Goal: Information Seeking & Learning: Compare options

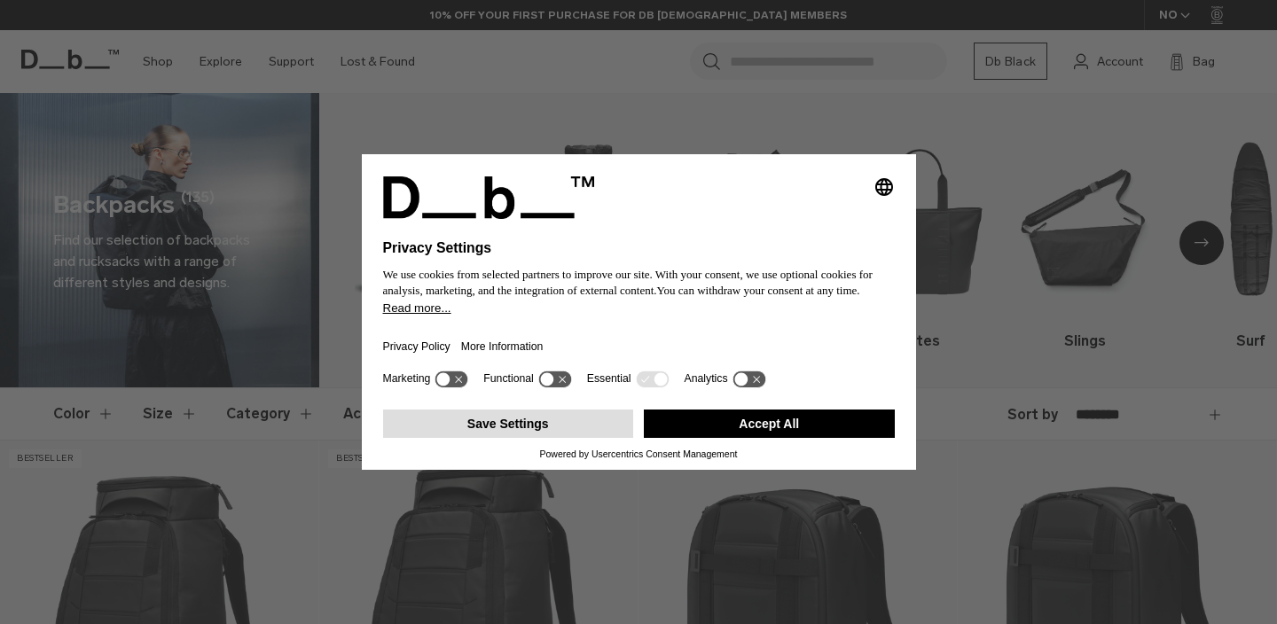
click at [520, 434] on button "Save Settings" at bounding box center [508, 424] width 251 height 28
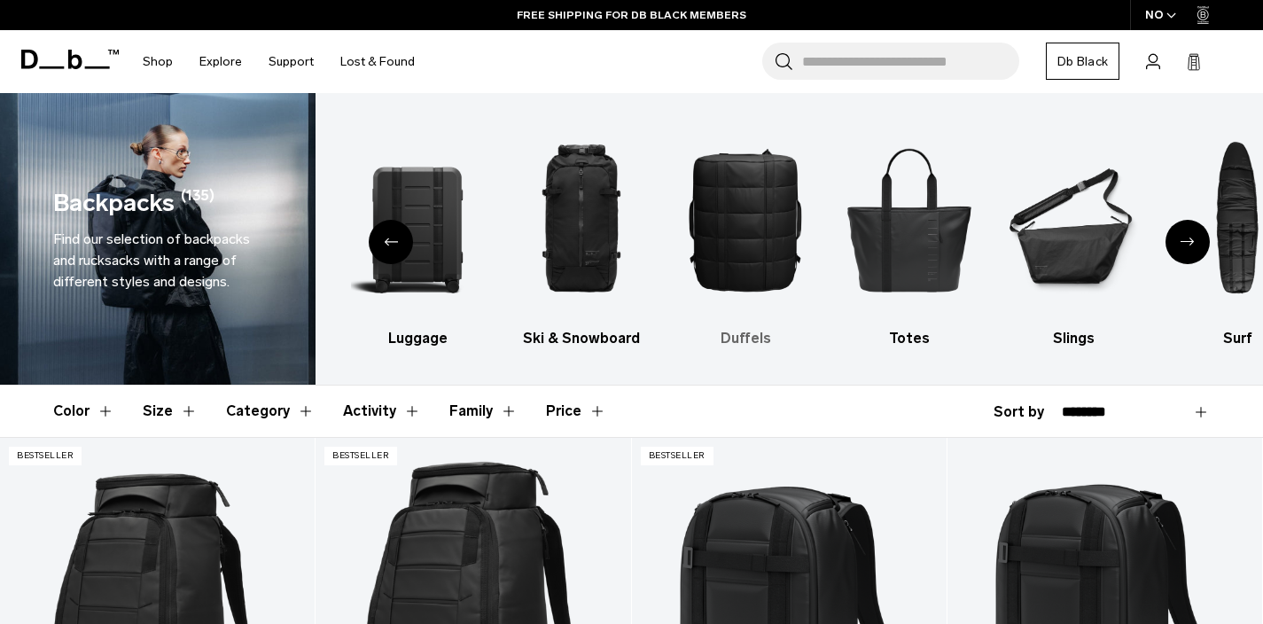
click at [746, 200] on img "4 / 10" at bounding box center [745, 219] width 133 height 199
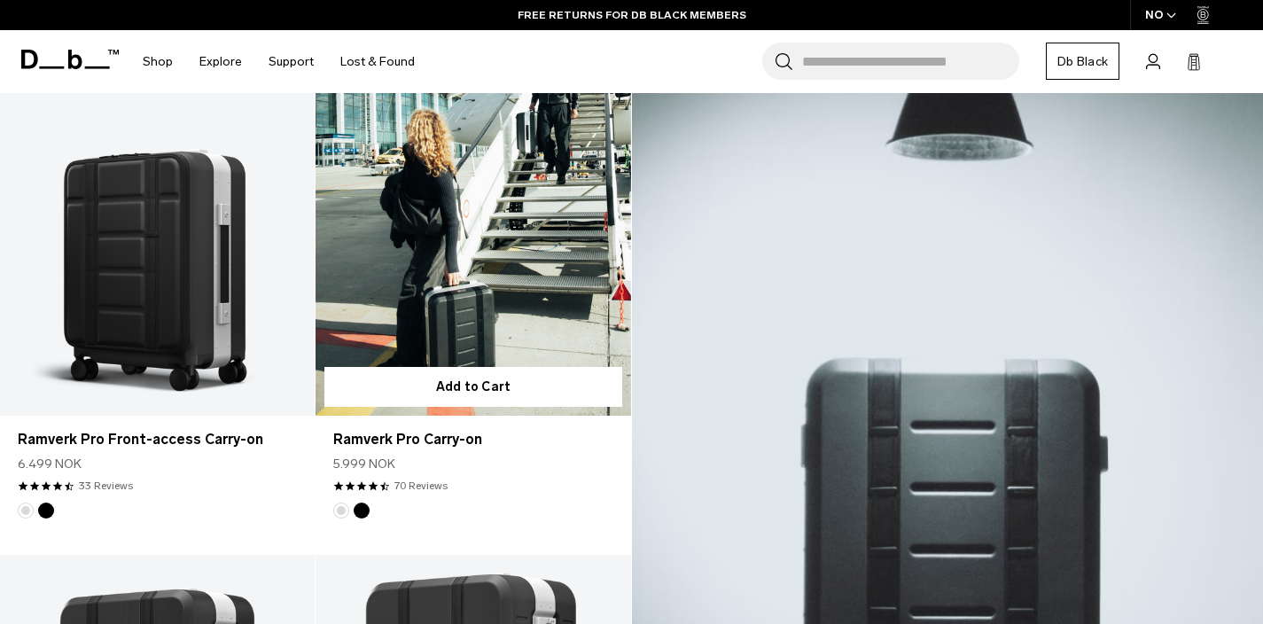
scroll to position [369, 0]
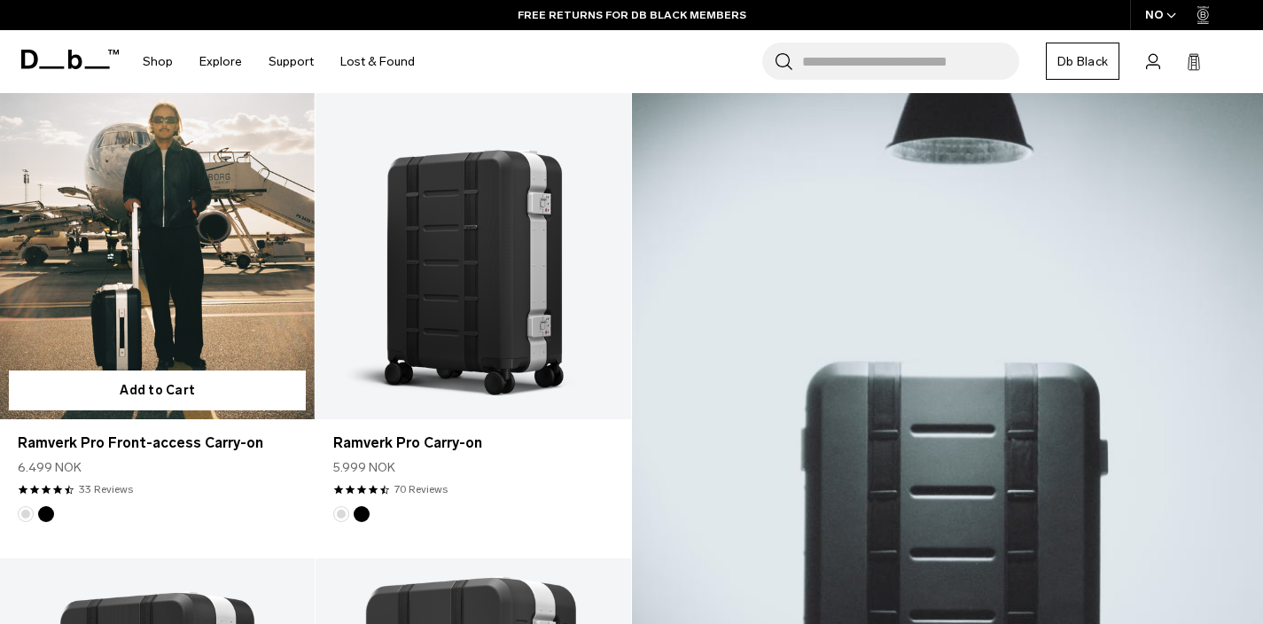
click at [142, 266] on link "Ramverk Pro Front-access Carry-on" at bounding box center [157, 244] width 315 height 350
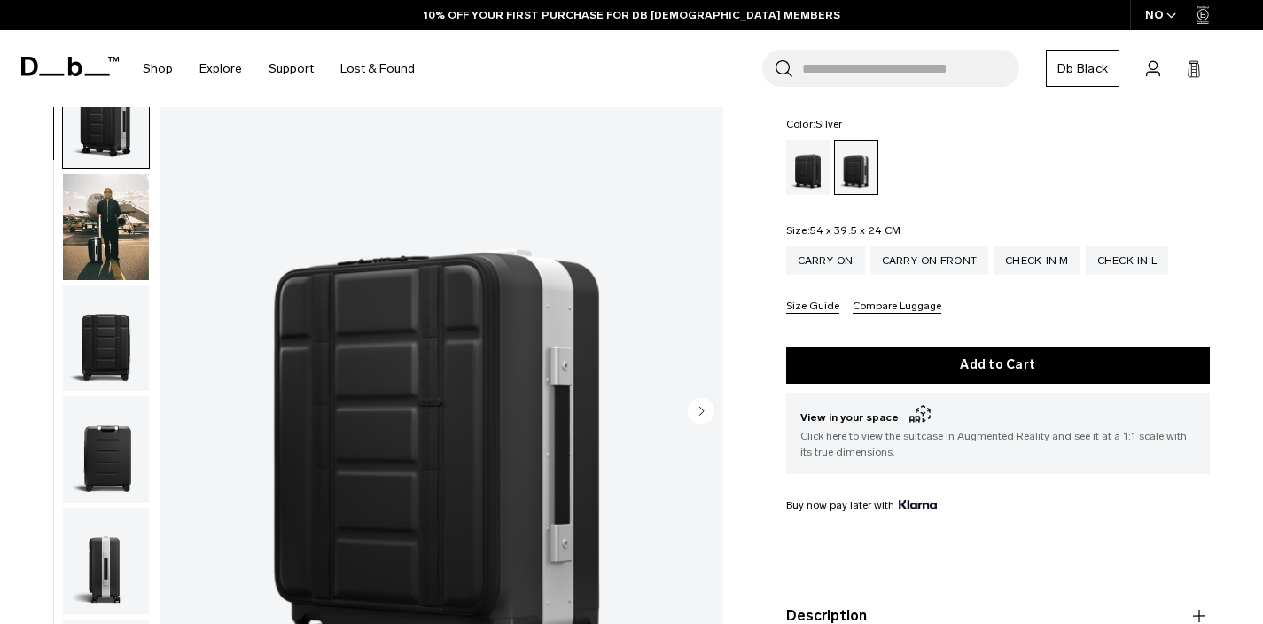
click at [701, 407] on icon "Next slide" at bounding box center [701, 411] width 4 height 8
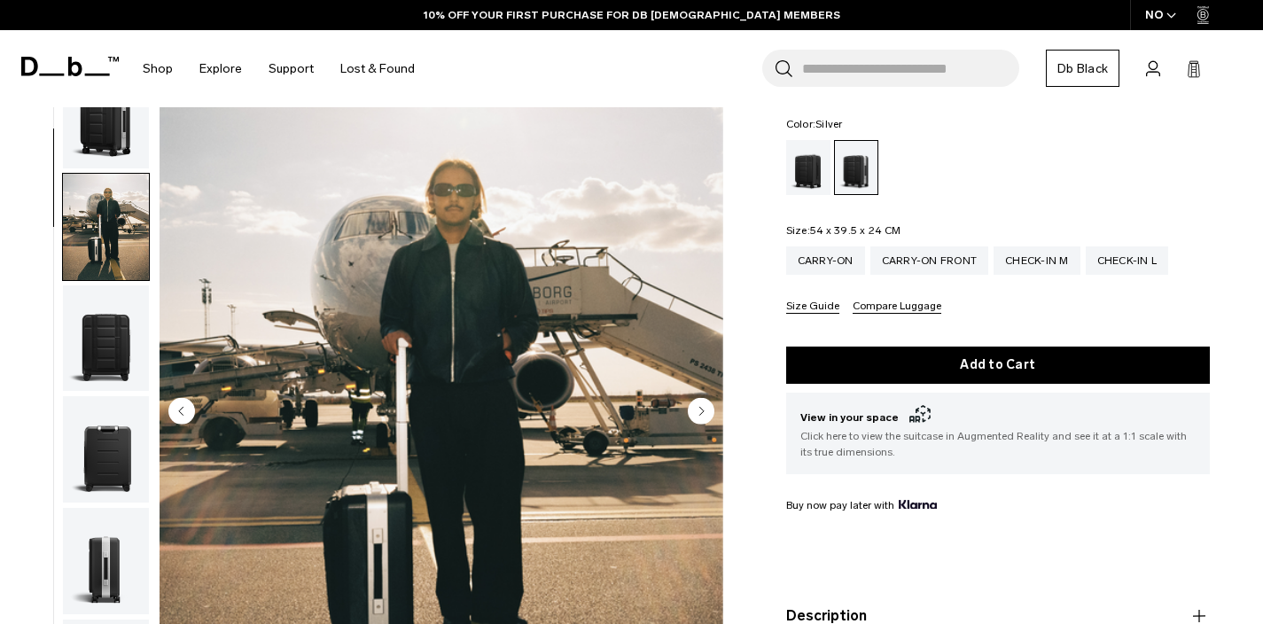
scroll to position [112, 0]
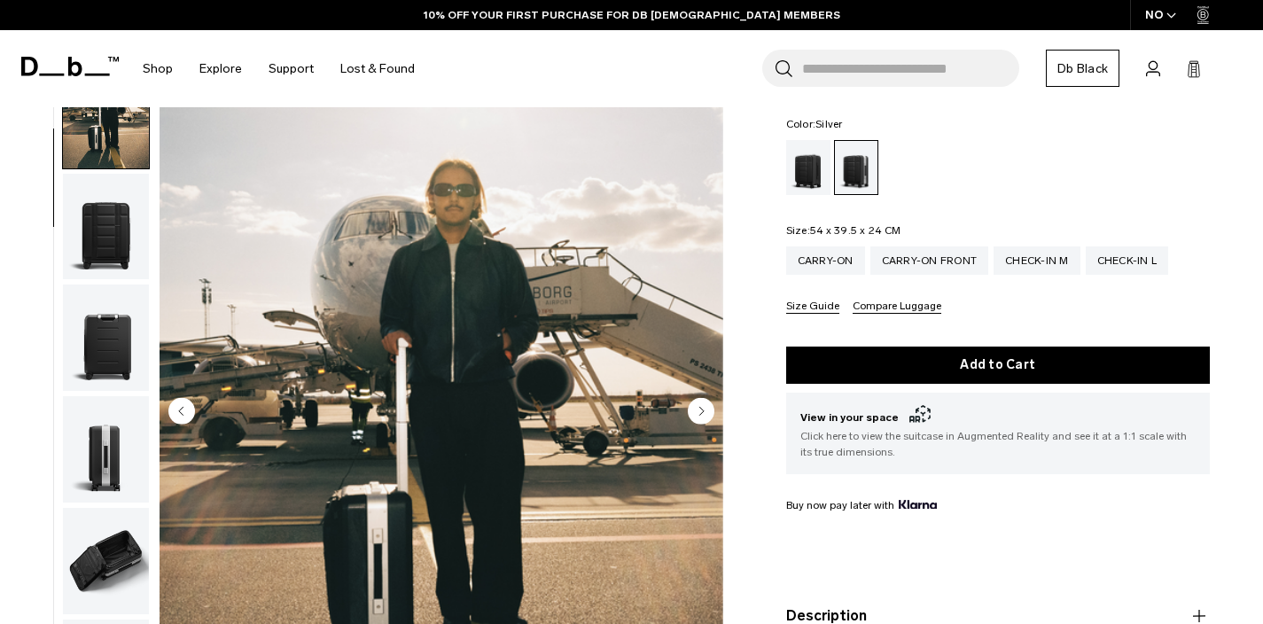
click at [701, 407] on icon "Next slide" at bounding box center [701, 411] width 4 height 8
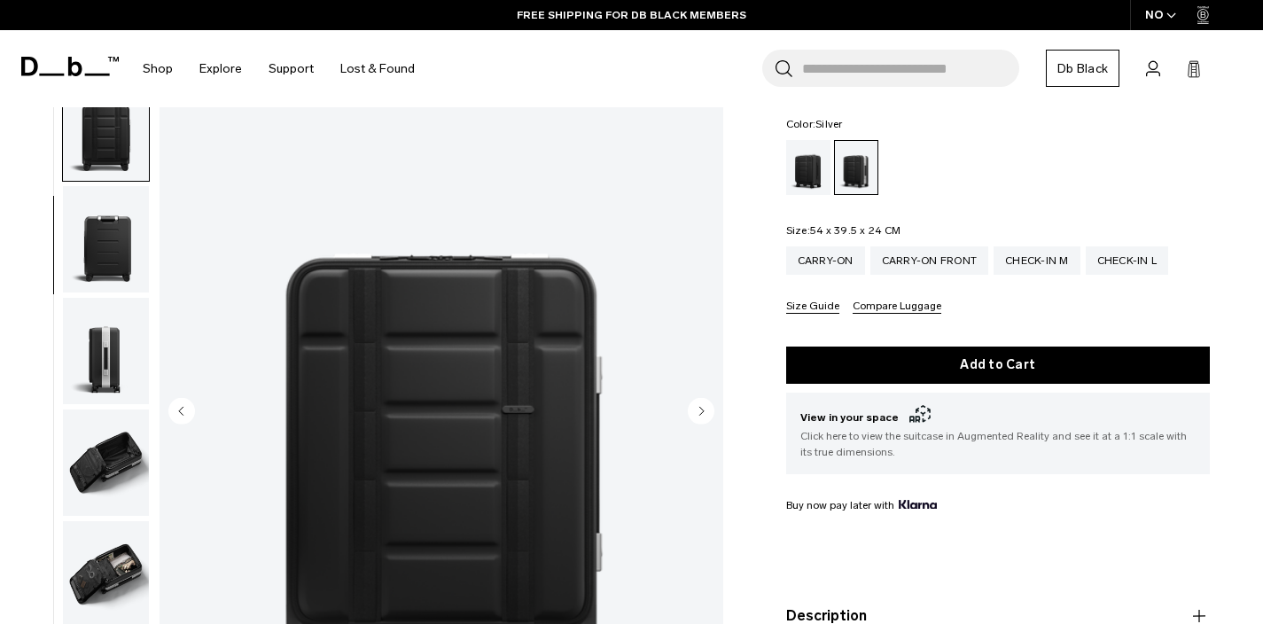
scroll to position [223, 0]
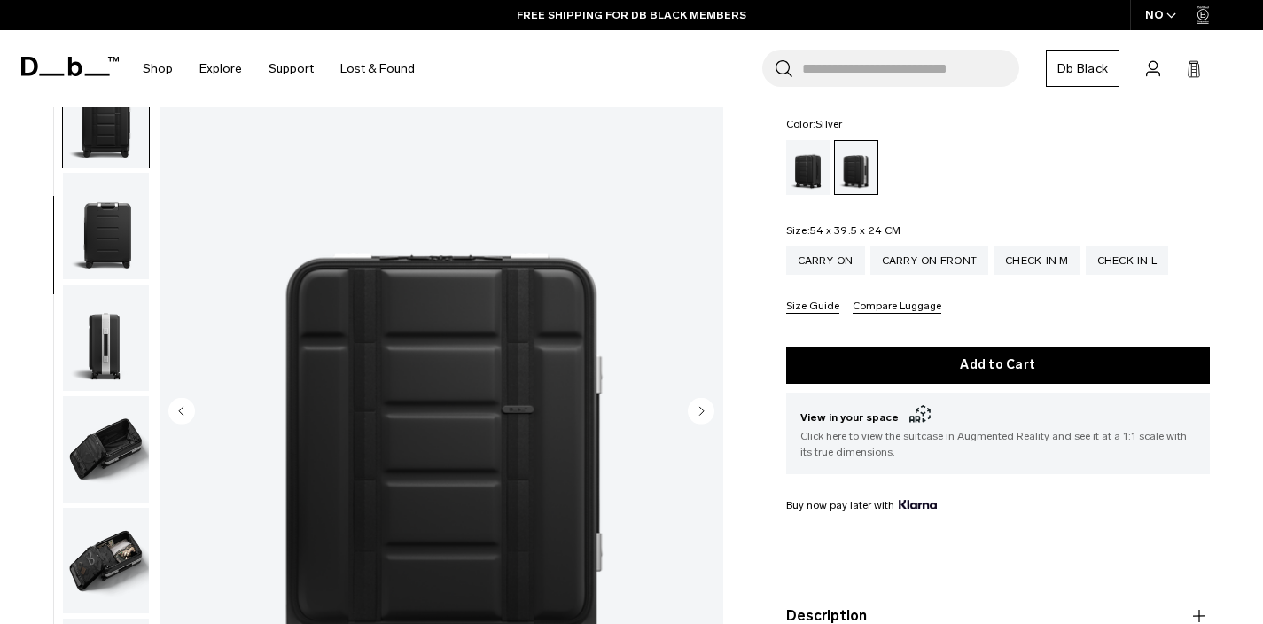
click at [701, 407] on icon "Next slide" at bounding box center [701, 411] width 4 height 8
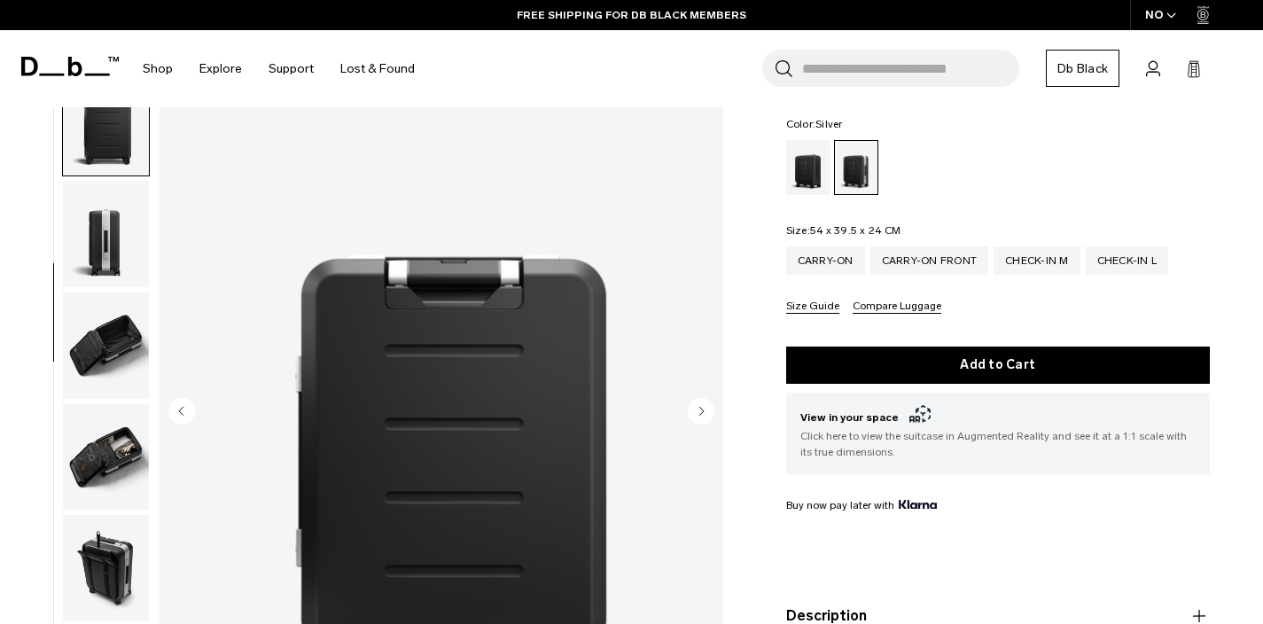
scroll to position [334, 0]
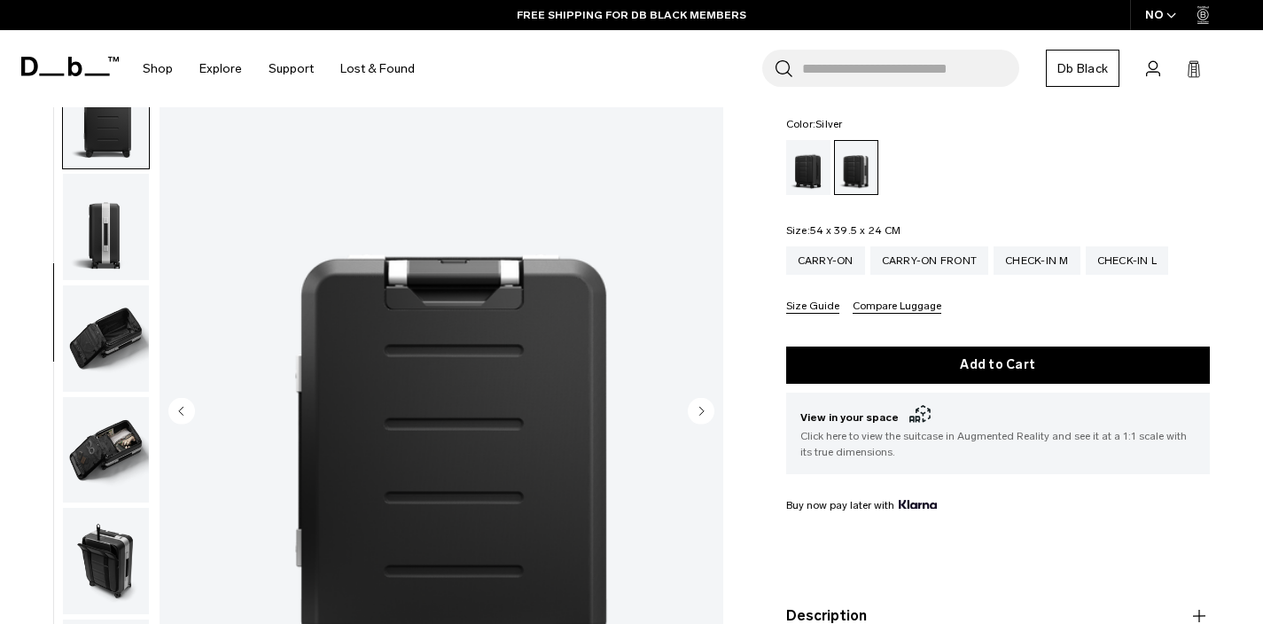
click at [701, 407] on icon "Next slide" at bounding box center [701, 411] width 4 height 8
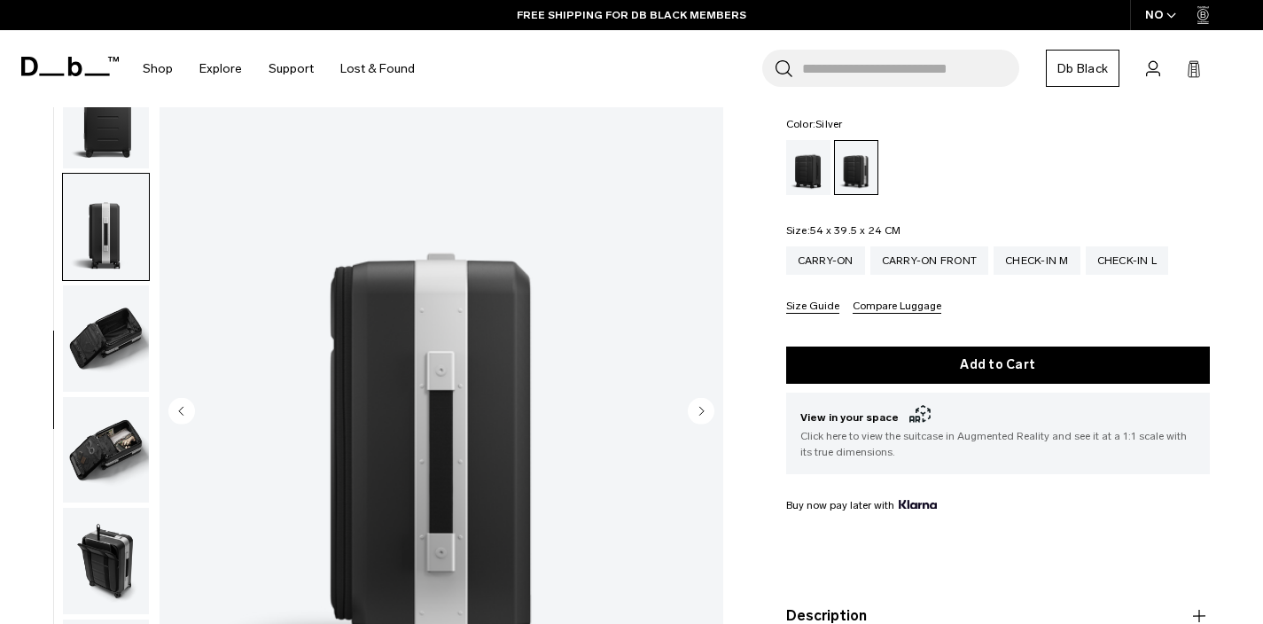
scroll to position [408, 0]
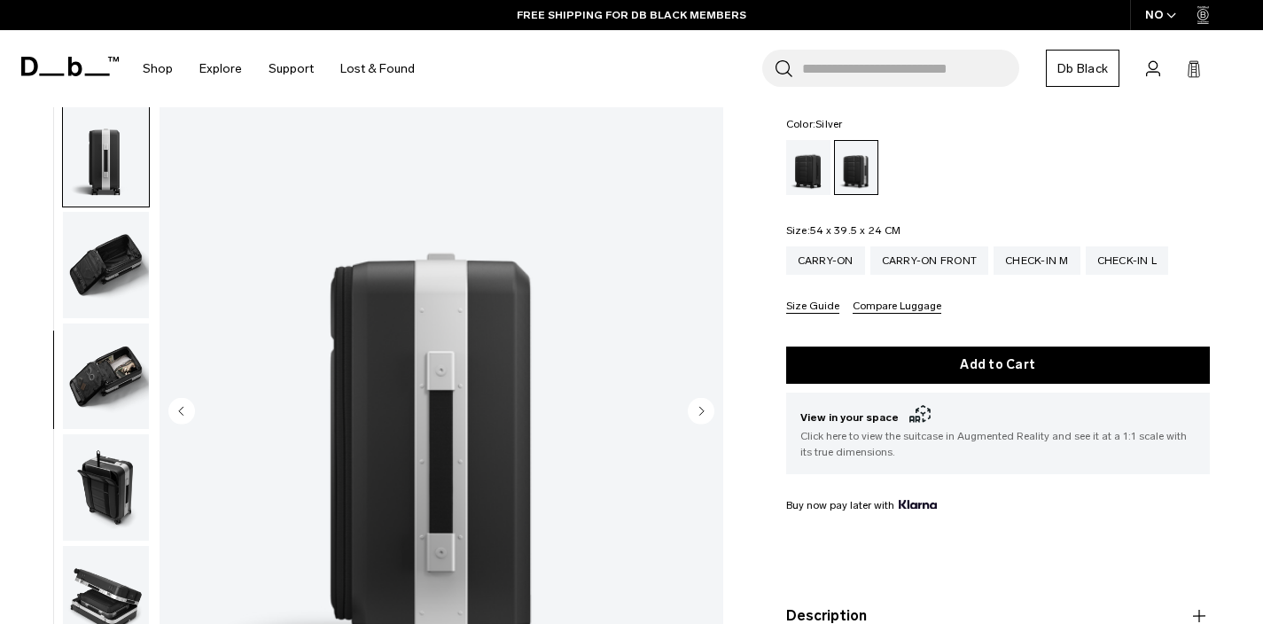
click at [701, 407] on icon "Next slide" at bounding box center [701, 411] width 4 height 8
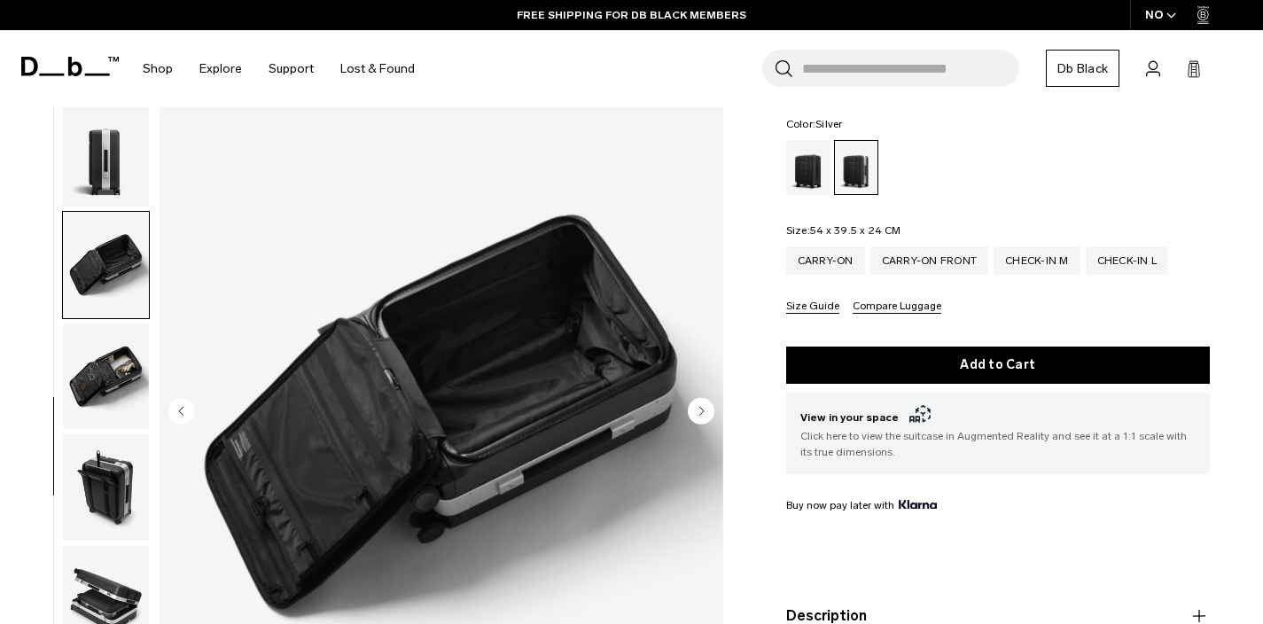
click at [701, 407] on icon "Next slide" at bounding box center [701, 411] width 4 height 8
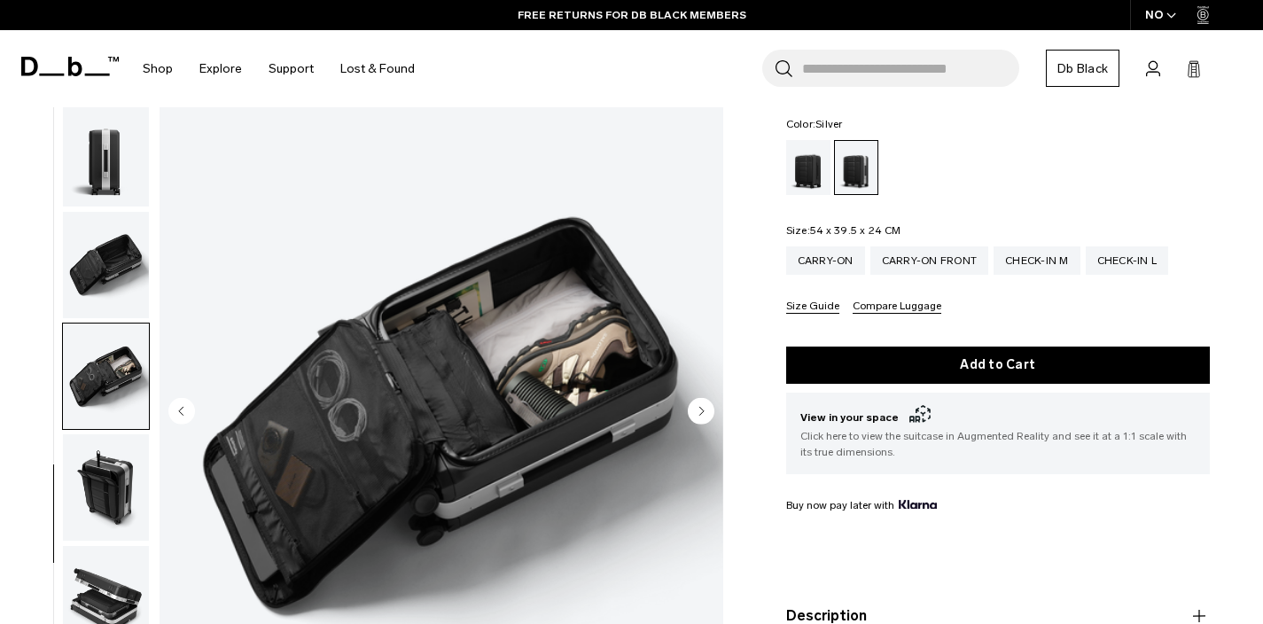
click at [701, 407] on icon "Next slide" at bounding box center [701, 411] width 4 height 8
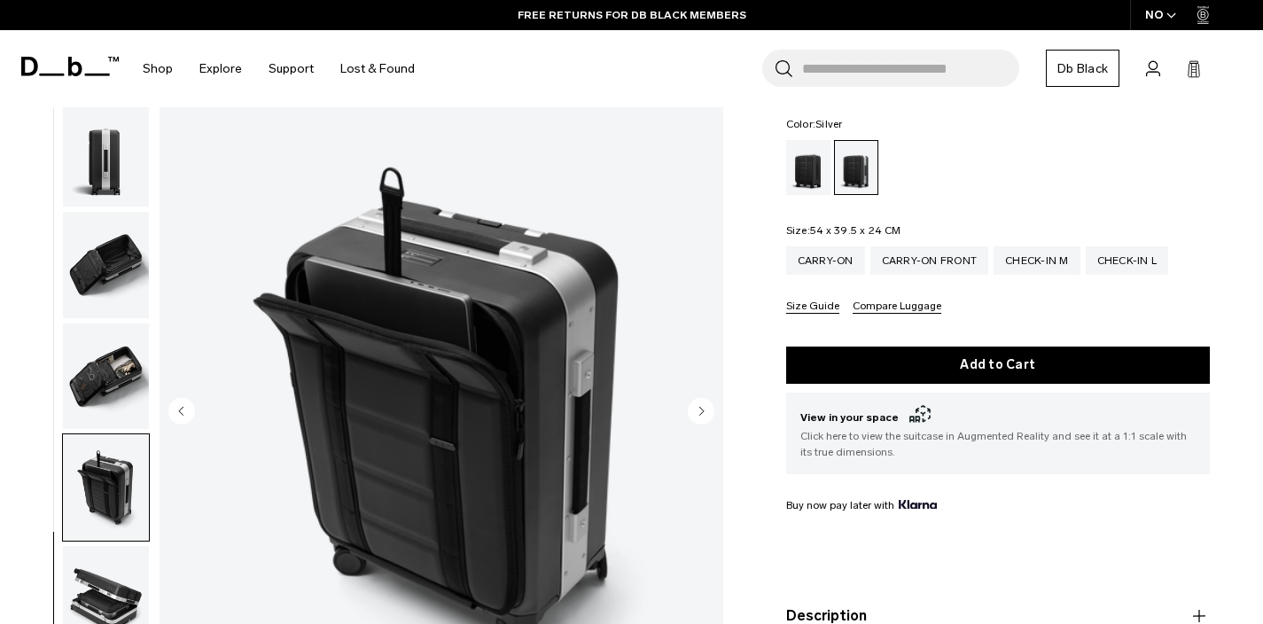
click at [701, 407] on icon "Next slide" at bounding box center [701, 411] width 4 height 8
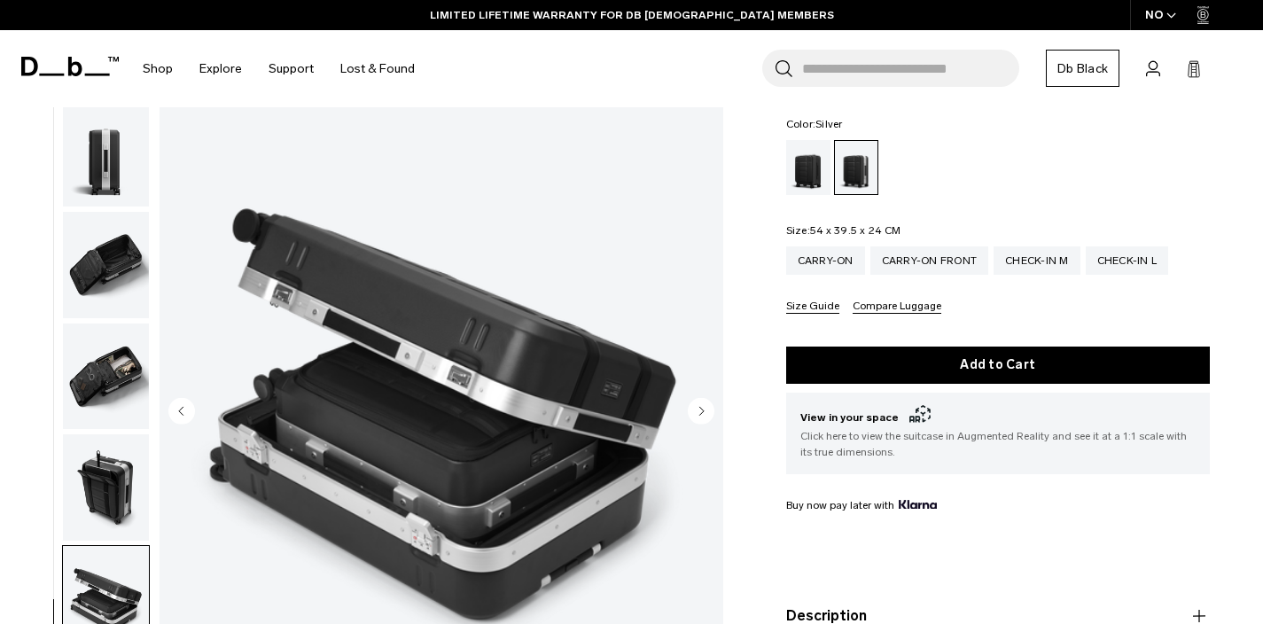
click at [701, 407] on icon "Next slide" at bounding box center [701, 411] width 4 height 8
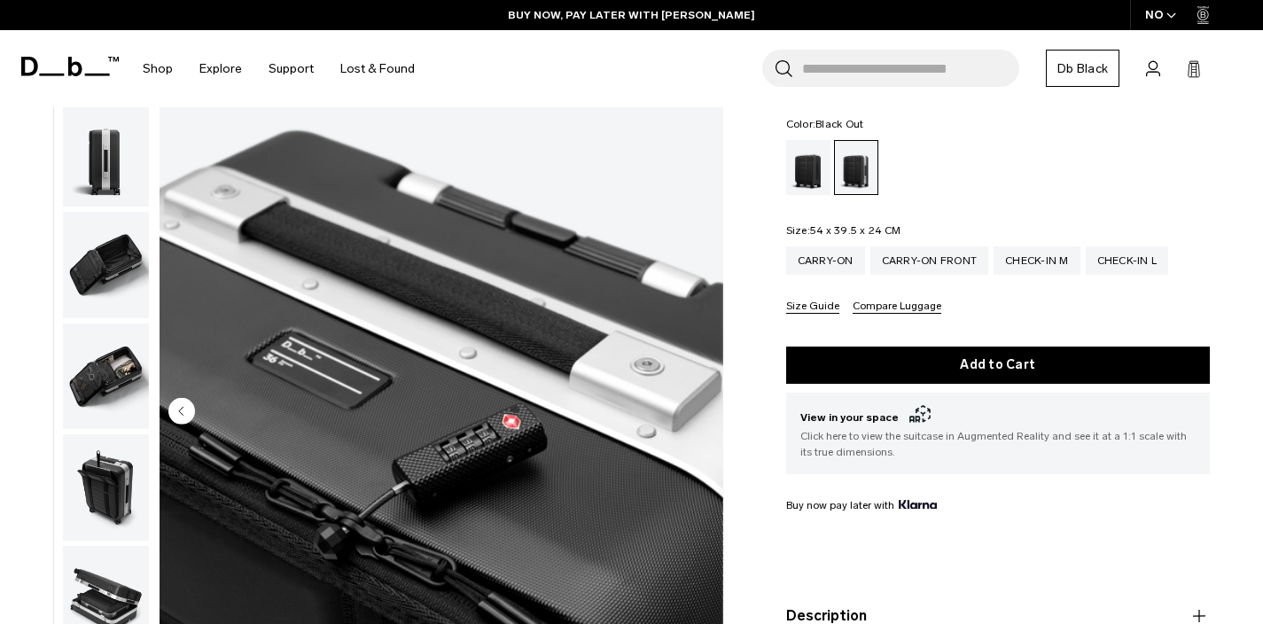
click at [809, 143] on div "Black Out" at bounding box center [808, 167] width 45 height 55
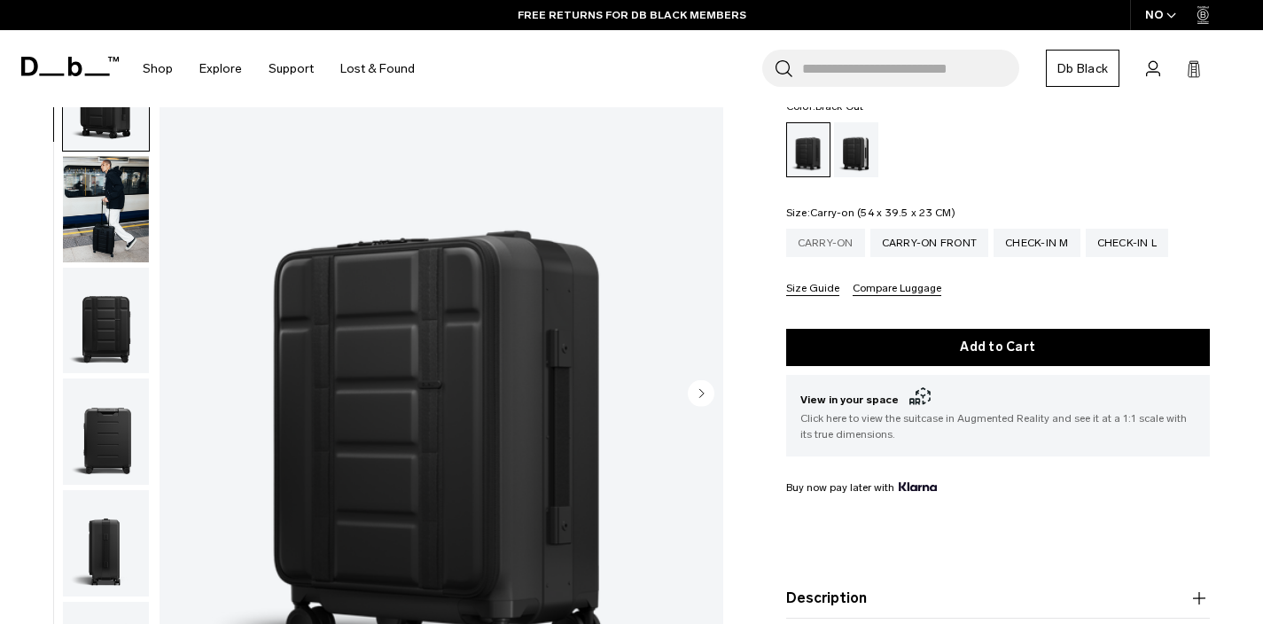
scroll to position [185, 0]
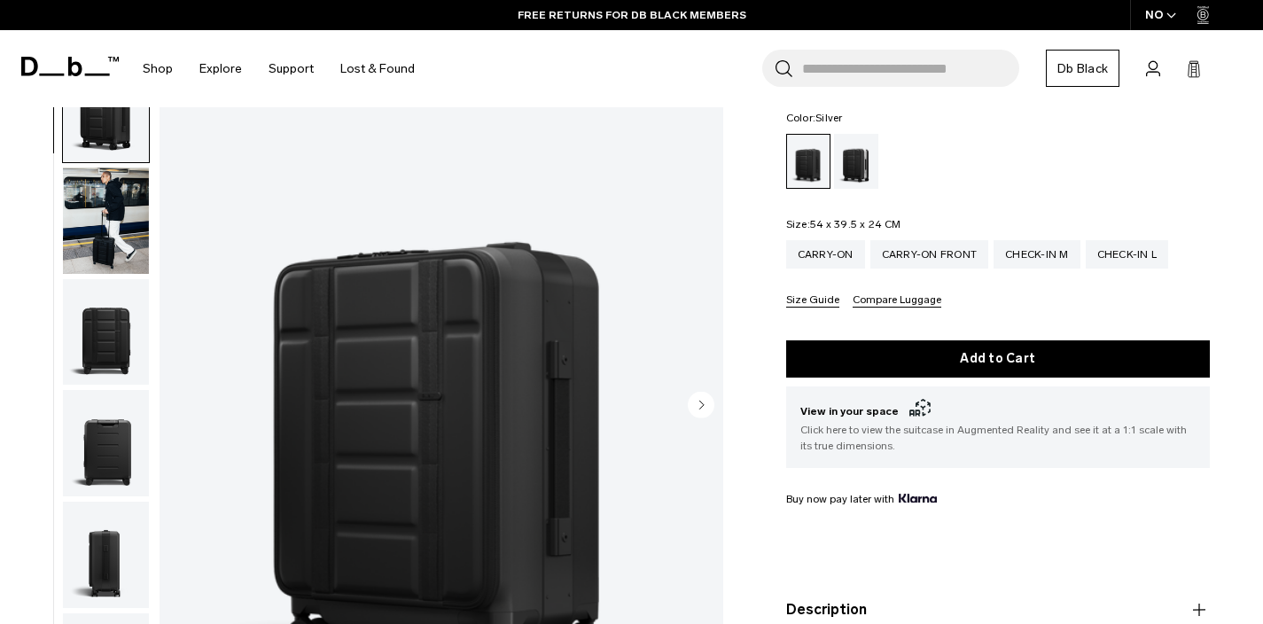
click at [850, 150] on div "Silver" at bounding box center [856, 161] width 45 height 55
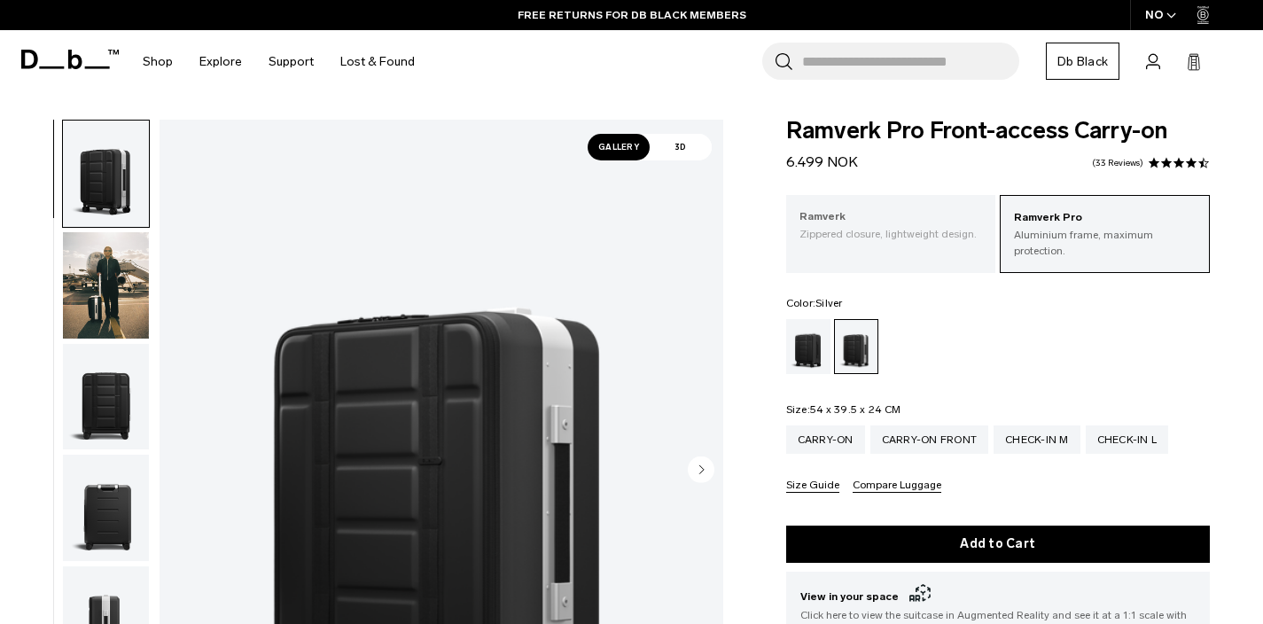
click at [941, 241] on p "Zippered closure, lightweight design." at bounding box center [892, 234] width 184 height 16
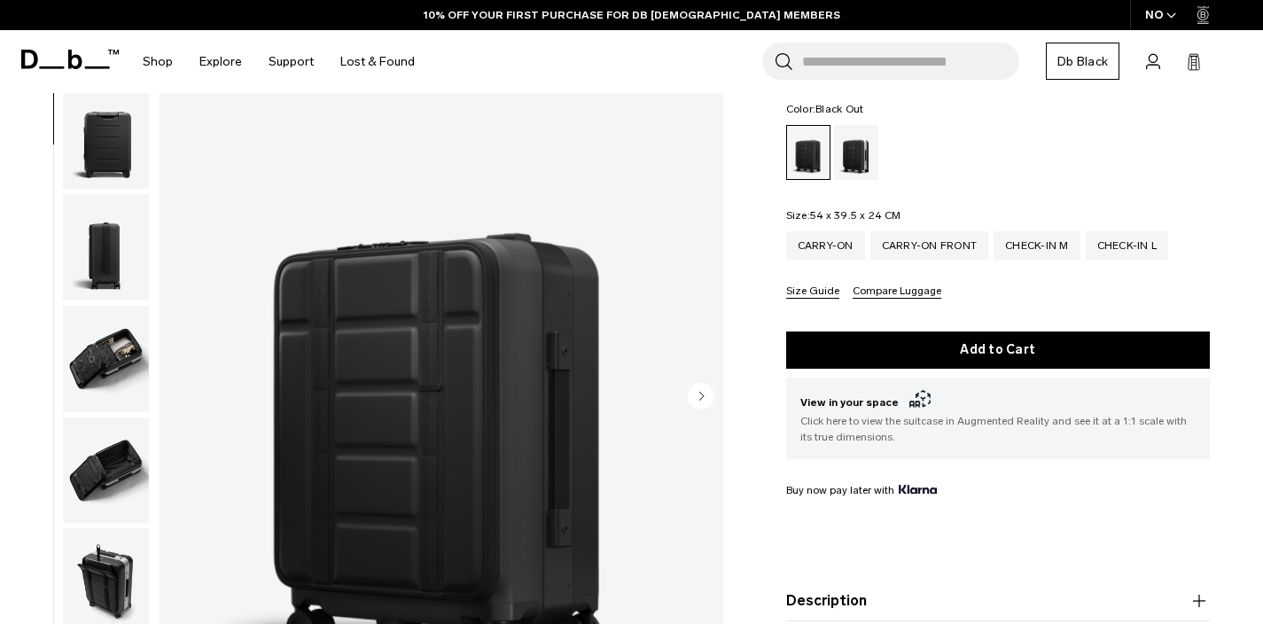
scroll to position [408, 0]
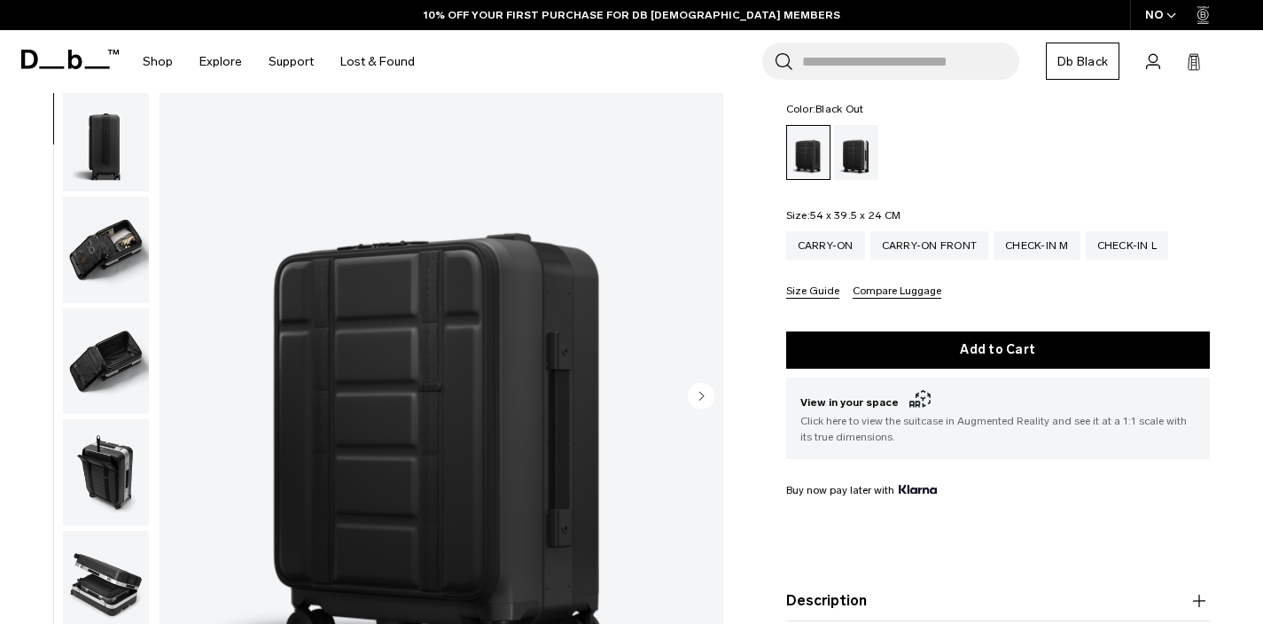
click at [106, 473] on img "button" at bounding box center [106, 472] width 86 height 106
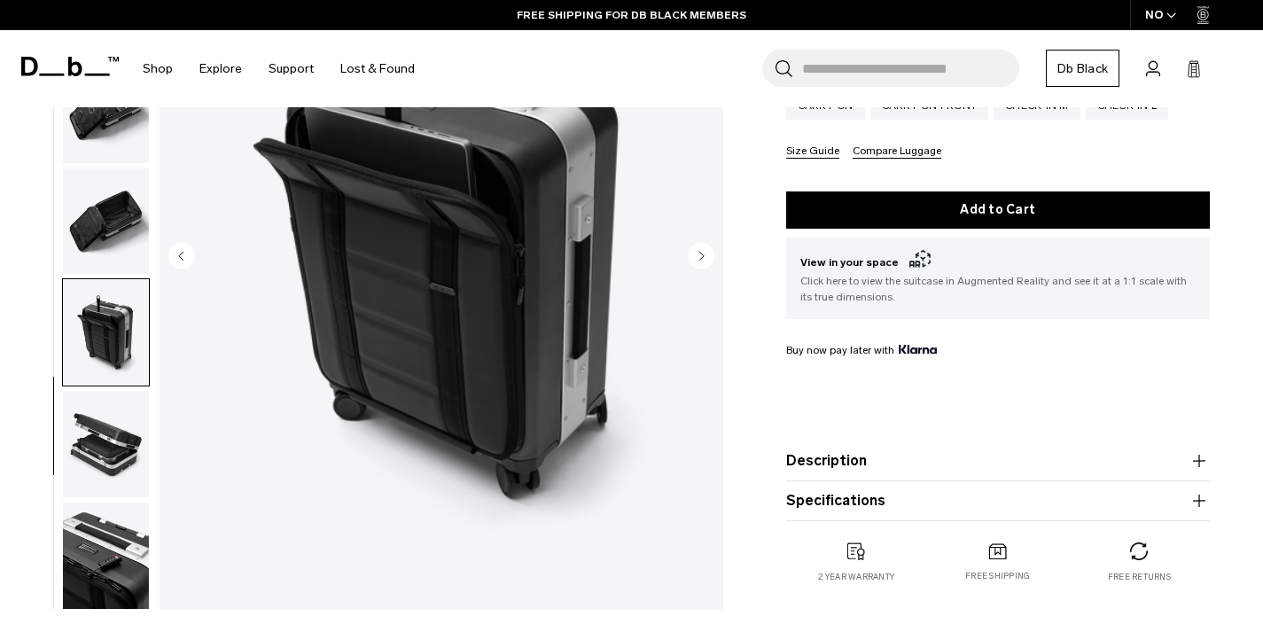
scroll to position [337, 0]
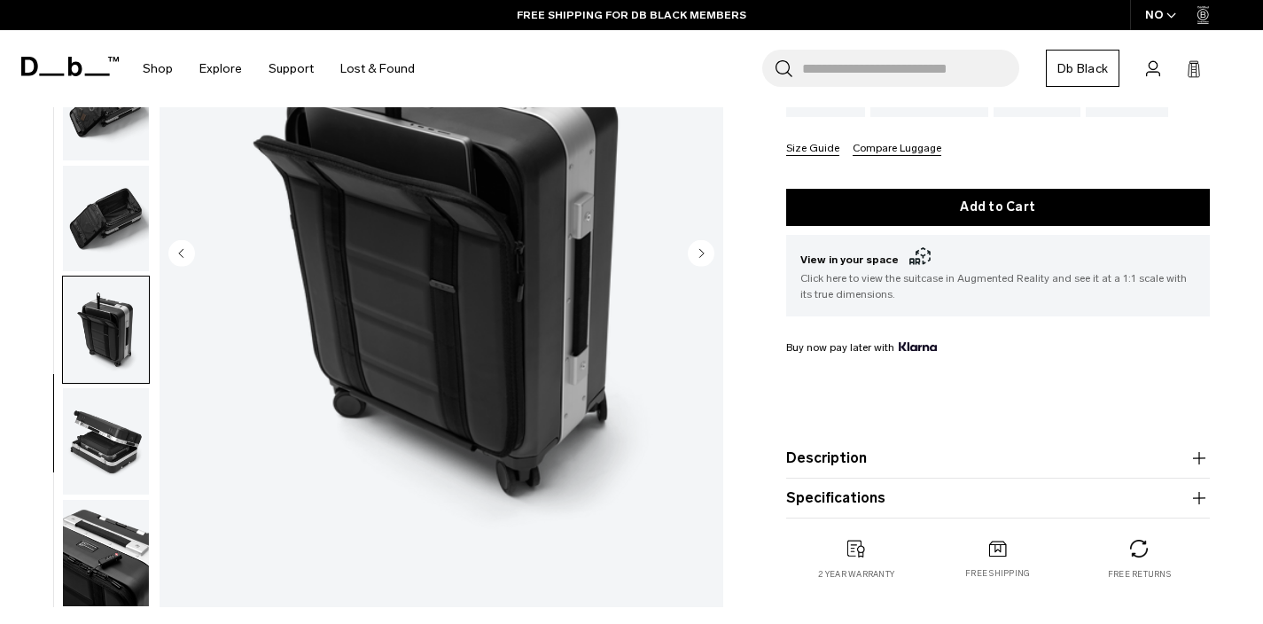
click at [113, 421] on img "button" at bounding box center [106, 441] width 86 height 106
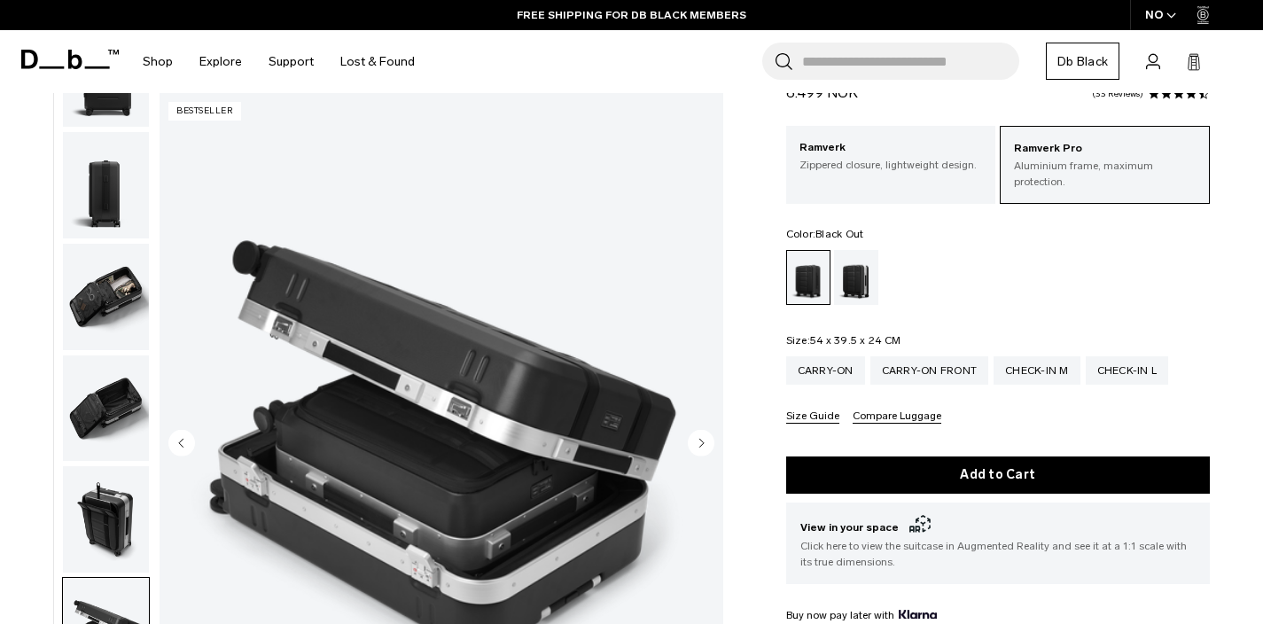
scroll to position [0, 0]
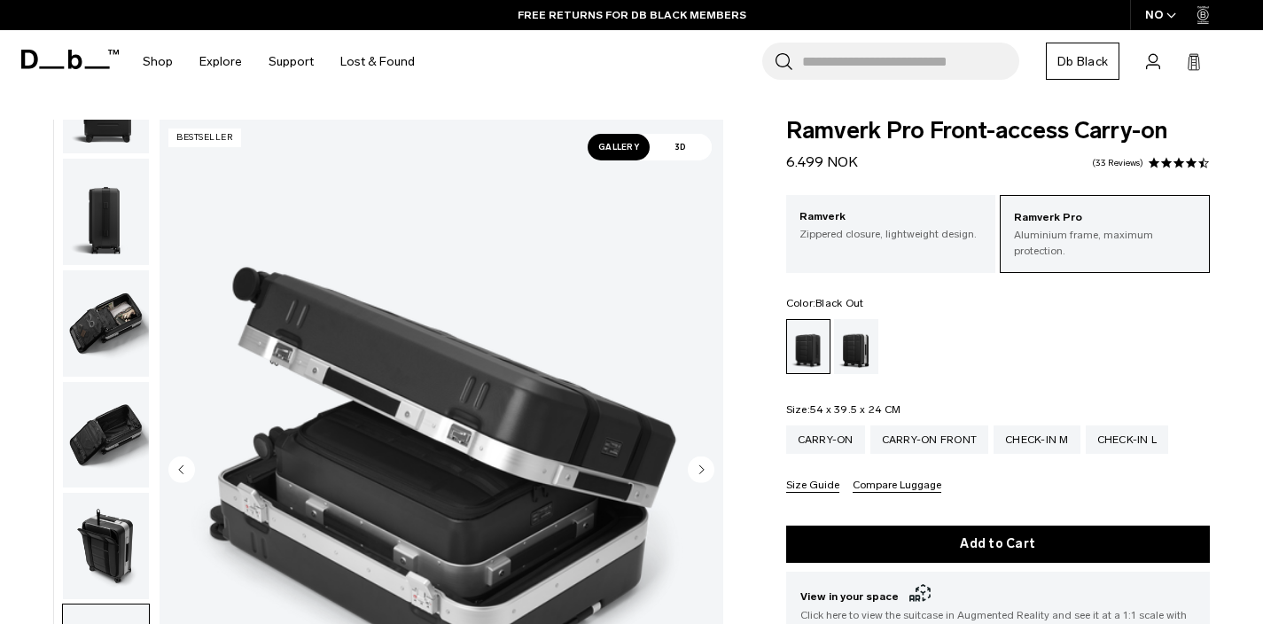
click at [107, 295] on img "button" at bounding box center [106, 323] width 86 height 106
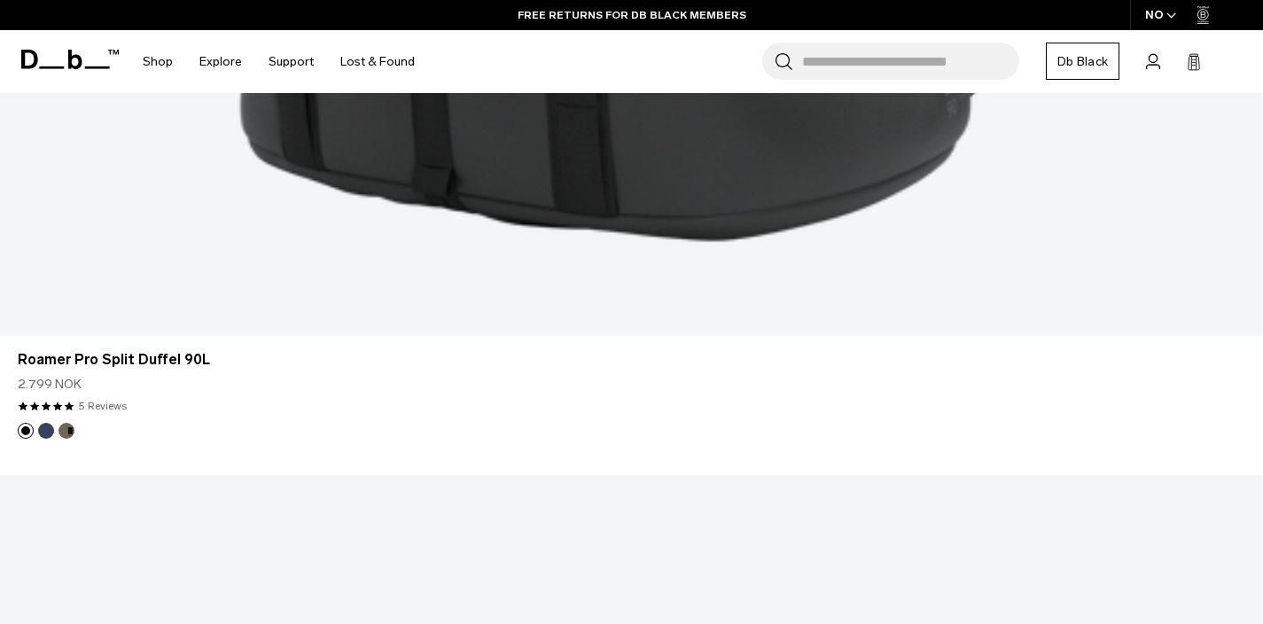
scroll to position [722, 0]
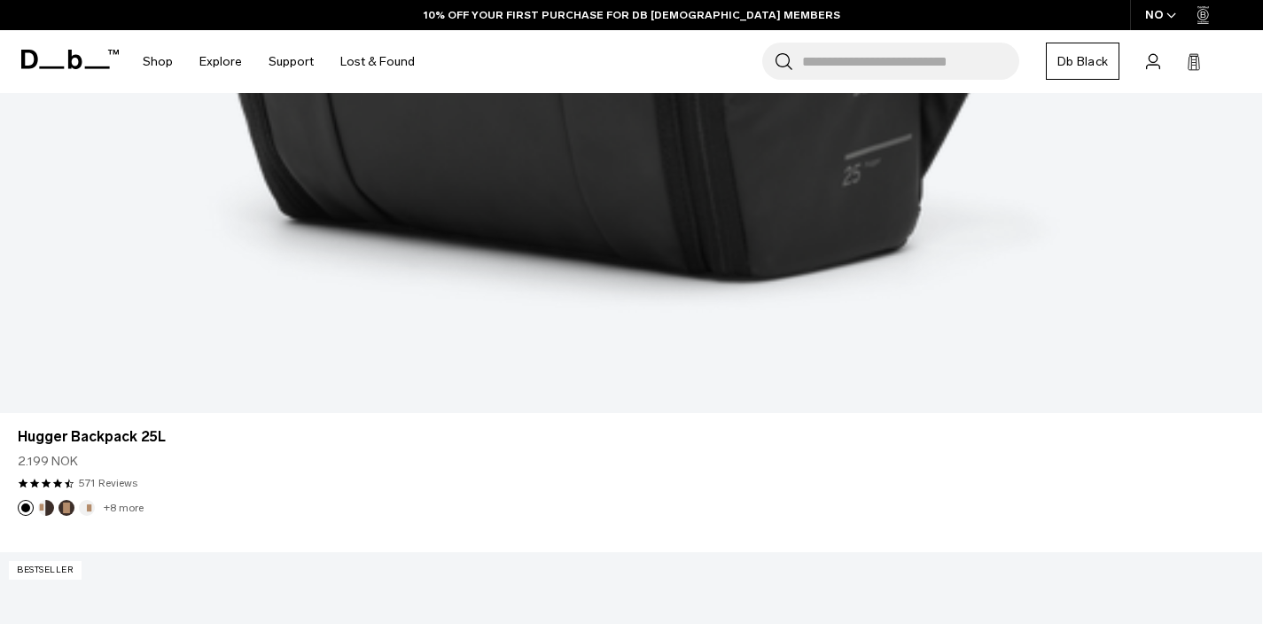
scroll to position [1804, 0]
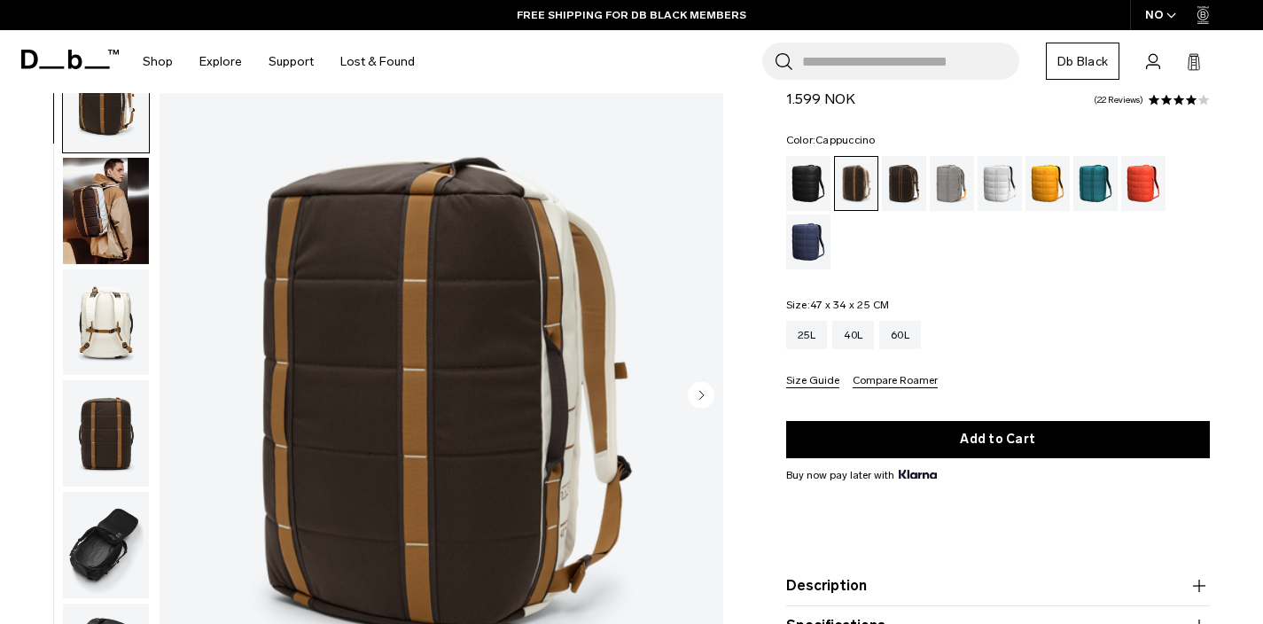
scroll to position [90, 0]
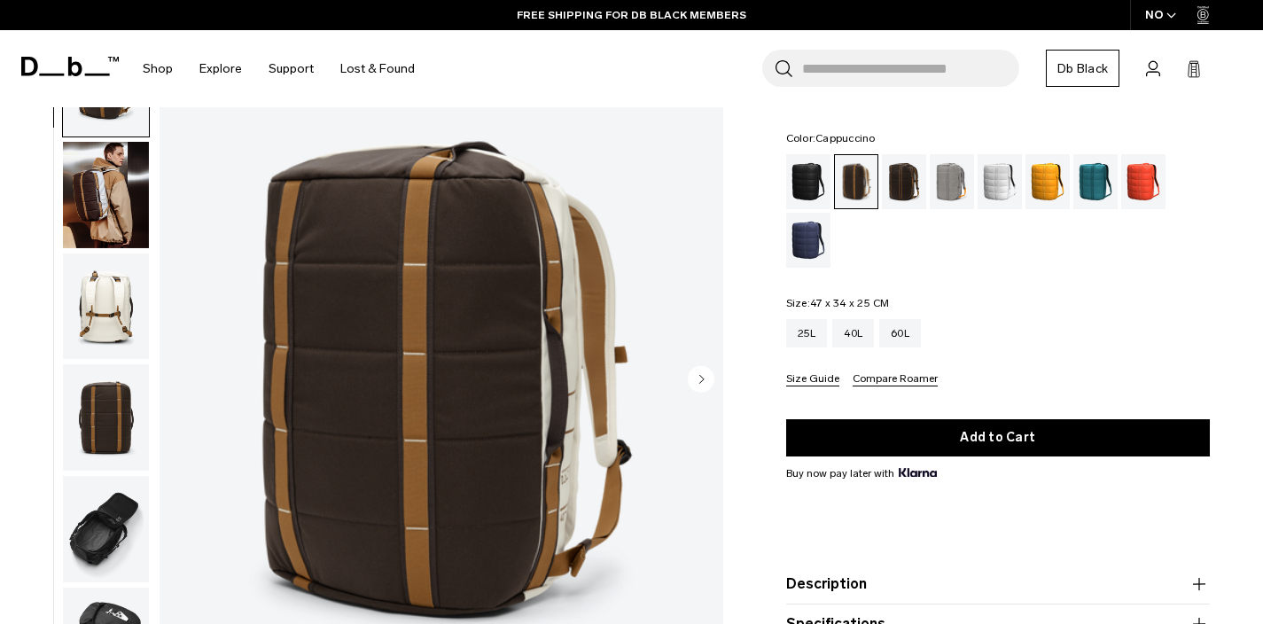
click at [705, 377] on circle "Next slide" at bounding box center [701, 379] width 27 height 27
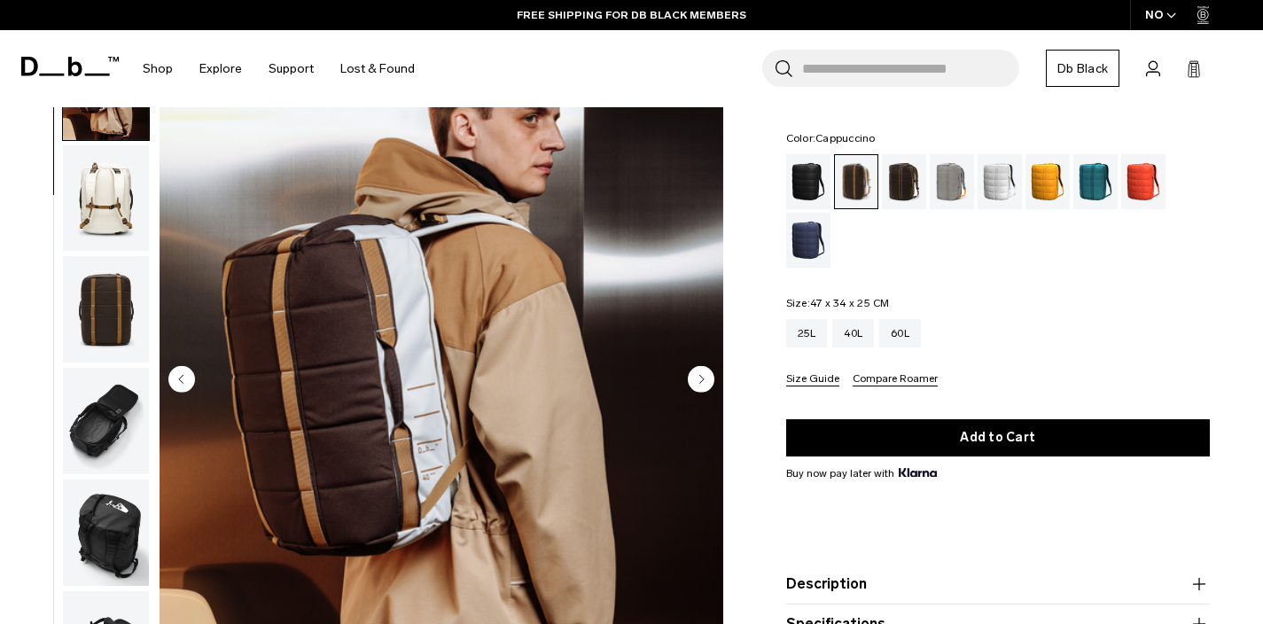
scroll to position [112, 0]
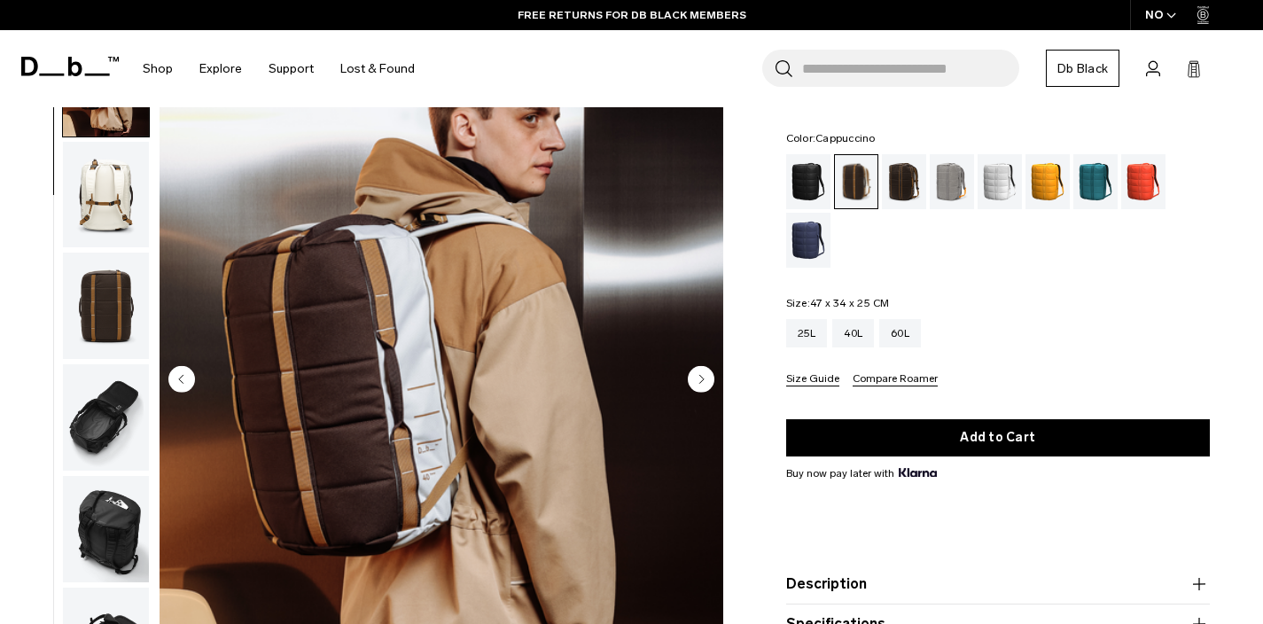
click at [702, 381] on circle "Next slide" at bounding box center [701, 379] width 27 height 27
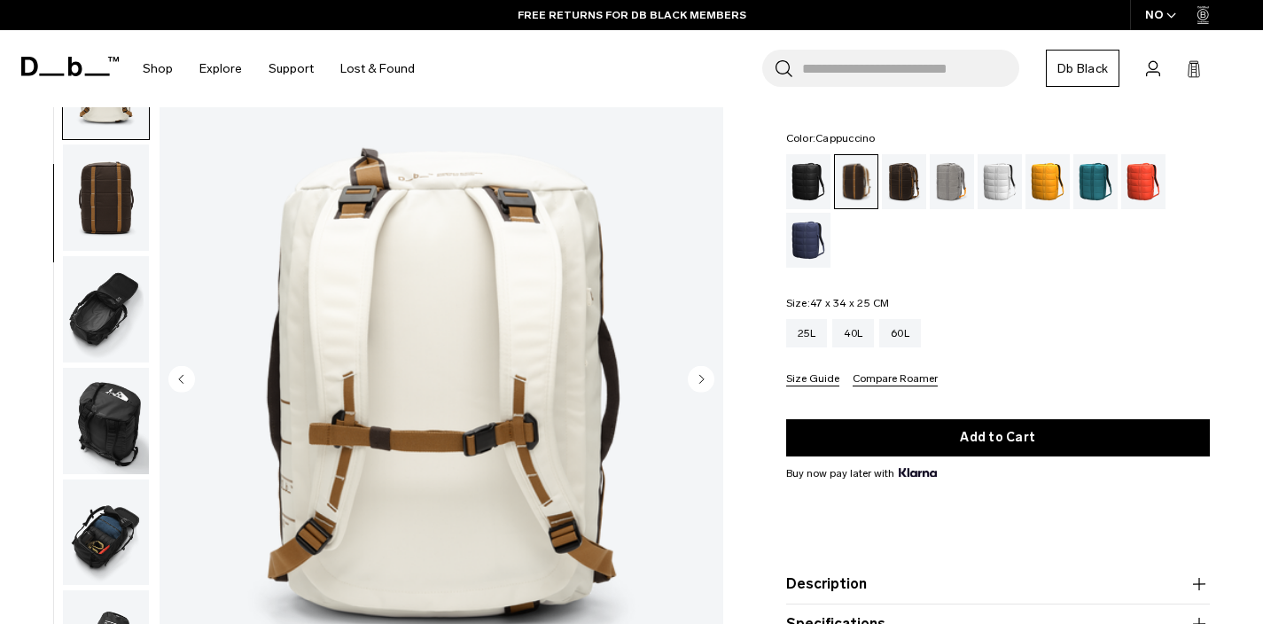
scroll to position [223, 0]
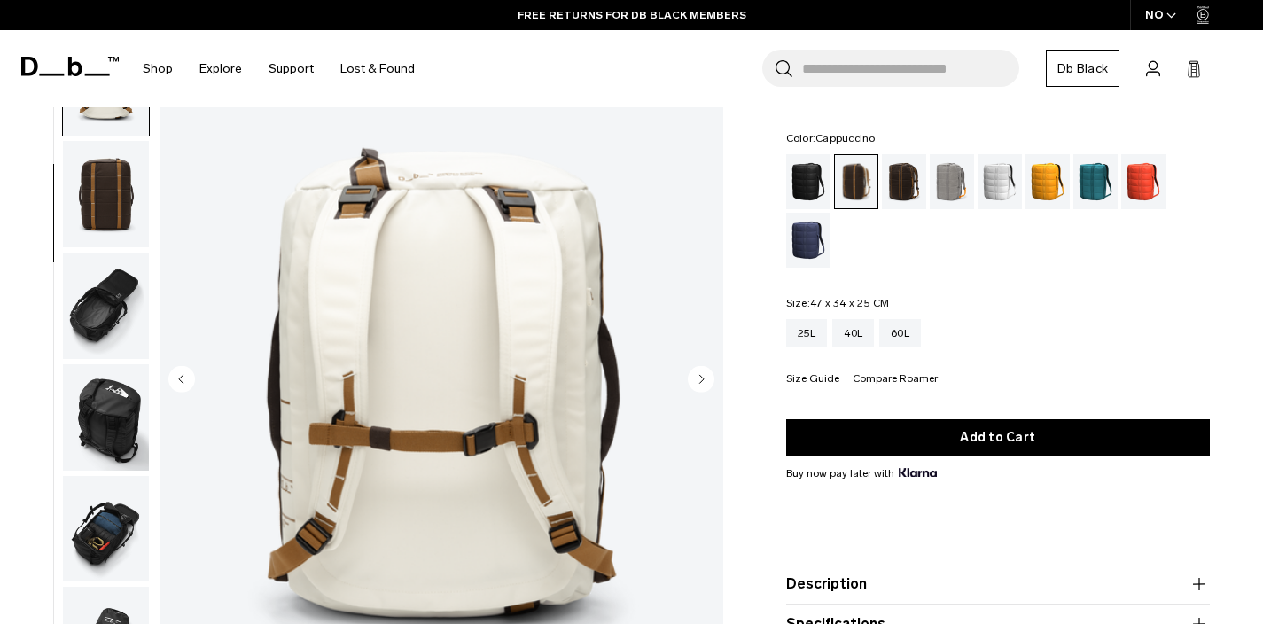
click at [702, 381] on circle "Next slide" at bounding box center [701, 379] width 27 height 27
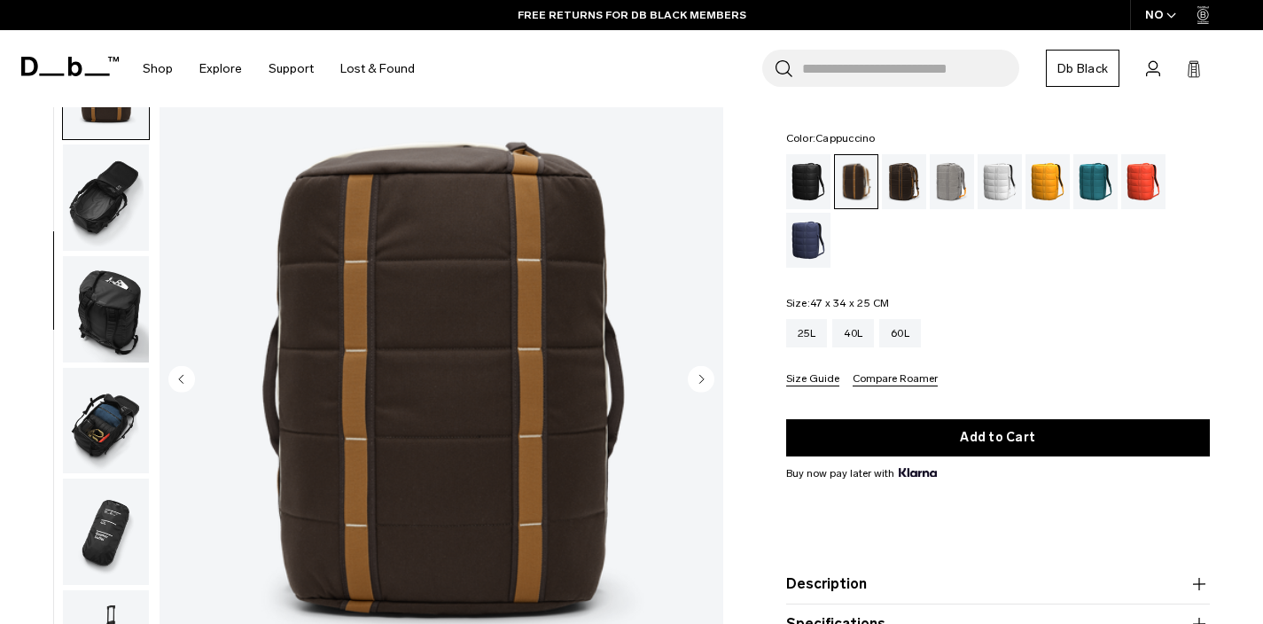
scroll to position [334, 0]
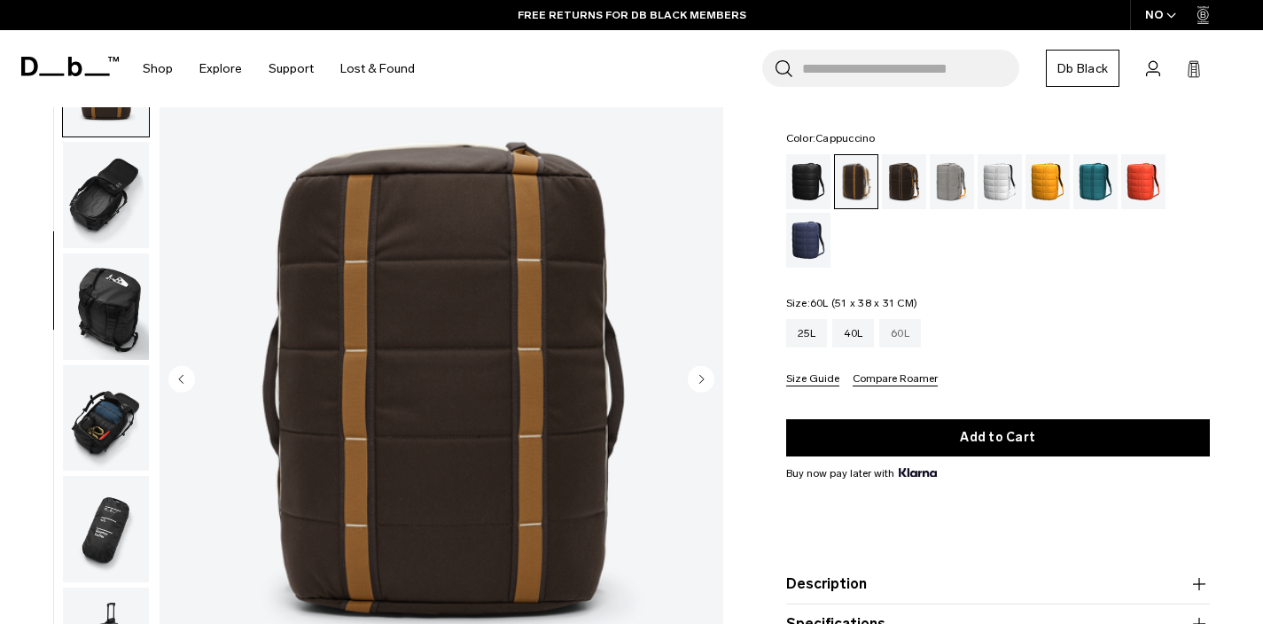
click at [905, 329] on div "60L" at bounding box center [900, 333] width 42 height 28
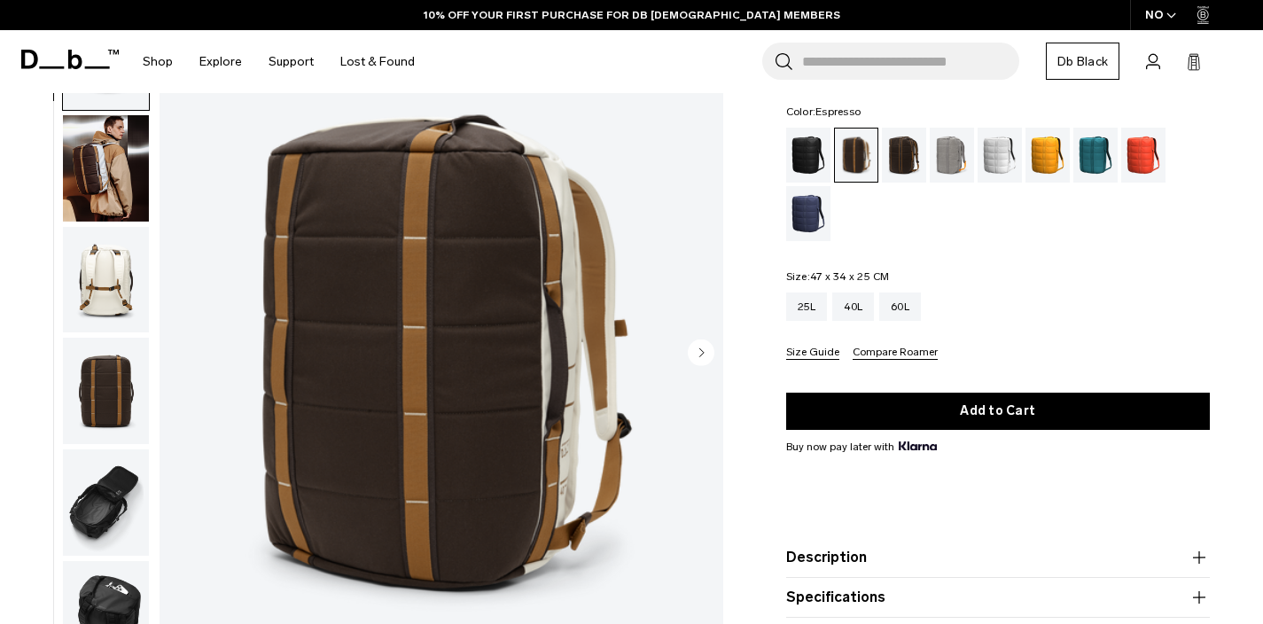
click at [901, 149] on div "Espresso" at bounding box center [904, 155] width 45 height 55
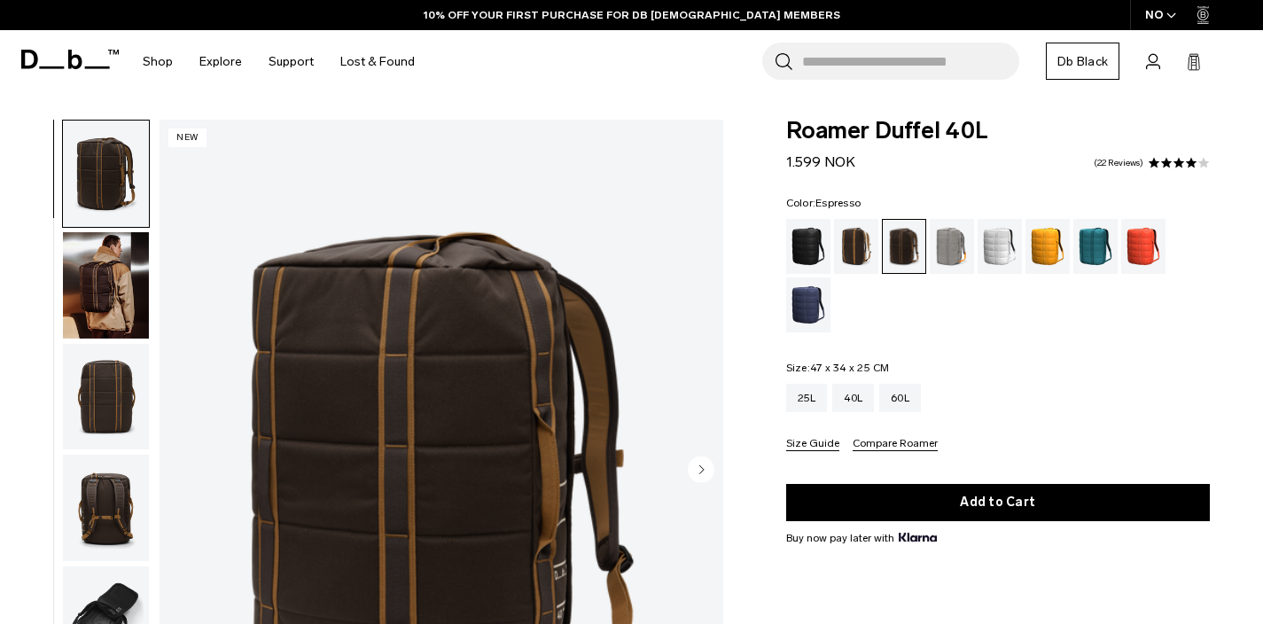
click at [114, 232] on img "button" at bounding box center [106, 285] width 86 height 106
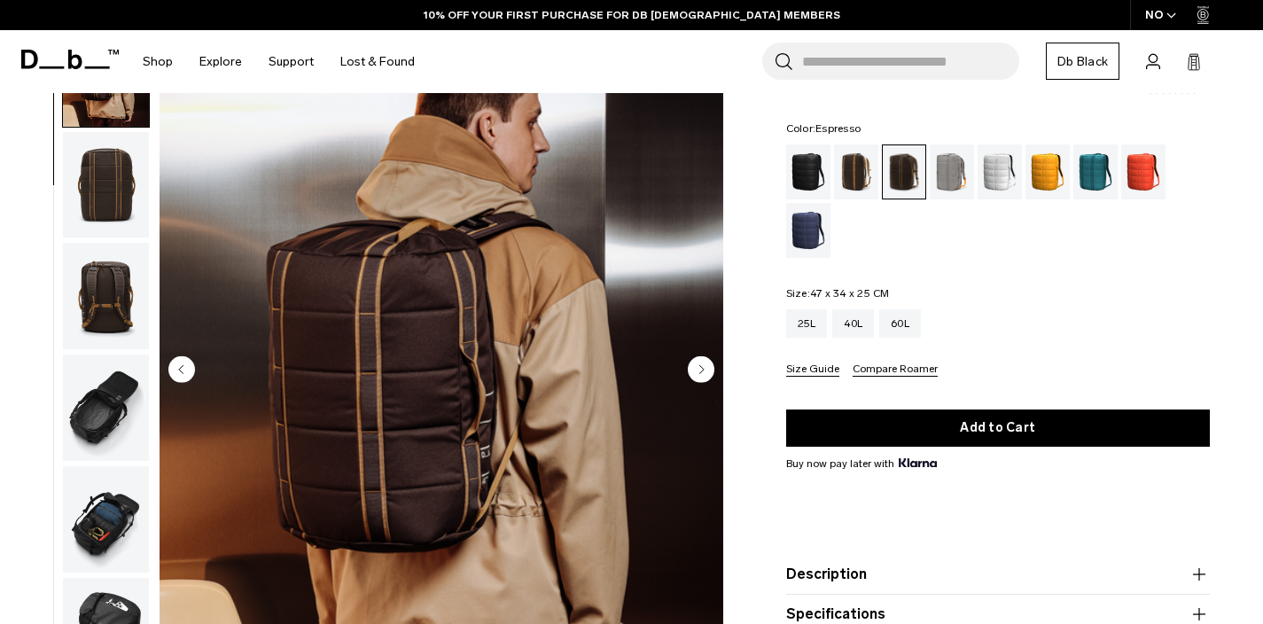
click at [704, 366] on circle "Next slide" at bounding box center [701, 369] width 27 height 27
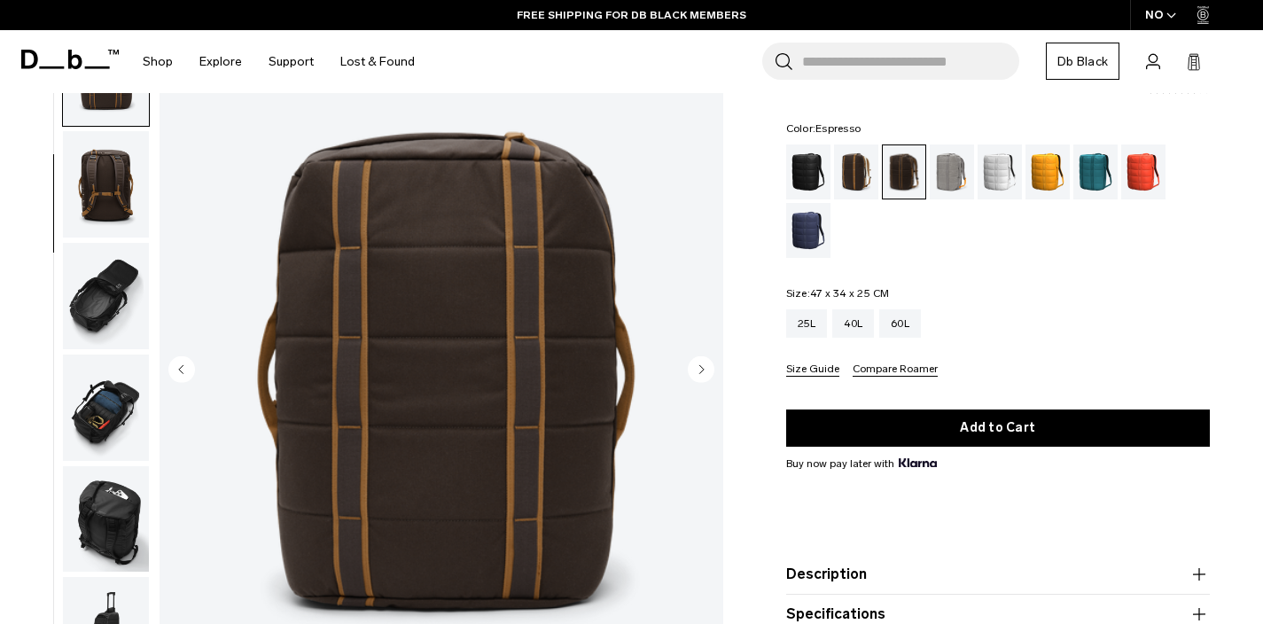
click at [702, 368] on icon "Next slide" at bounding box center [701, 369] width 4 height 8
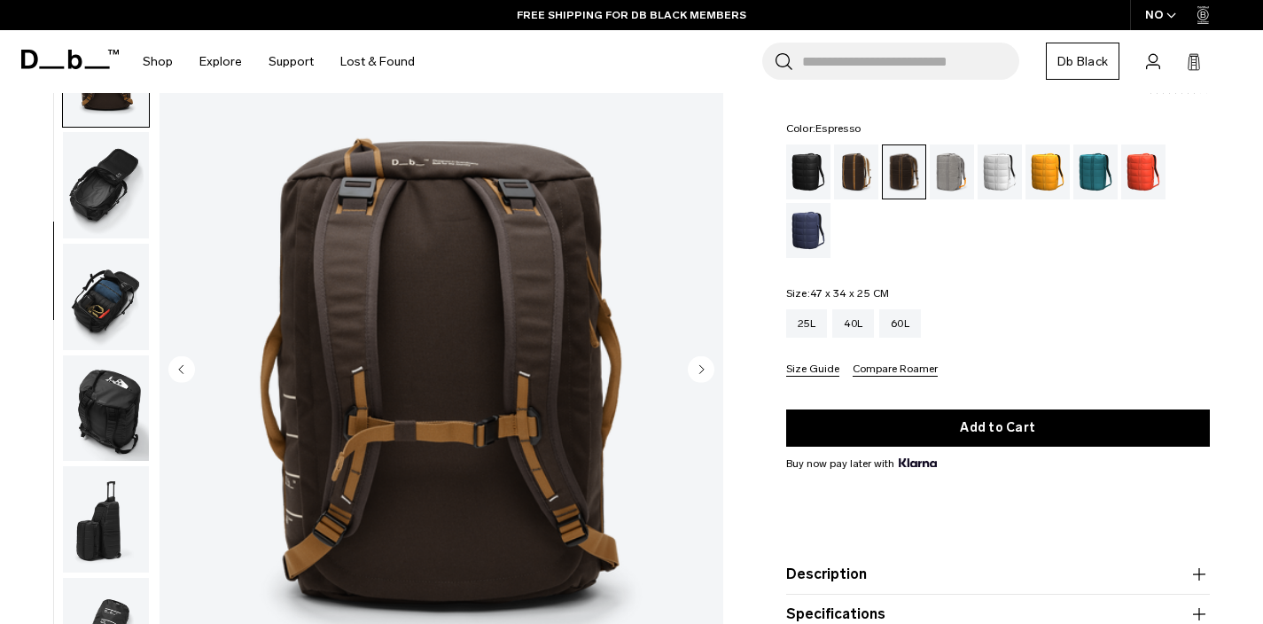
click at [702, 368] on icon "Next slide" at bounding box center [701, 369] width 4 height 8
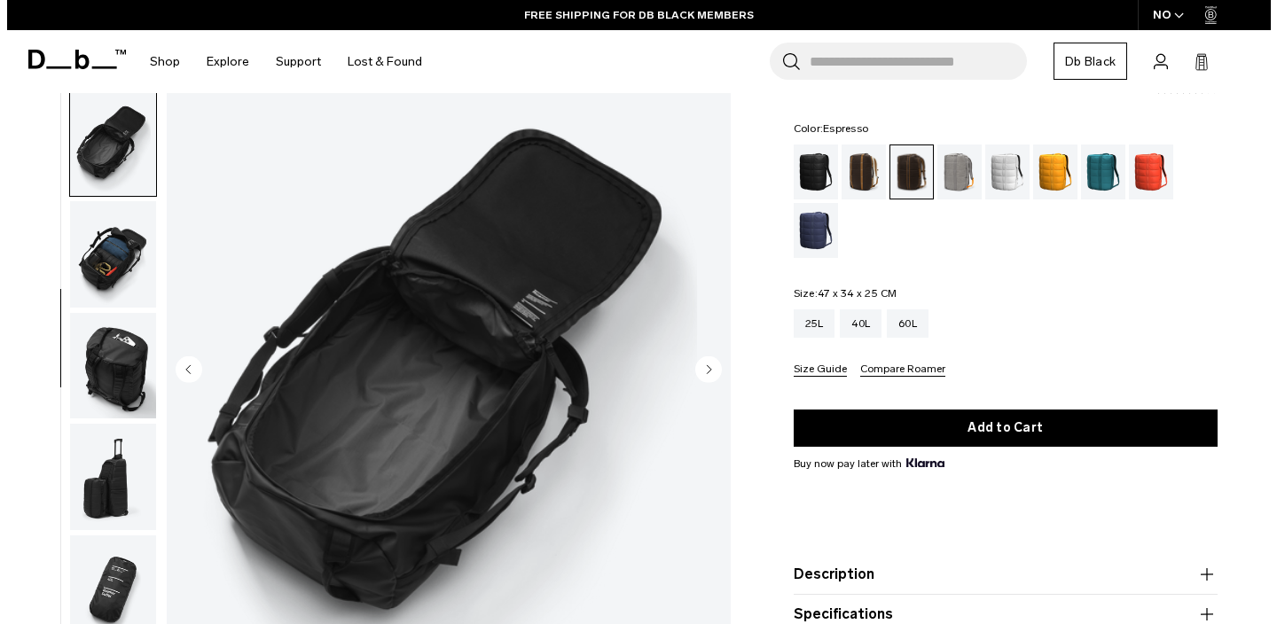
scroll to position [408, 0]
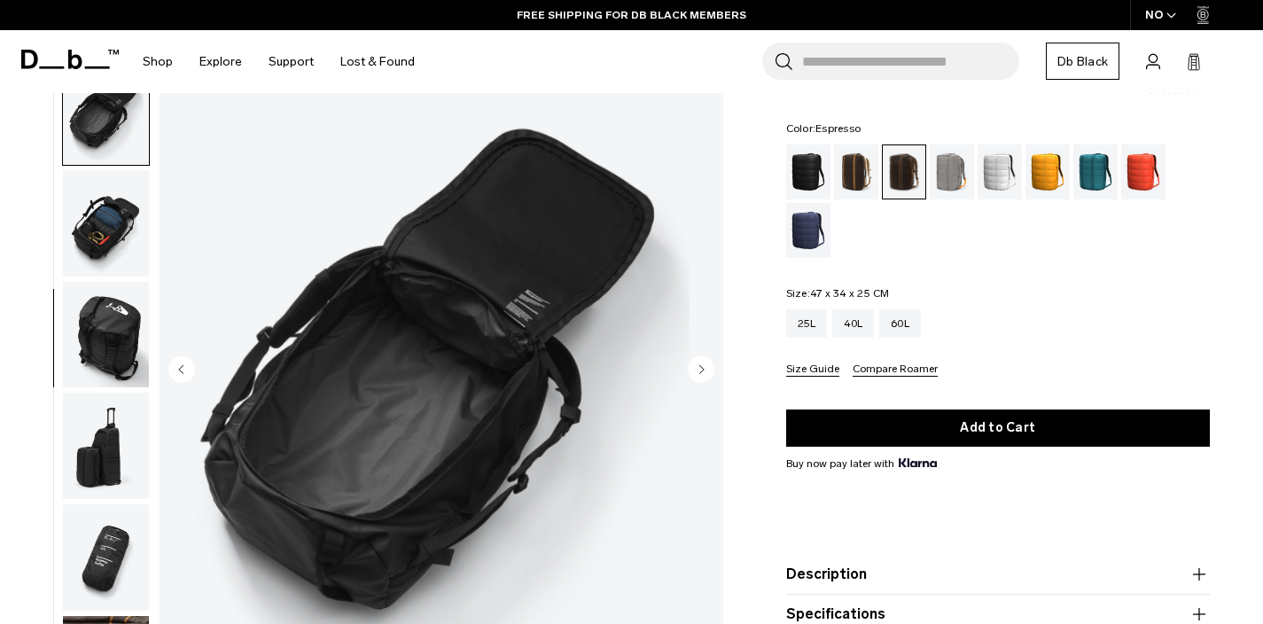
click at [704, 369] on circle "Next slide" at bounding box center [701, 369] width 27 height 27
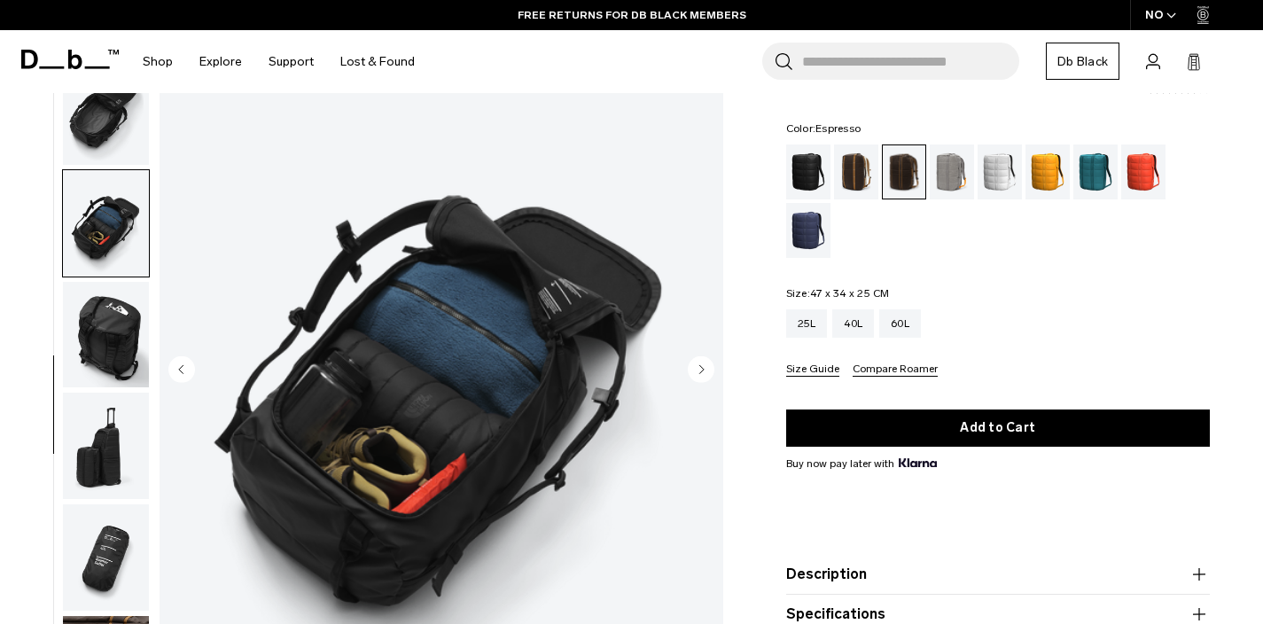
click at [704, 369] on circle "Next slide" at bounding box center [701, 369] width 27 height 27
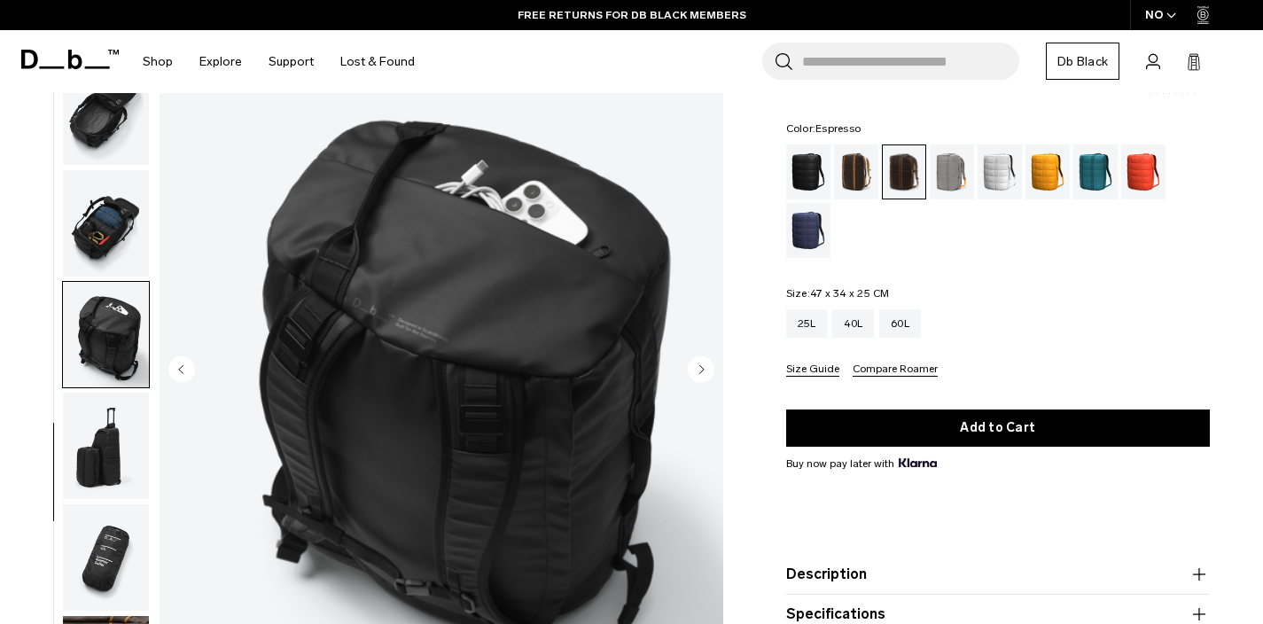
click at [704, 369] on circle "Next slide" at bounding box center [701, 369] width 27 height 27
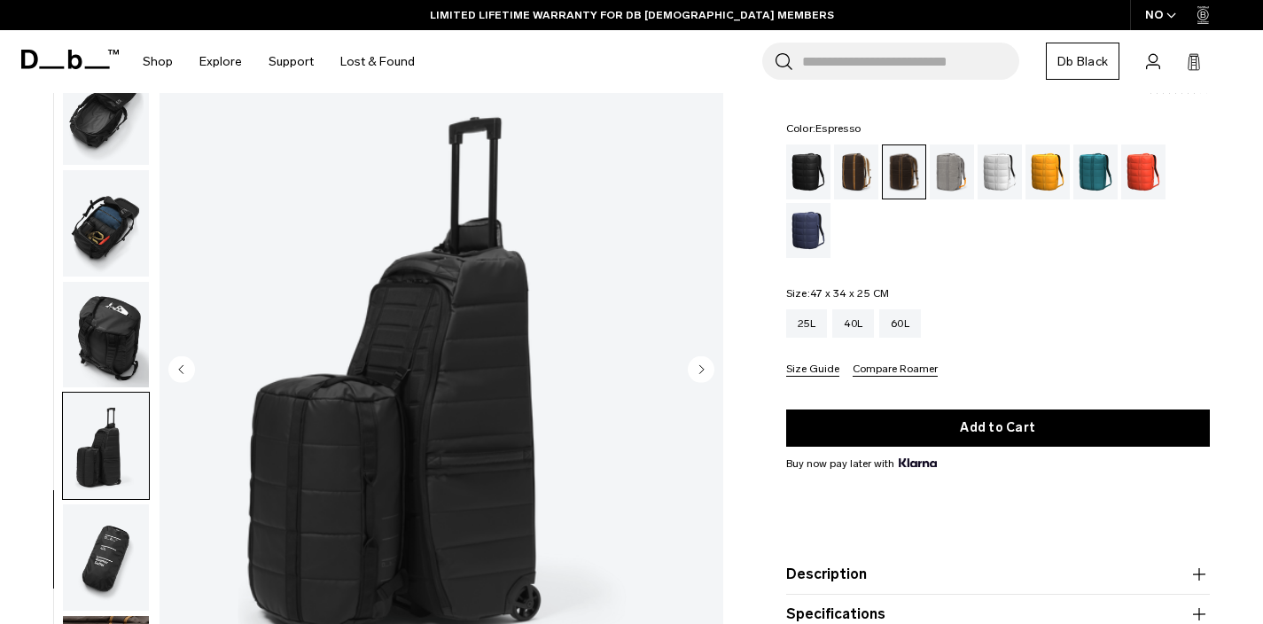
click at [699, 370] on circle "Next slide" at bounding box center [701, 369] width 27 height 27
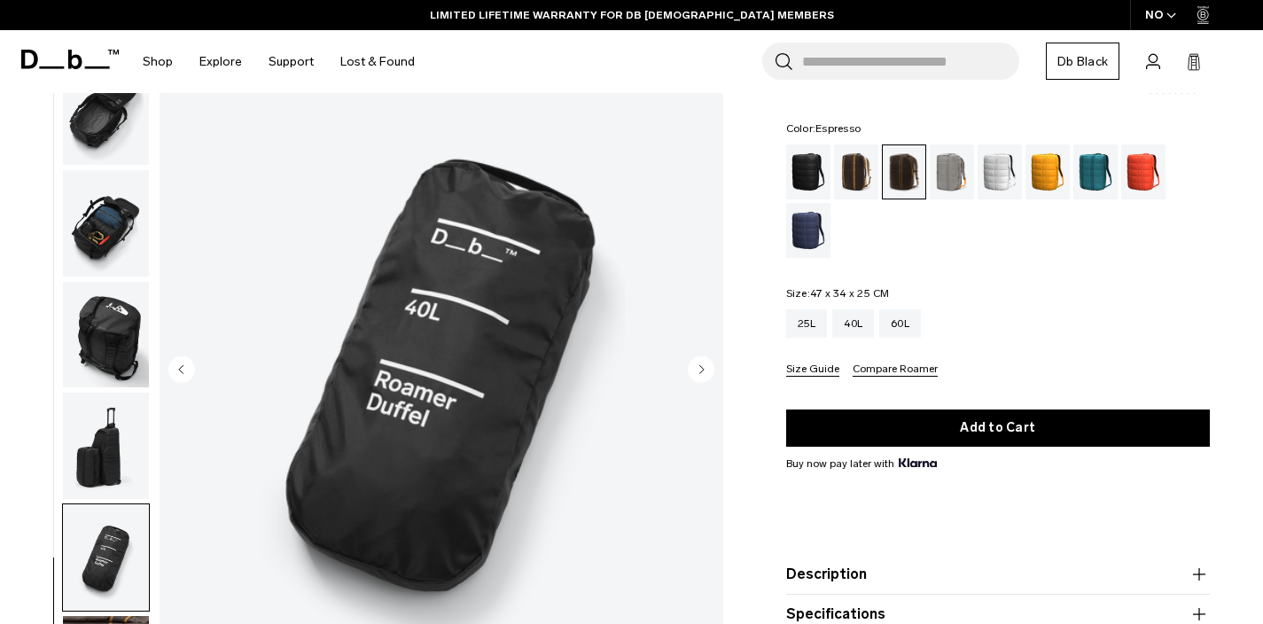
click at [699, 370] on circle "Next slide" at bounding box center [701, 369] width 27 height 27
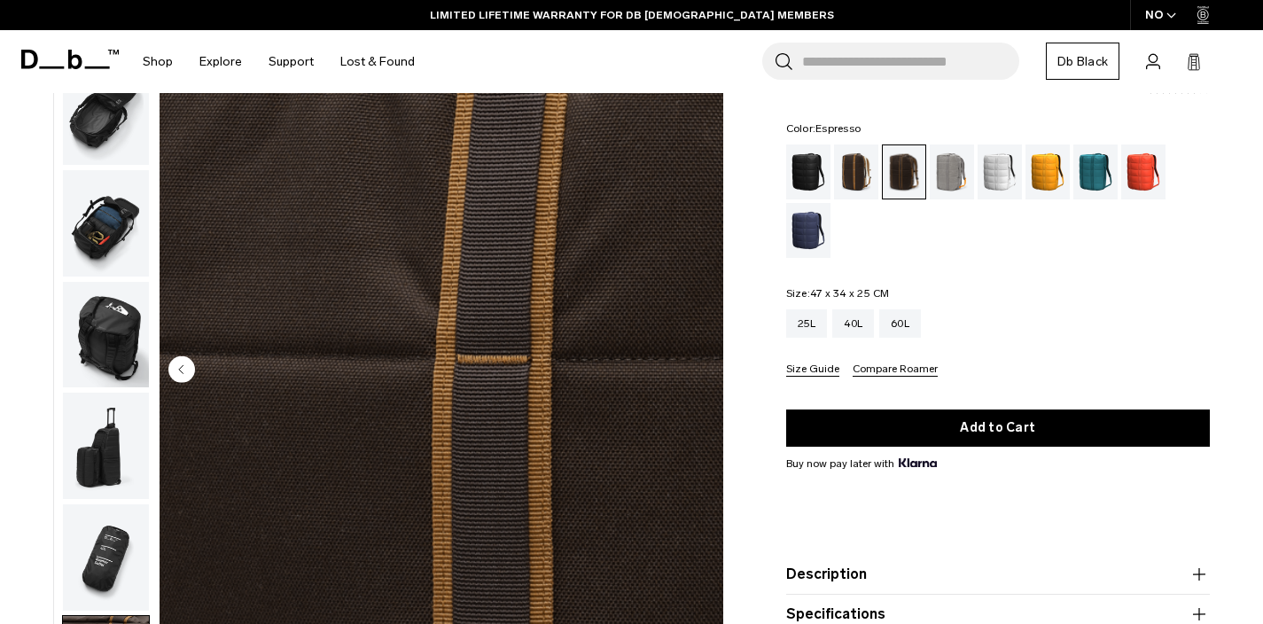
click at [699, 370] on img "10 / 10" at bounding box center [442, 372] width 564 height 704
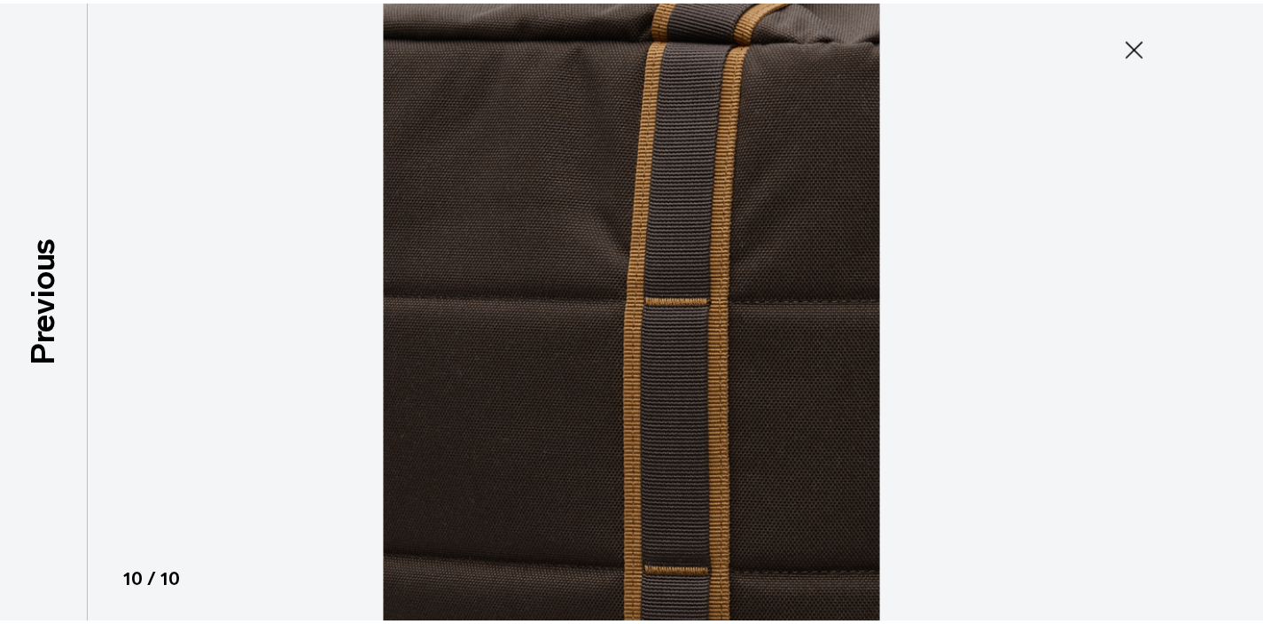
scroll to position [399, 0]
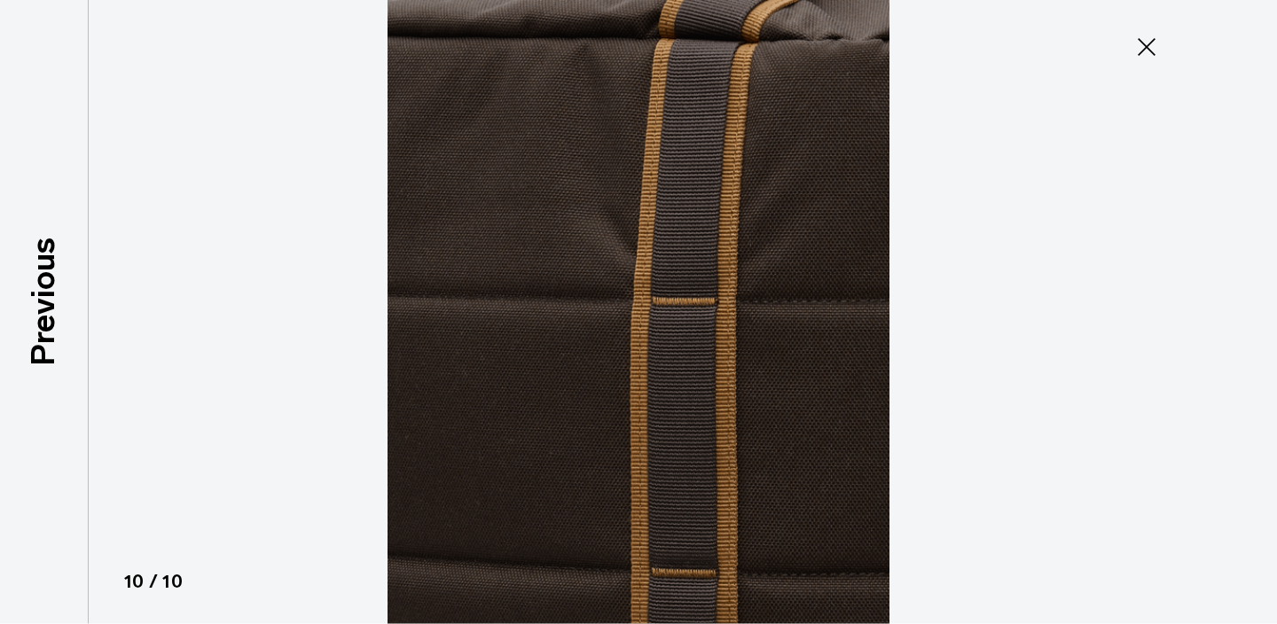
click at [887, 404] on img at bounding box center [638, 312] width 798 height 624
click at [1154, 45] on icon at bounding box center [1146, 47] width 28 height 28
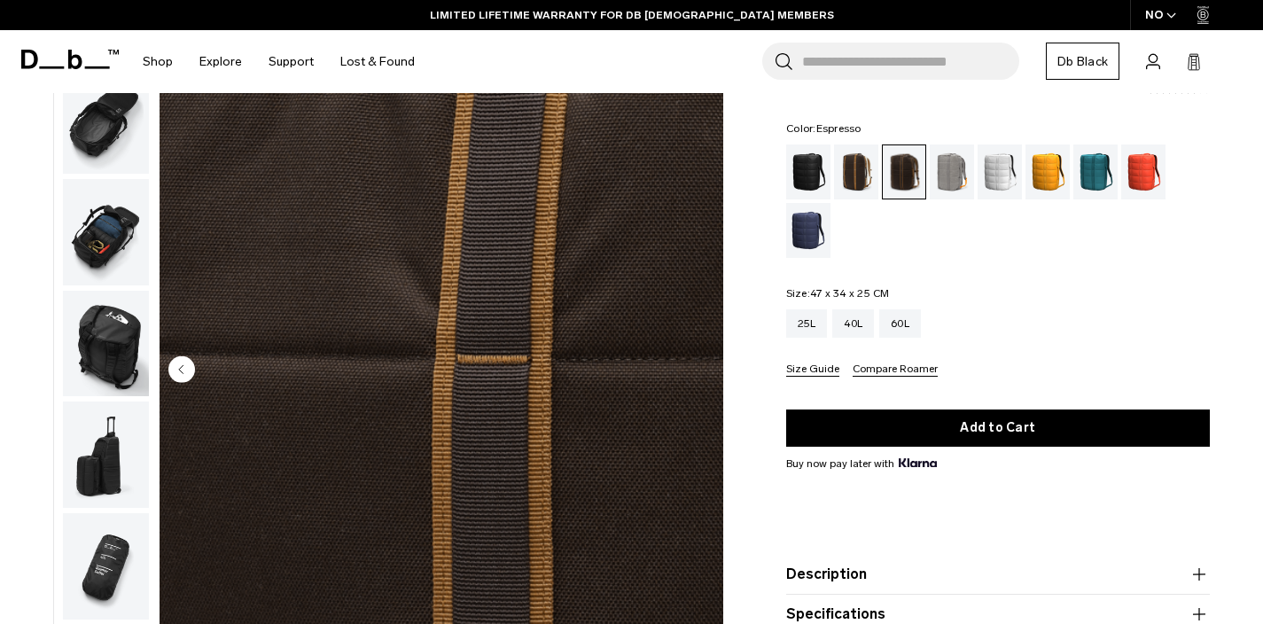
scroll to position [408, 0]
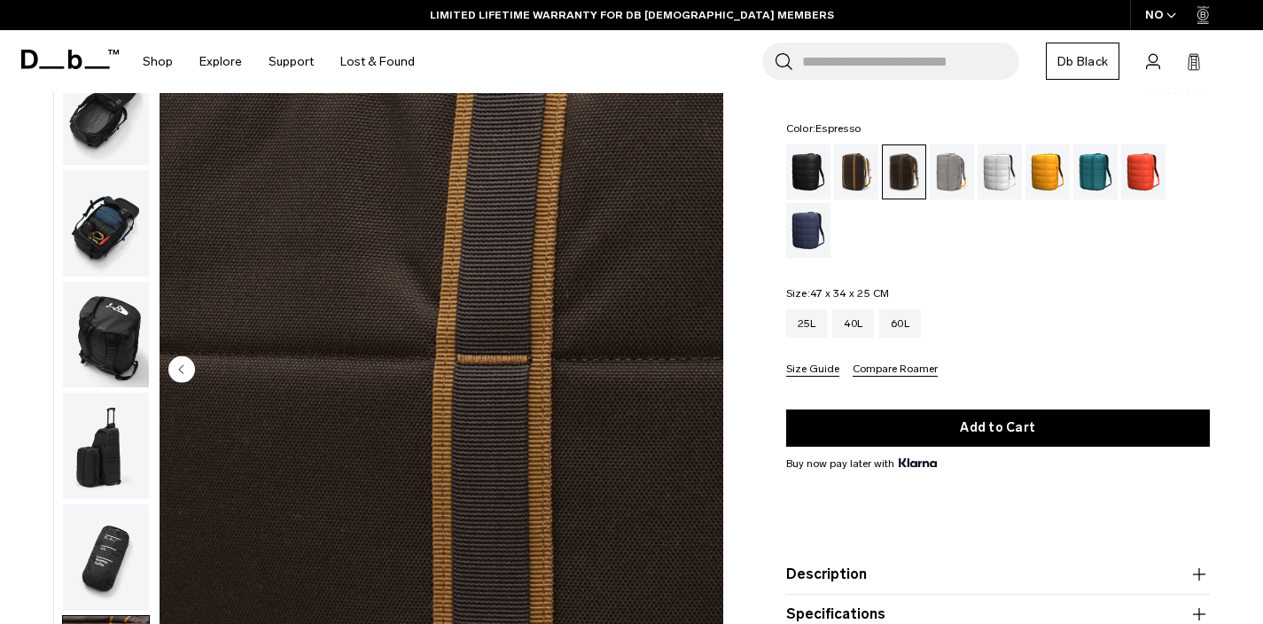
click at [106, 309] on img "button" at bounding box center [106, 335] width 86 height 106
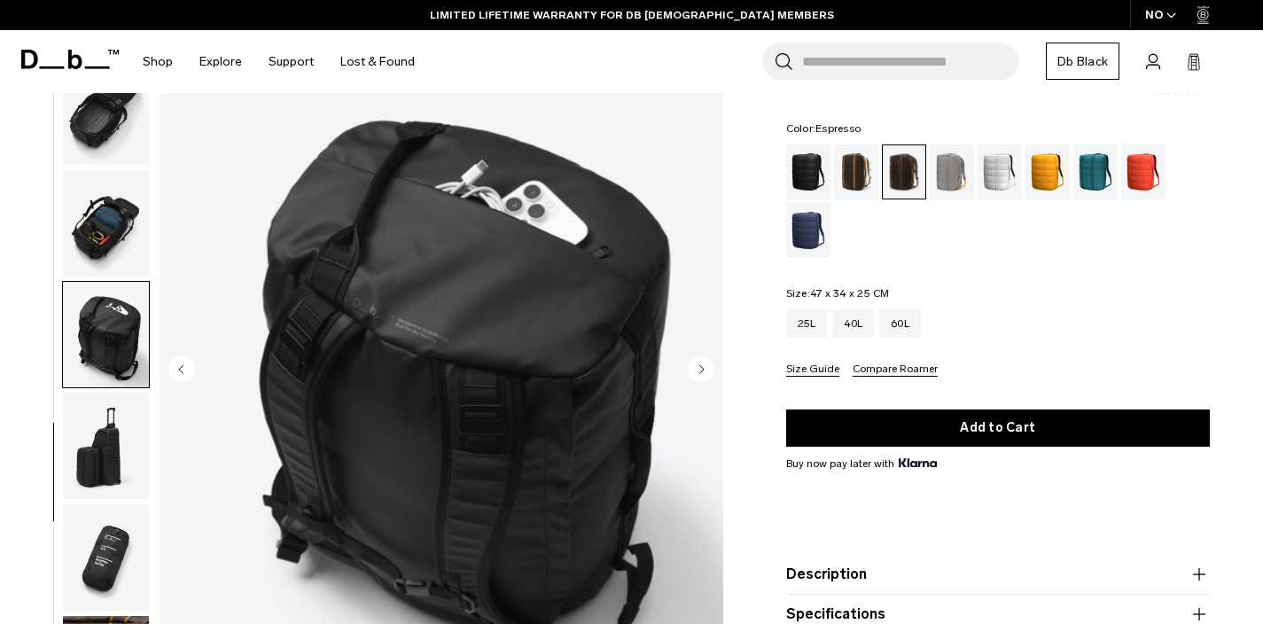
click at [101, 223] on img "button" at bounding box center [106, 223] width 86 height 106
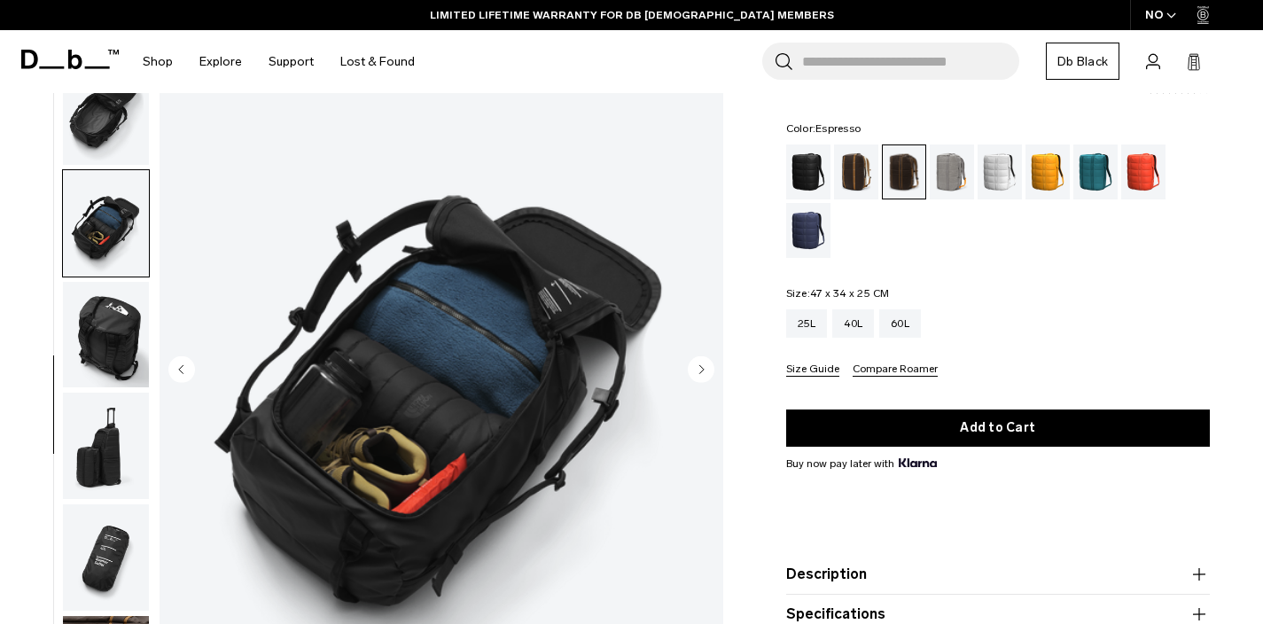
click at [114, 120] on img "button" at bounding box center [106, 112] width 86 height 106
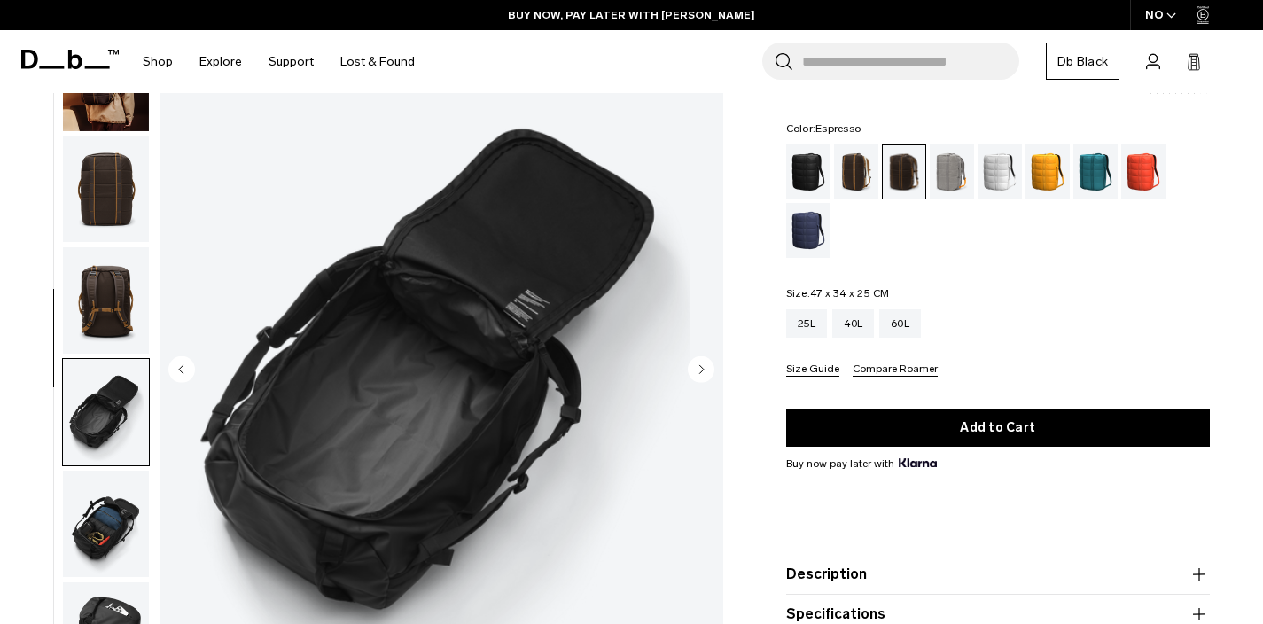
drag, startPoint x: 90, startPoint y: 303, endPoint x: 125, endPoint y: 199, distance: 110.5
click at [90, 303] on img "button" at bounding box center [106, 300] width 86 height 106
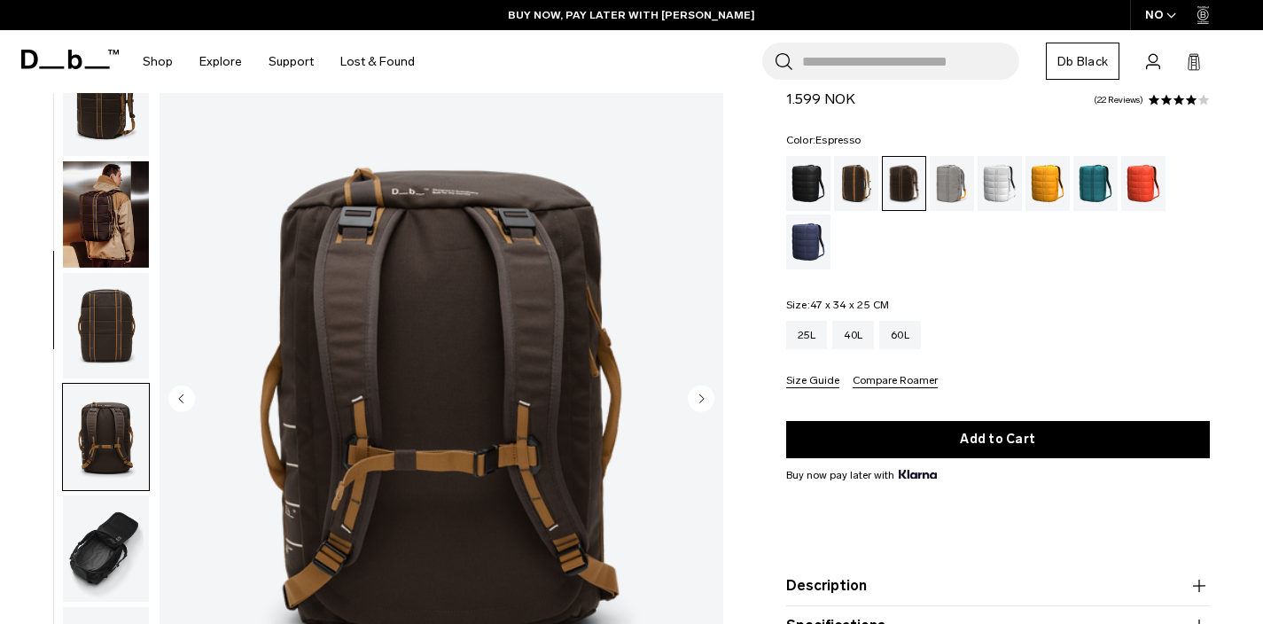
scroll to position [0, 0]
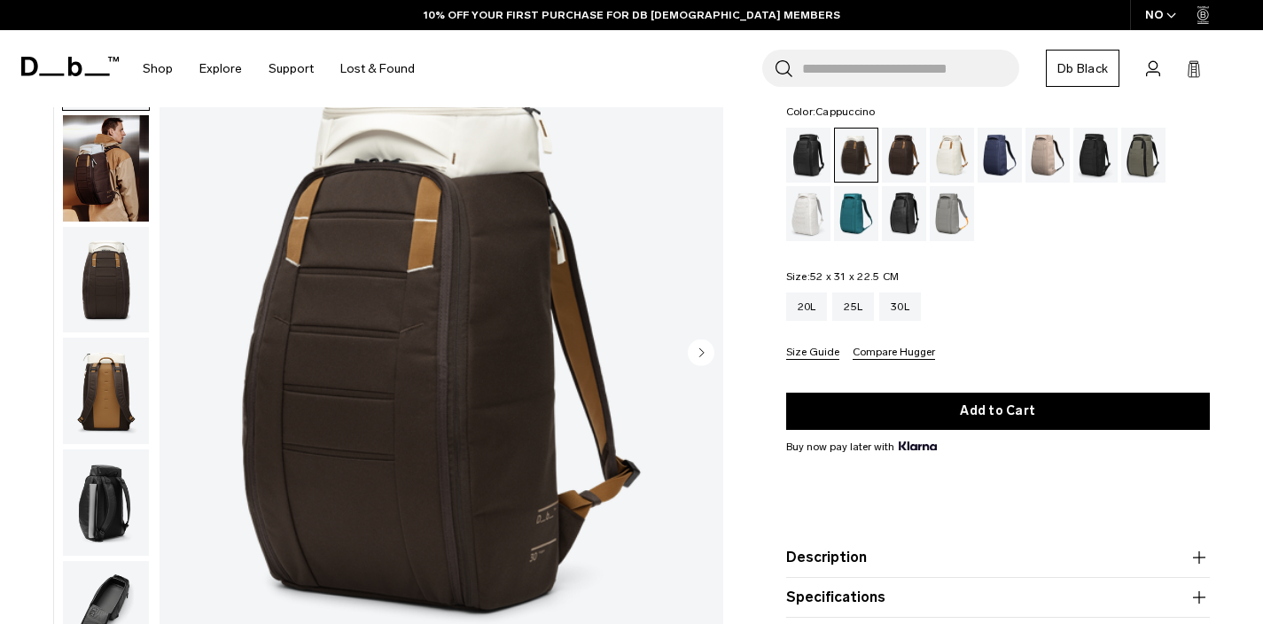
scroll to position [106, 0]
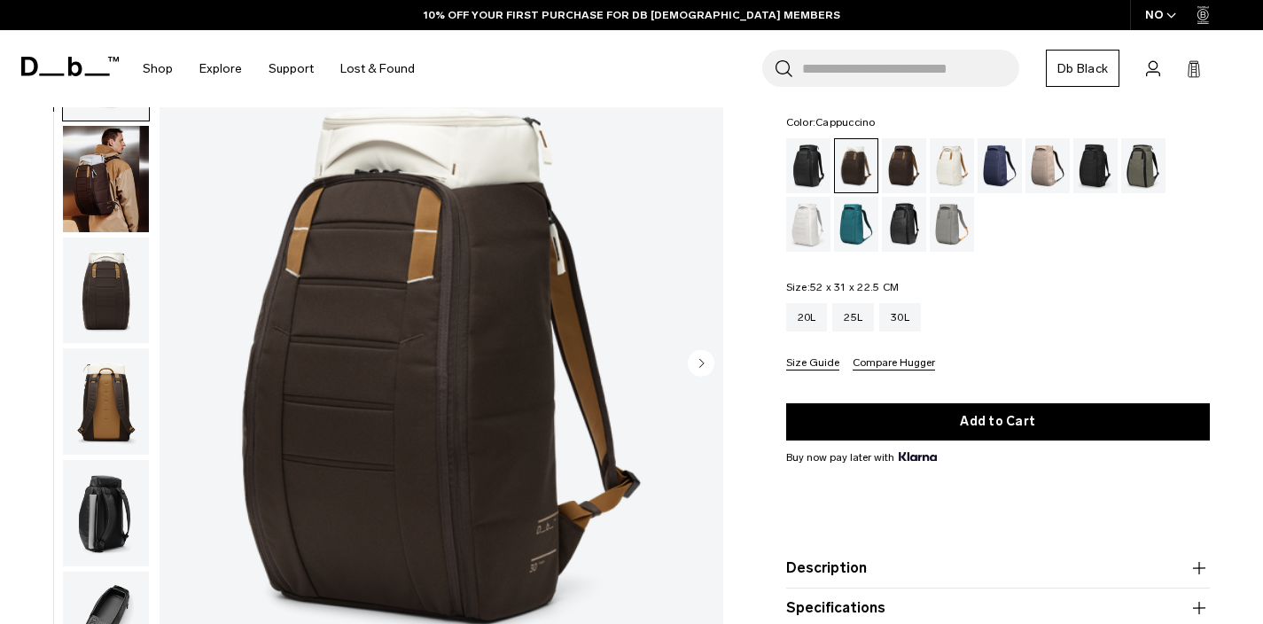
click at [705, 358] on circle "Next slide" at bounding box center [701, 363] width 27 height 27
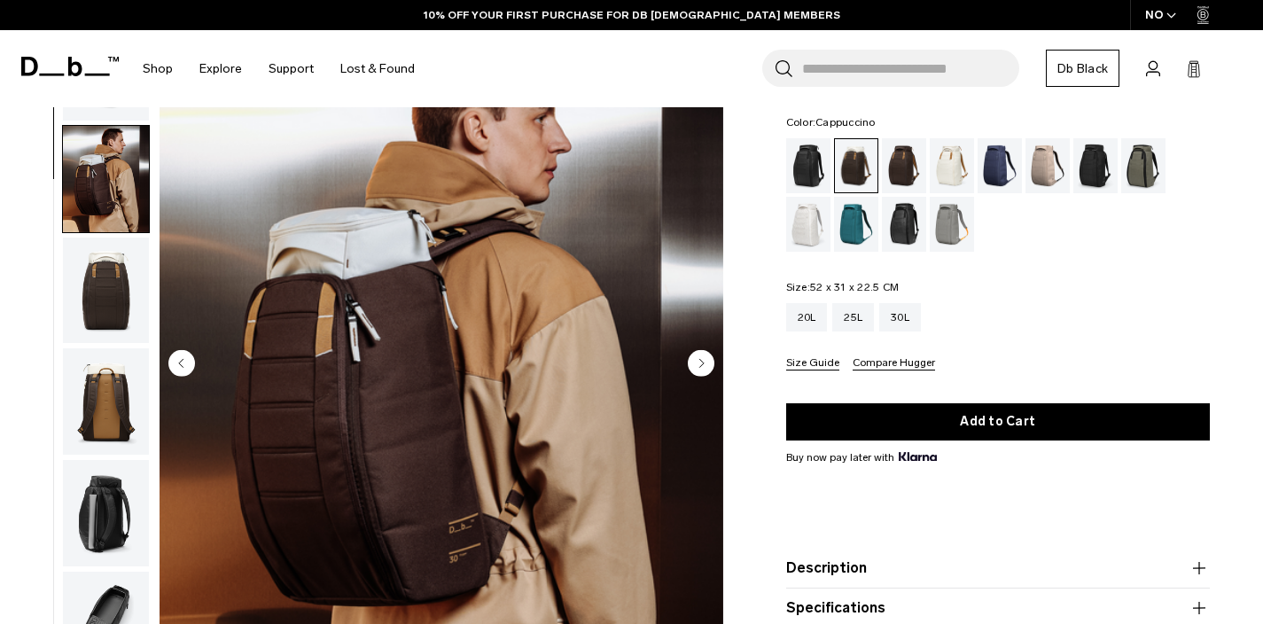
scroll to position [112, 0]
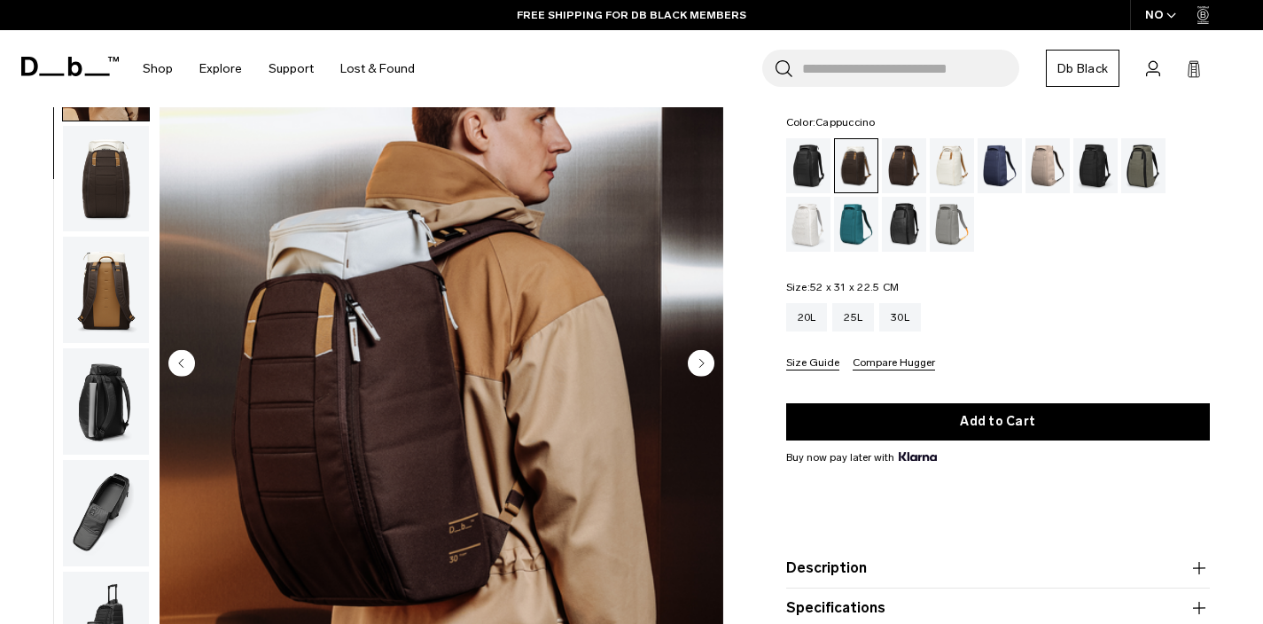
click at [703, 363] on icon "Next slide" at bounding box center [701, 363] width 4 height 8
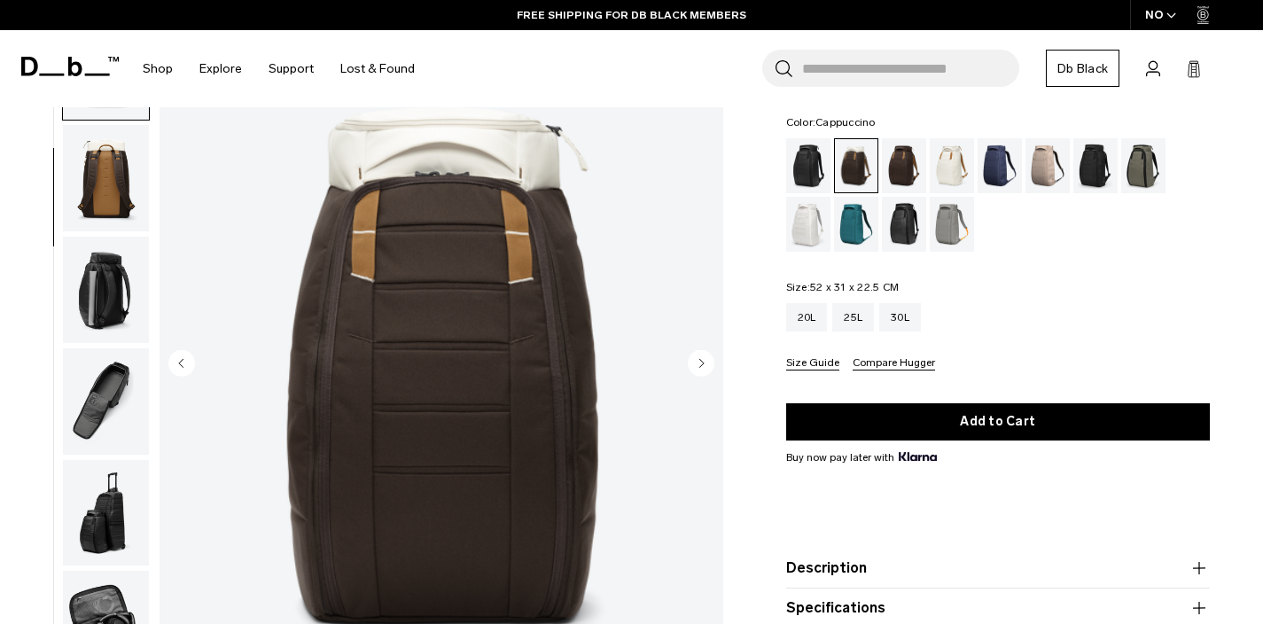
click at [703, 363] on icon "Next slide" at bounding box center [701, 363] width 4 height 8
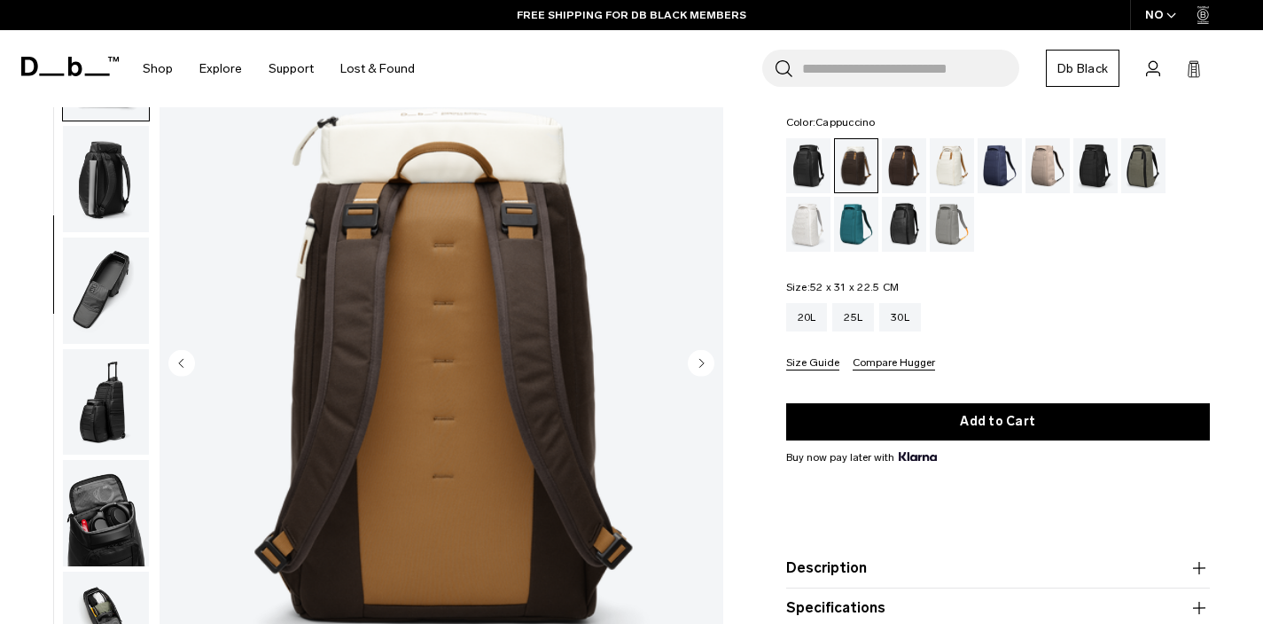
click at [703, 363] on icon "Next slide" at bounding box center [701, 363] width 4 height 8
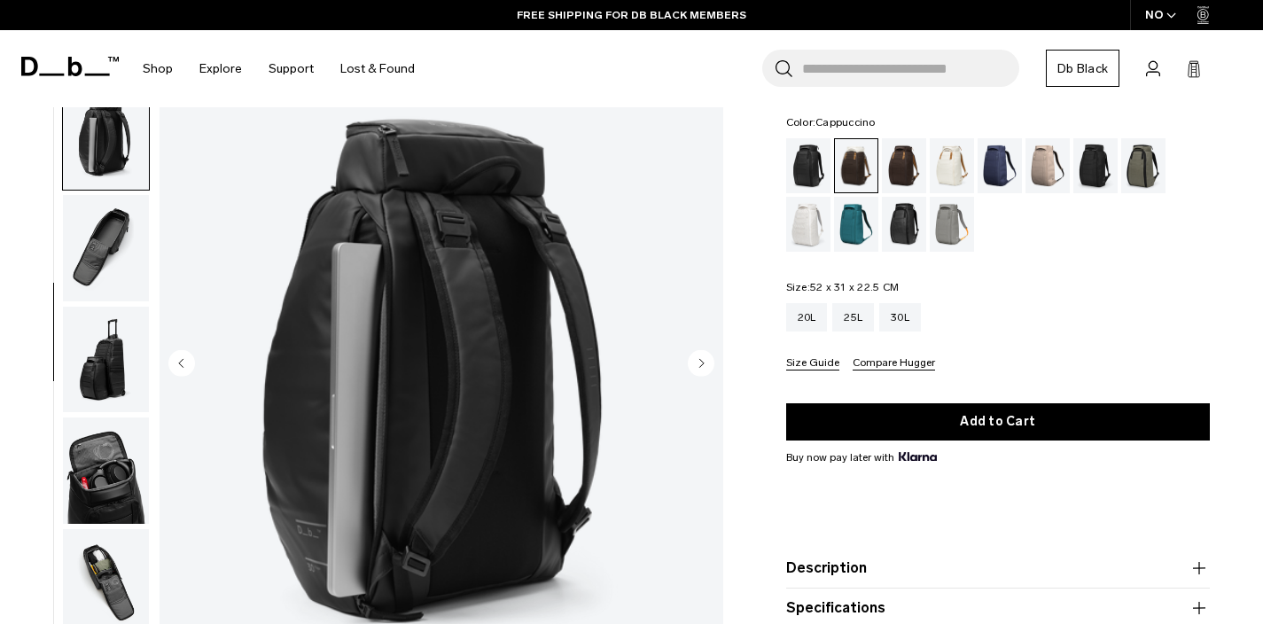
scroll to position [408, 0]
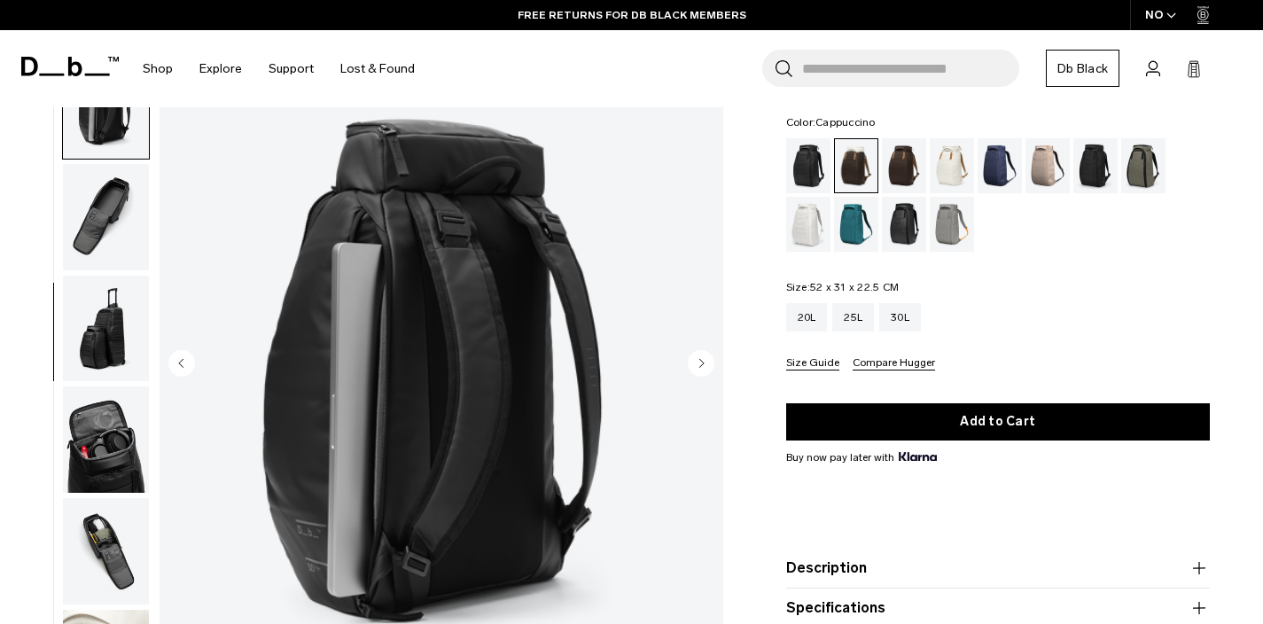
click at [703, 361] on circle "Next slide" at bounding box center [701, 363] width 27 height 27
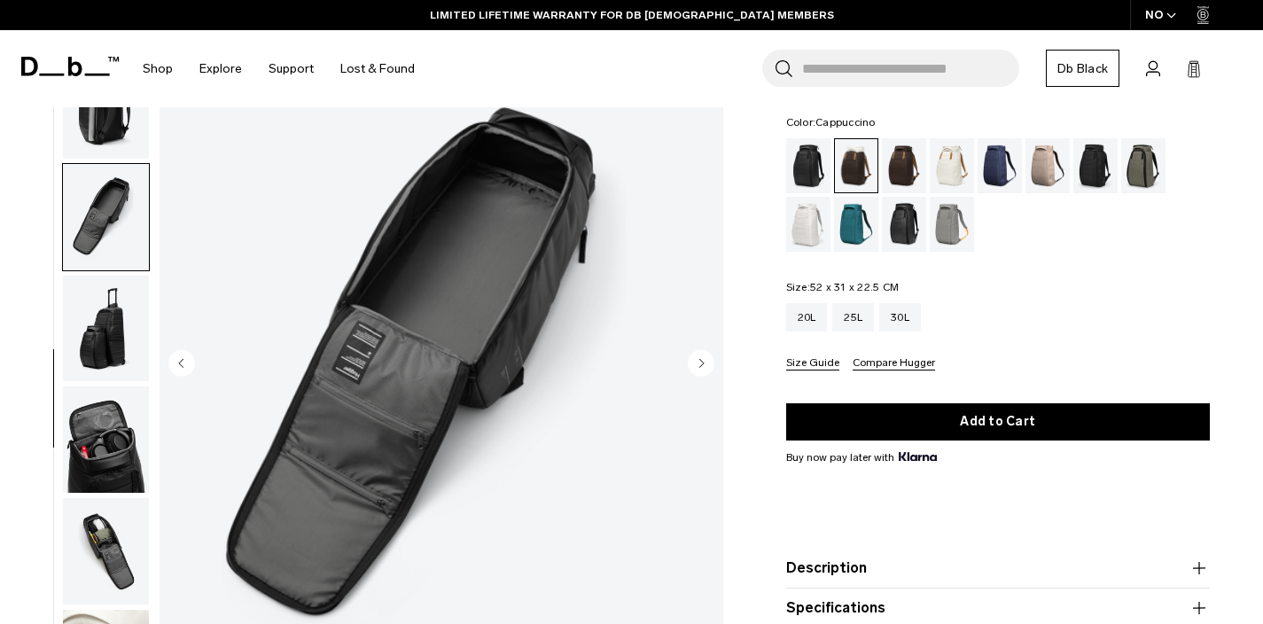
click at [704, 363] on circle "Next slide" at bounding box center [701, 363] width 27 height 27
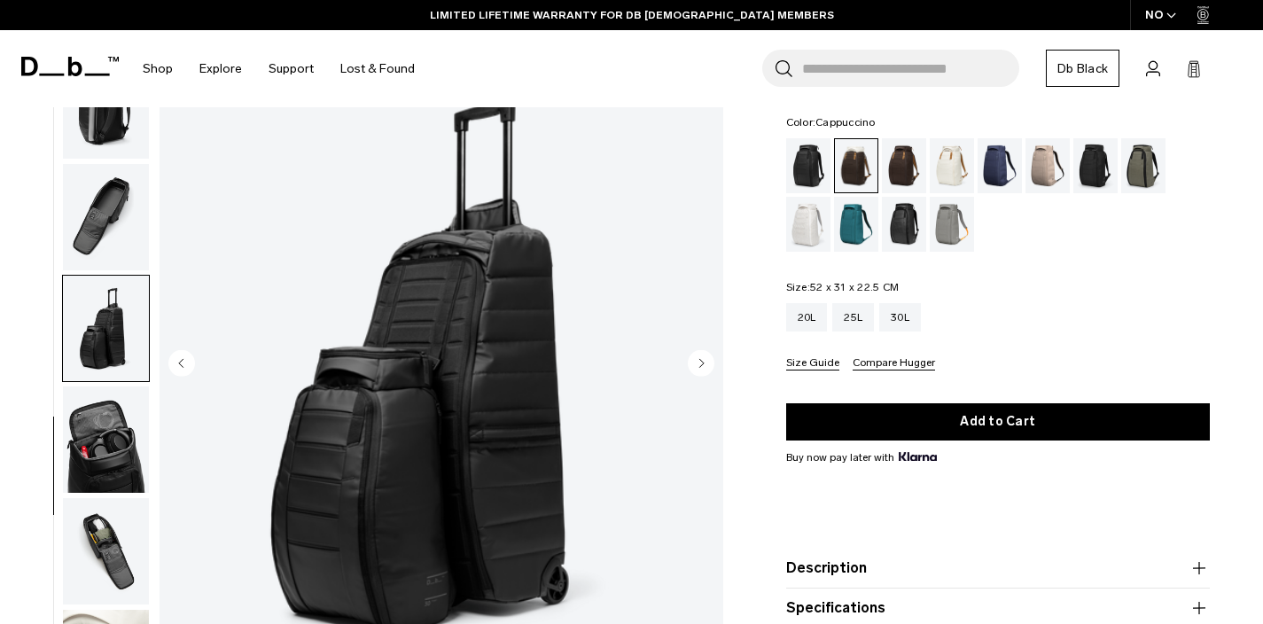
click at [705, 362] on circle "Next slide" at bounding box center [701, 363] width 27 height 27
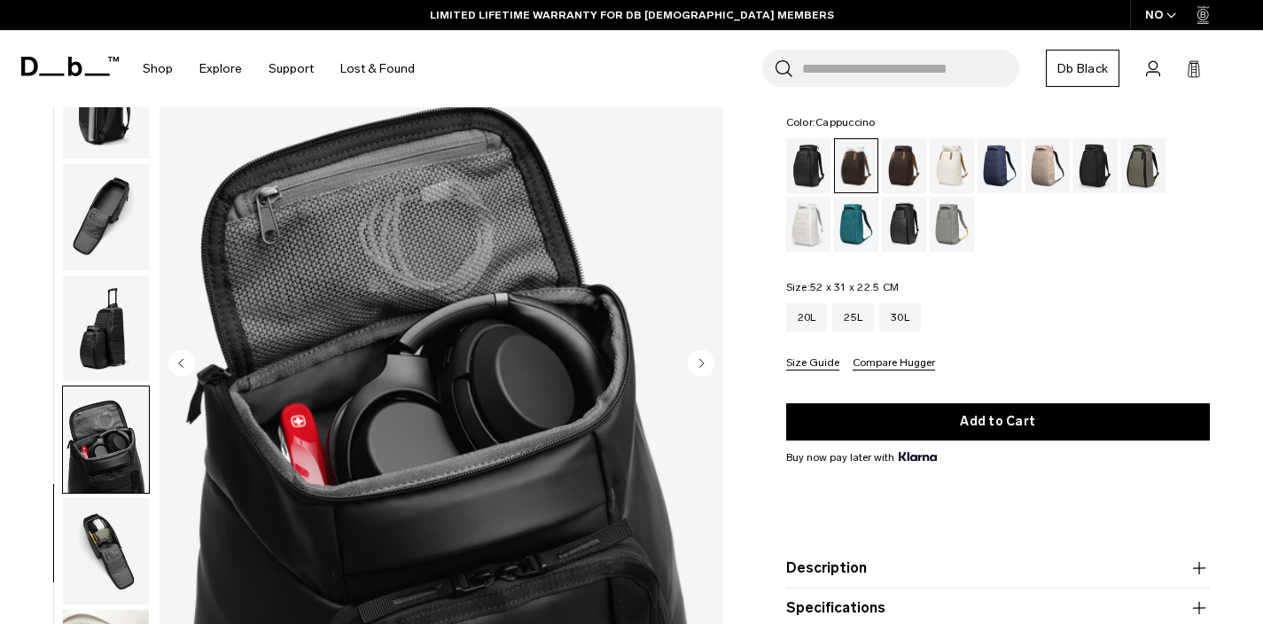
click at [700, 363] on icon "Next slide" at bounding box center [701, 363] width 4 height 8
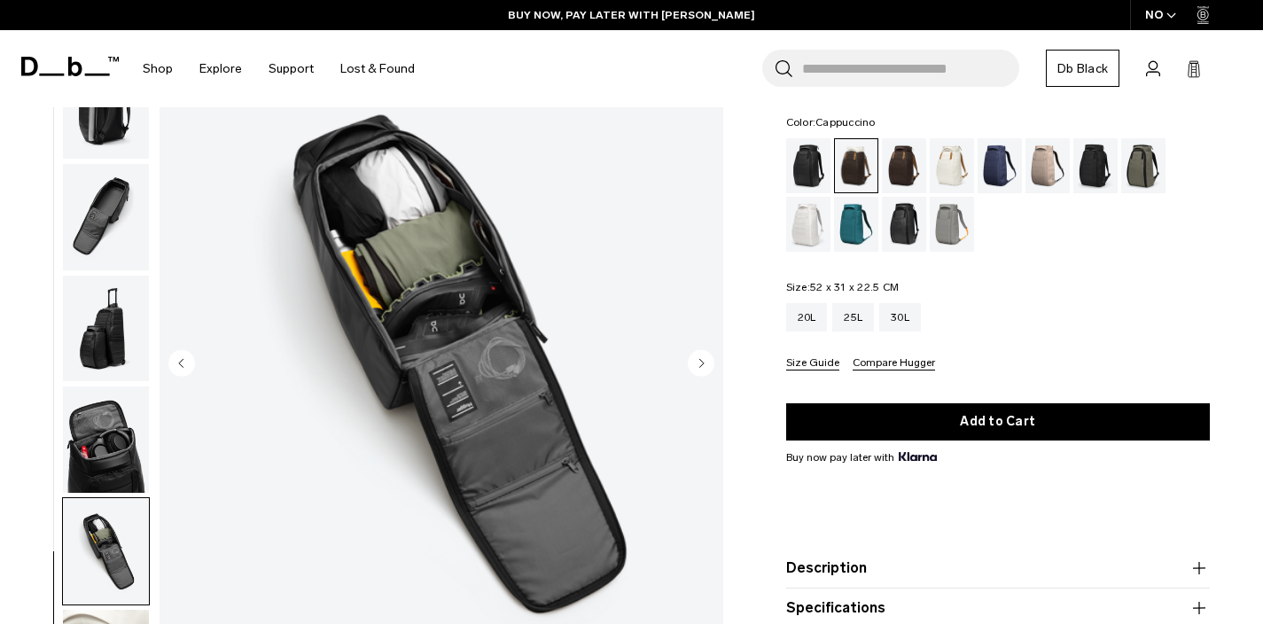
click at [701, 363] on icon "Next slide" at bounding box center [701, 363] width 4 height 8
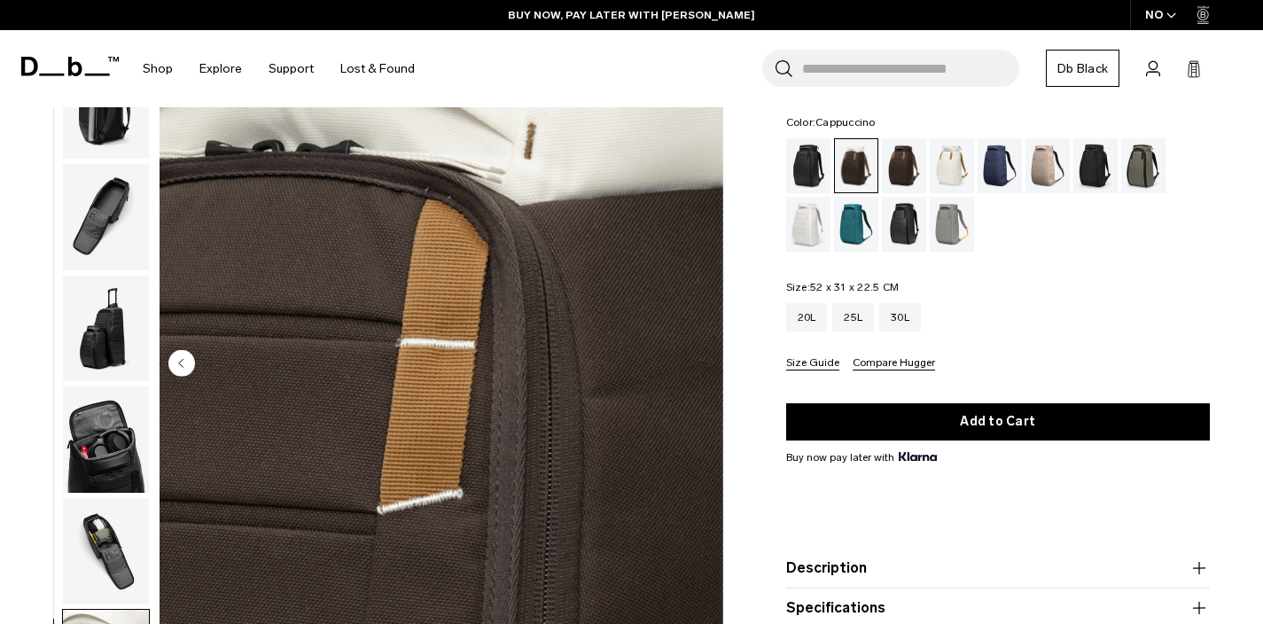
click at [186, 363] on circle "Previous slide" at bounding box center [181, 363] width 27 height 27
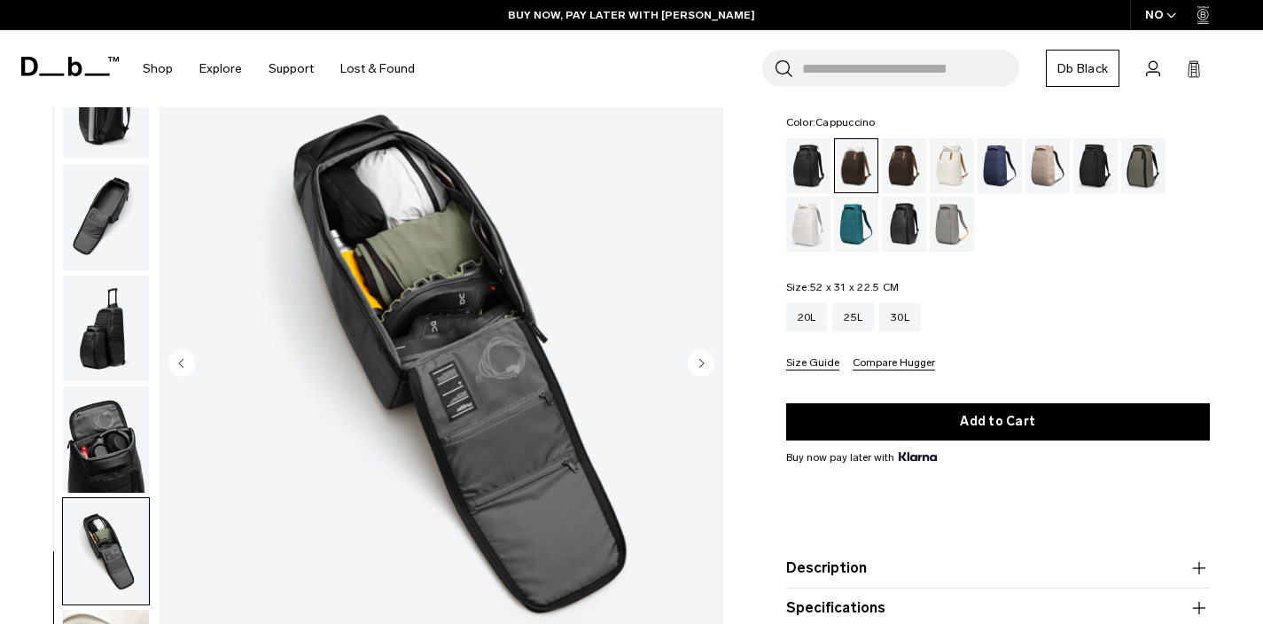
click at [186, 361] on circle "Previous slide" at bounding box center [181, 363] width 27 height 27
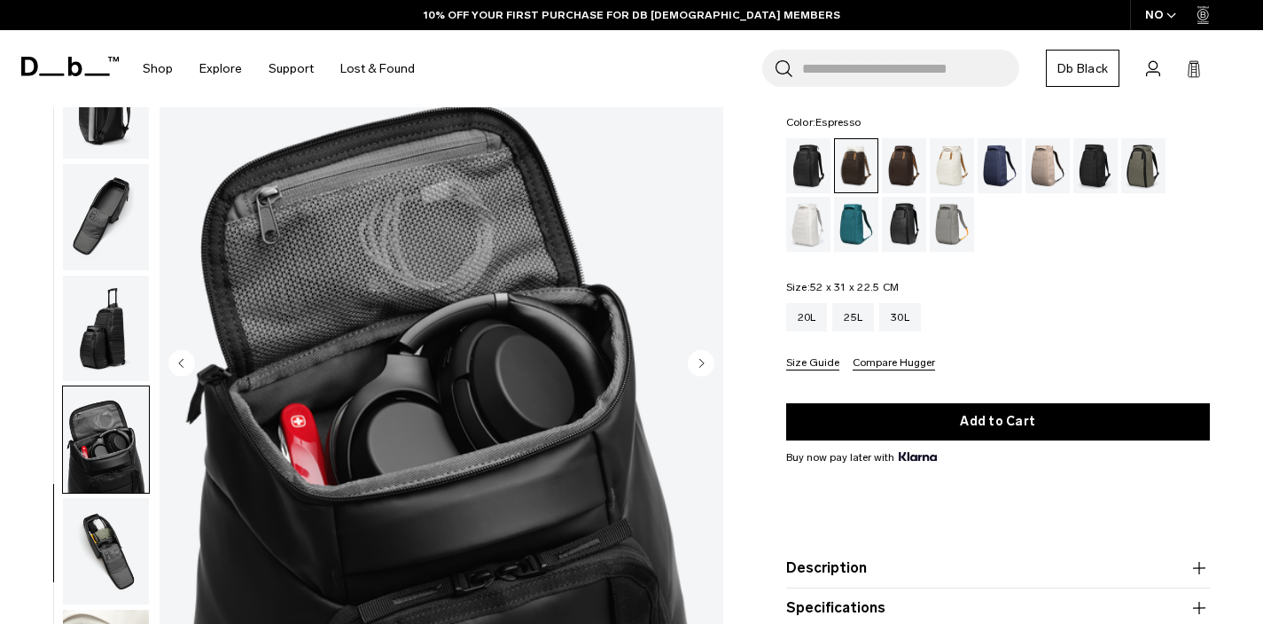
click at [896, 163] on div "Espresso" at bounding box center [904, 165] width 45 height 55
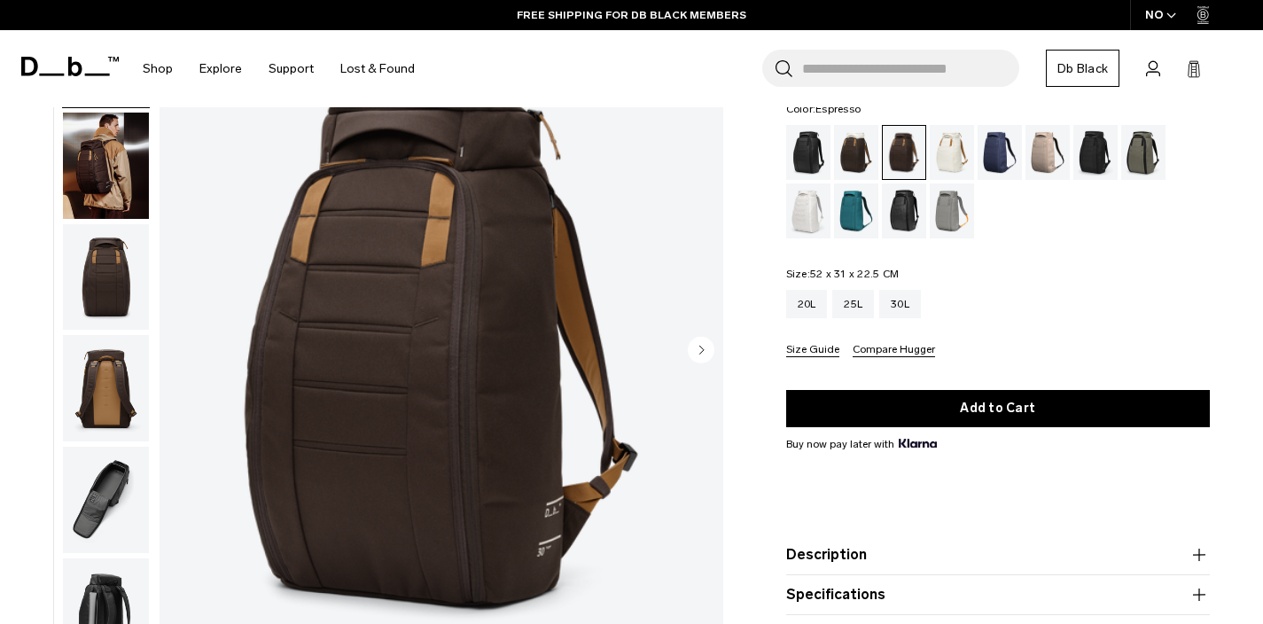
scroll to position [121, 0]
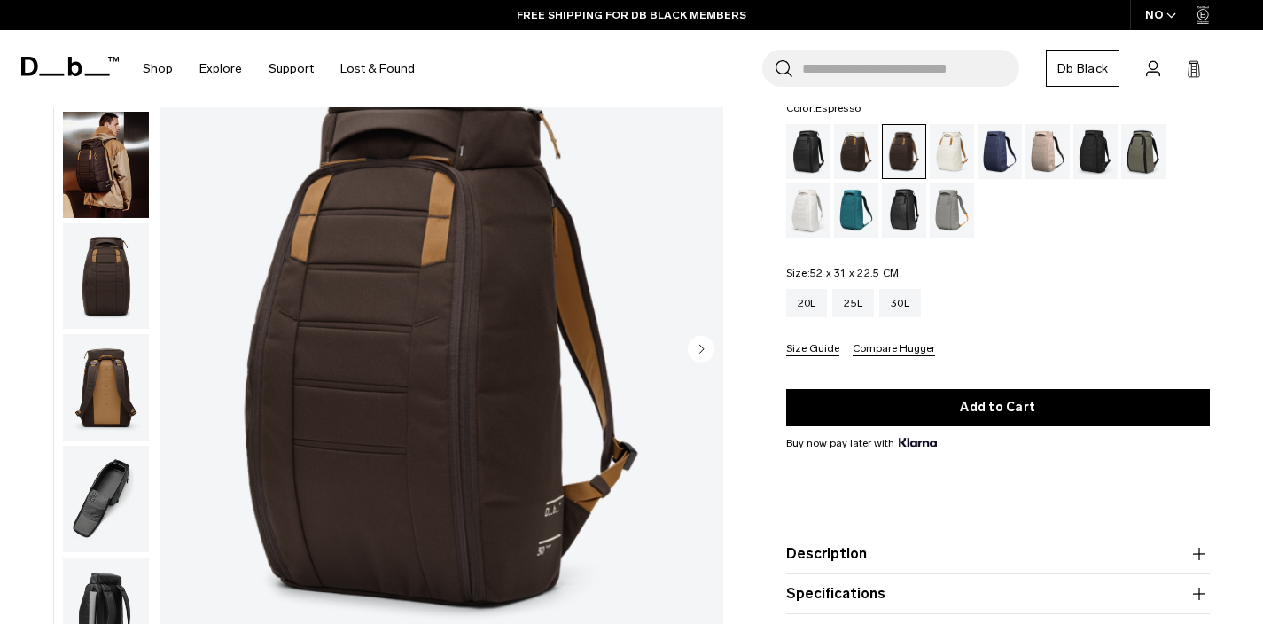
click at [88, 165] on img "button" at bounding box center [106, 165] width 86 height 106
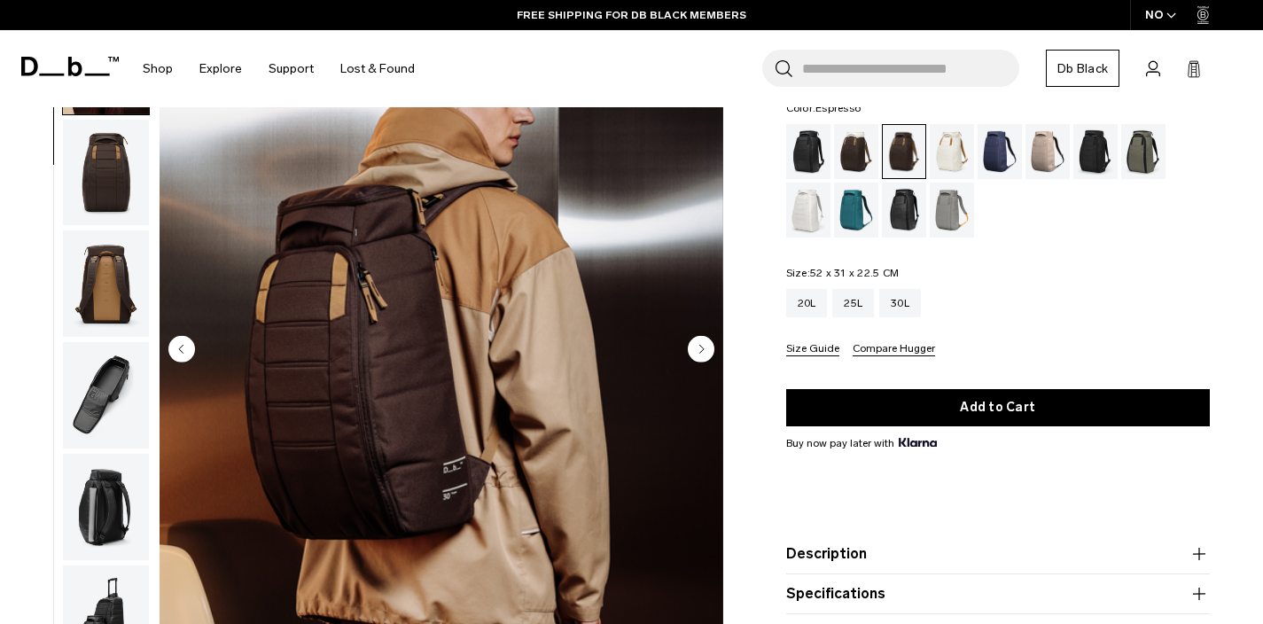
scroll to position [112, 0]
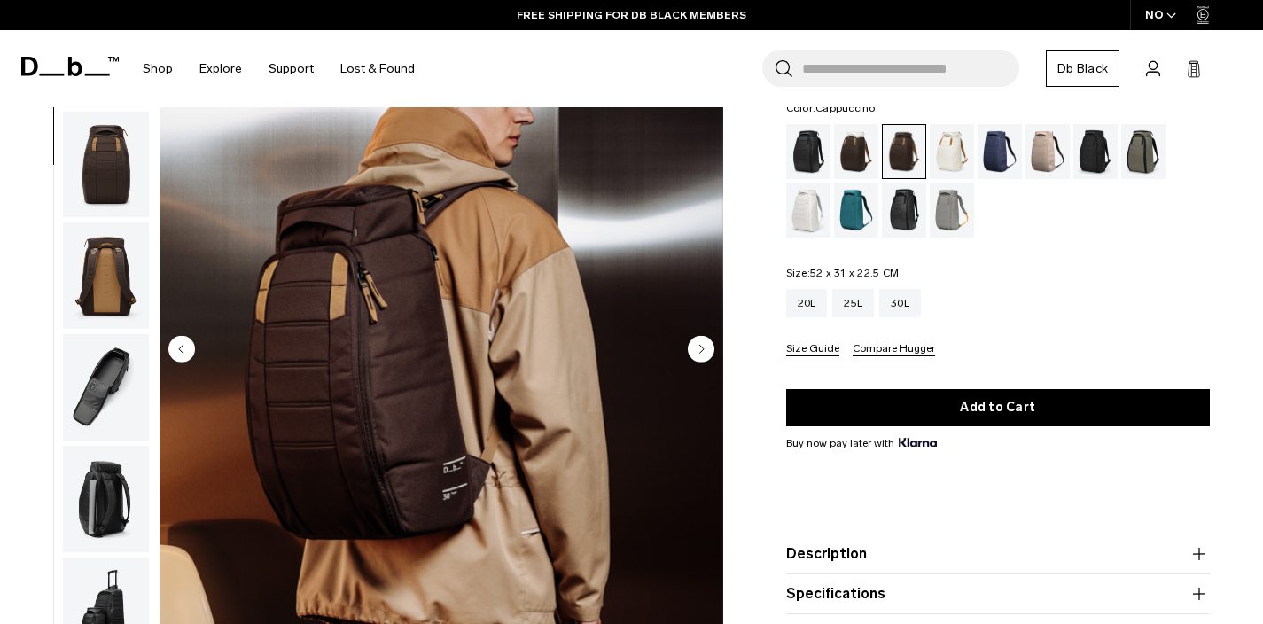
click at [848, 150] on div "Cappuccino" at bounding box center [856, 151] width 45 height 55
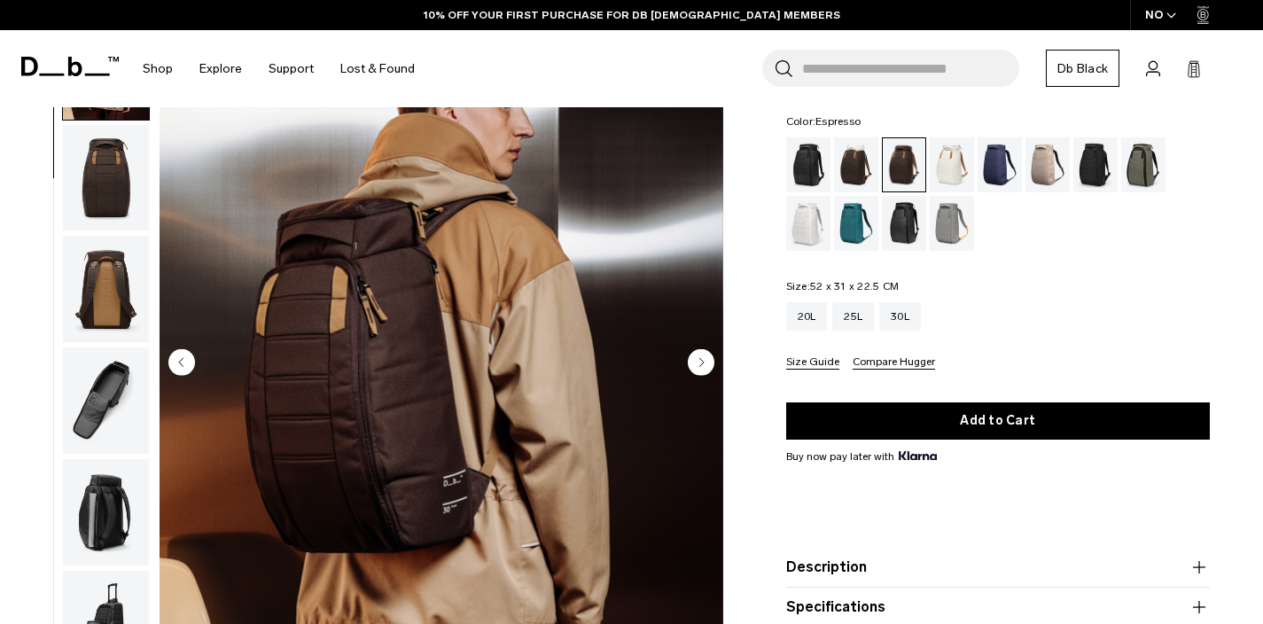
scroll to position [93, 0]
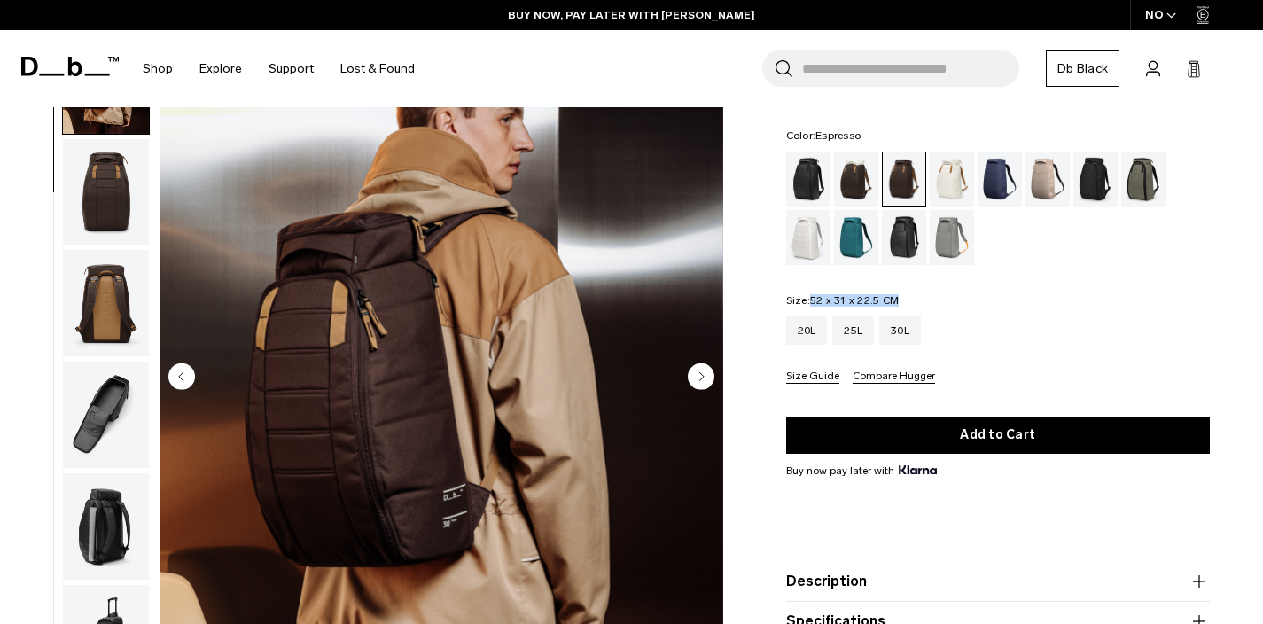
drag, startPoint x: 813, startPoint y: 296, endPoint x: 898, endPoint y: 300, distance: 85.2
click at [898, 300] on fieldset "Size: 52 x 31 x 22.5 CM Out of stock 20L 25L 30L Size Guide Compare Hugger" at bounding box center [998, 339] width 425 height 89
drag, startPoint x: 851, startPoint y: 296, endPoint x: 1020, endPoint y: 303, distance: 169.5
click at [852, 296] on span "52 x 31 x 22.5 CM" at bounding box center [854, 300] width 89 height 12
click at [1028, 303] on fieldset "Size: 52 x 31 x 22.5 CM Out of stock 20L 25L 30L Size Guide Compare Hugger" at bounding box center [998, 339] width 425 height 89
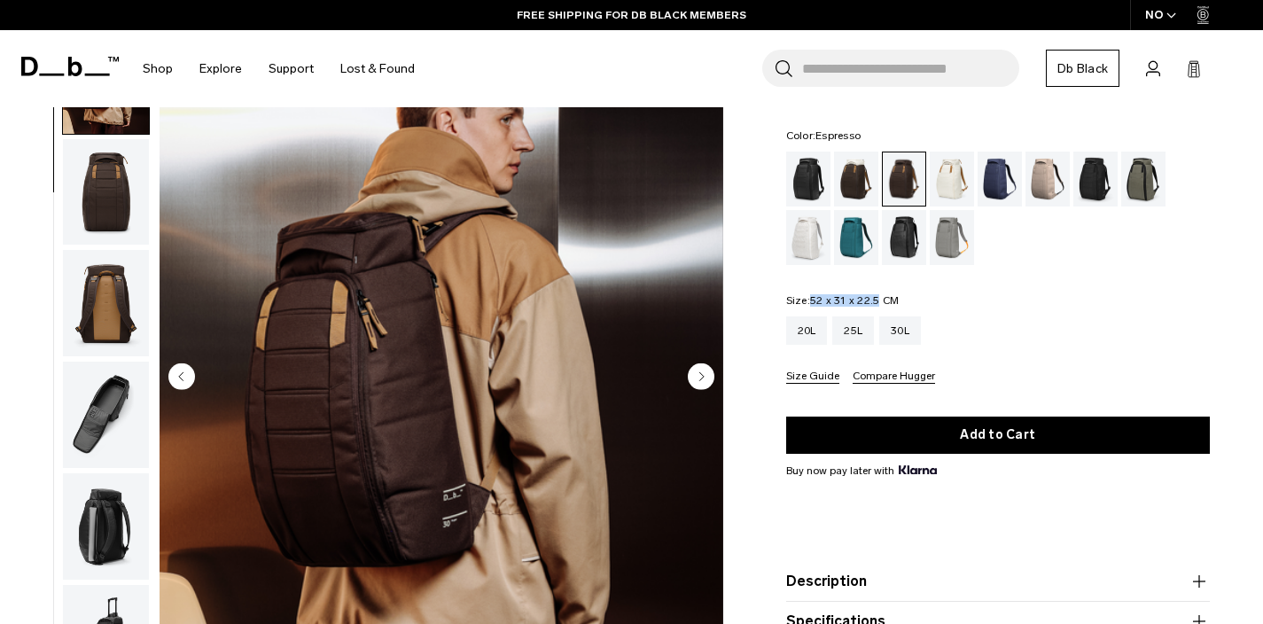
drag, startPoint x: 813, startPoint y: 298, endPoint x: 877, endPoint y: 298, distance: 63.8
click at [877, 298] on span "52 x 31 x 22.5 CM" at bounding box center [854, 300] width 89 height 12
click at [1061, 323] on div "20L 25L 30L" at bounding box center [998, 330] width 425 height 28
click at [852, 333] on div "25L" at bounding box center [853, 330] width 42 height 28
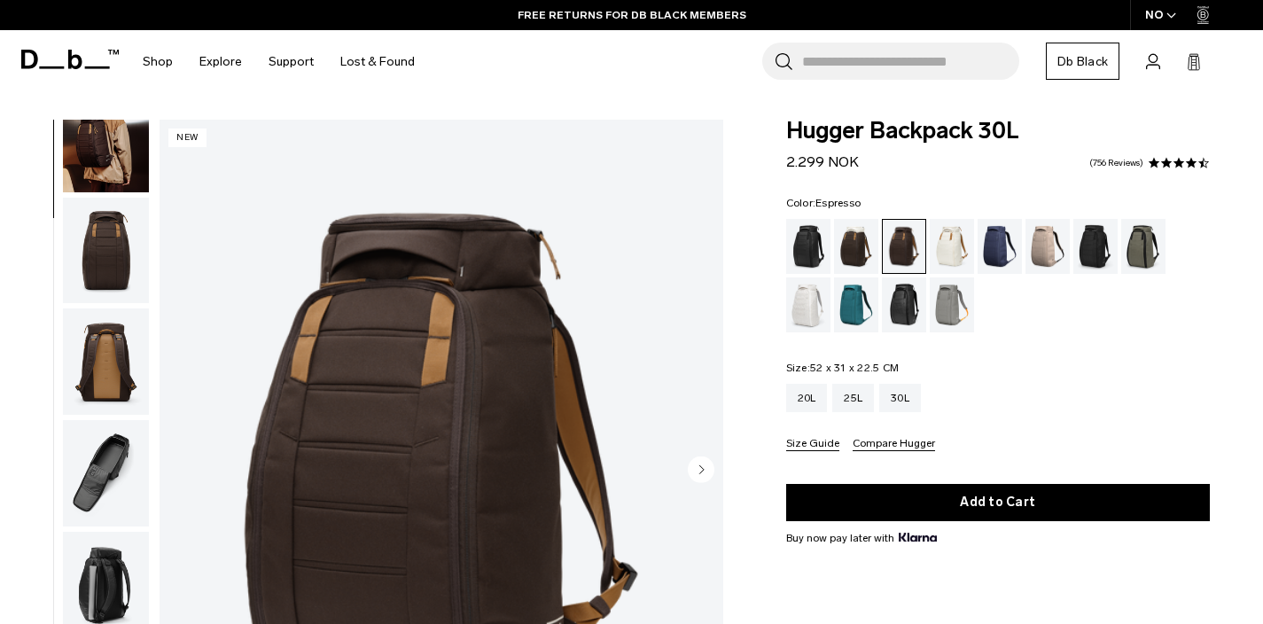
click at [85, 483] on img "button" at bounding box center [106, 473] width 86 height 106
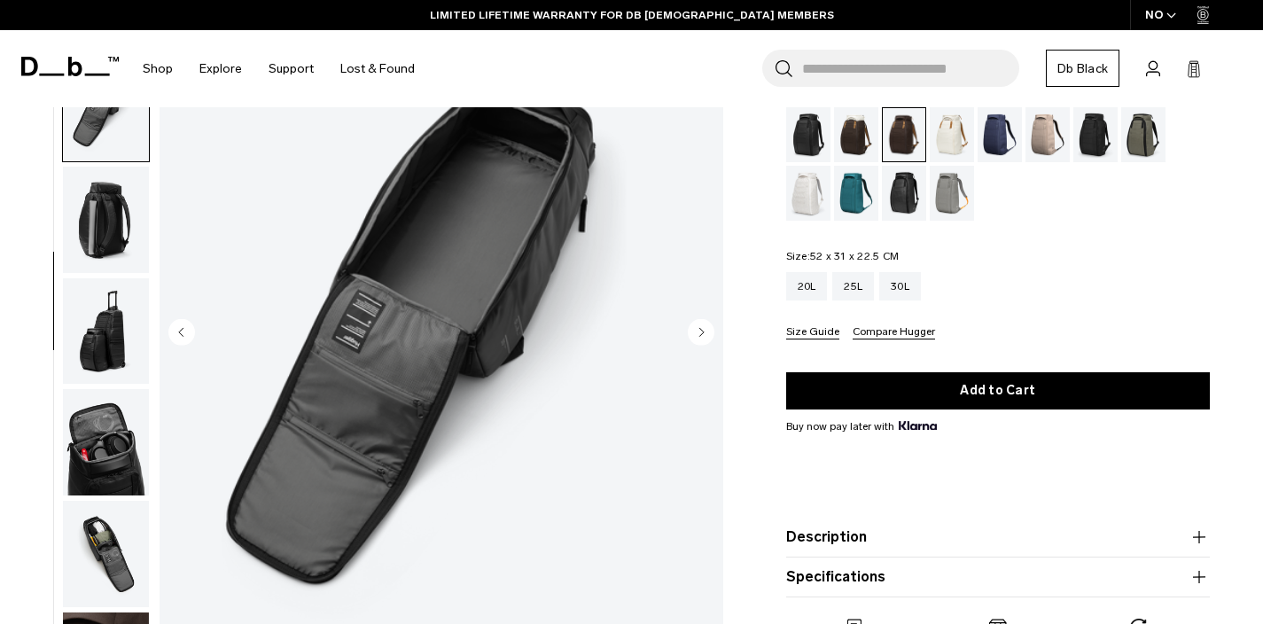
scroll to position [48, 0]
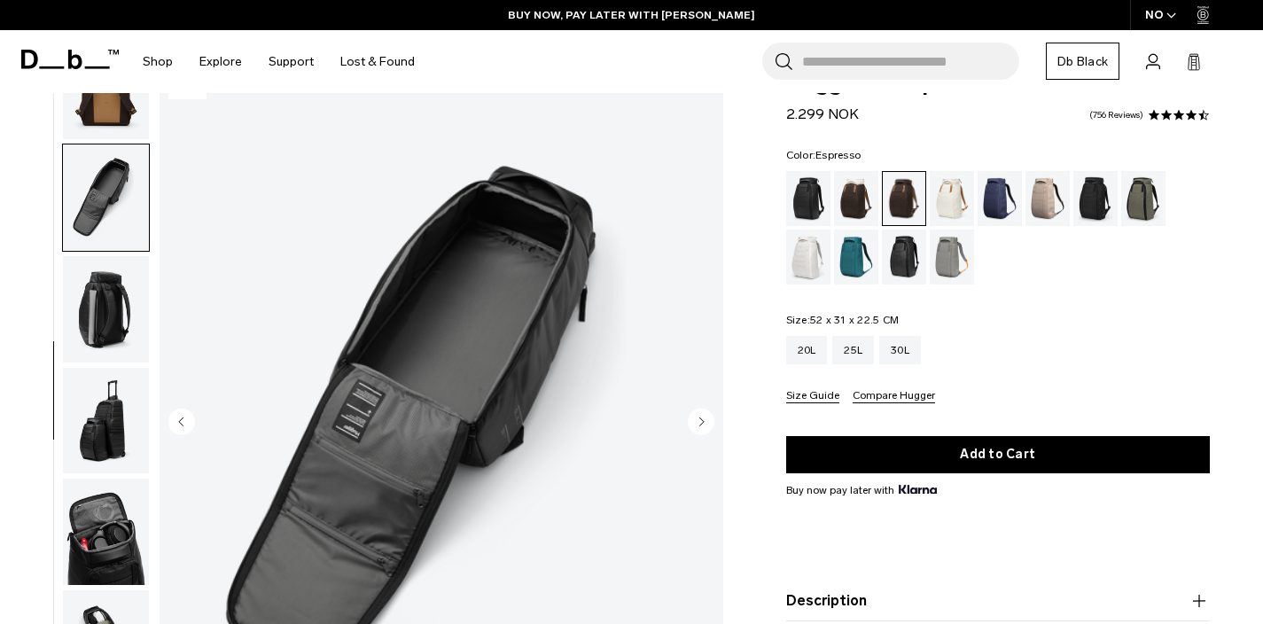
click at [95, 299] on img "button" at bounding box center [106, 309] width 86 height 106
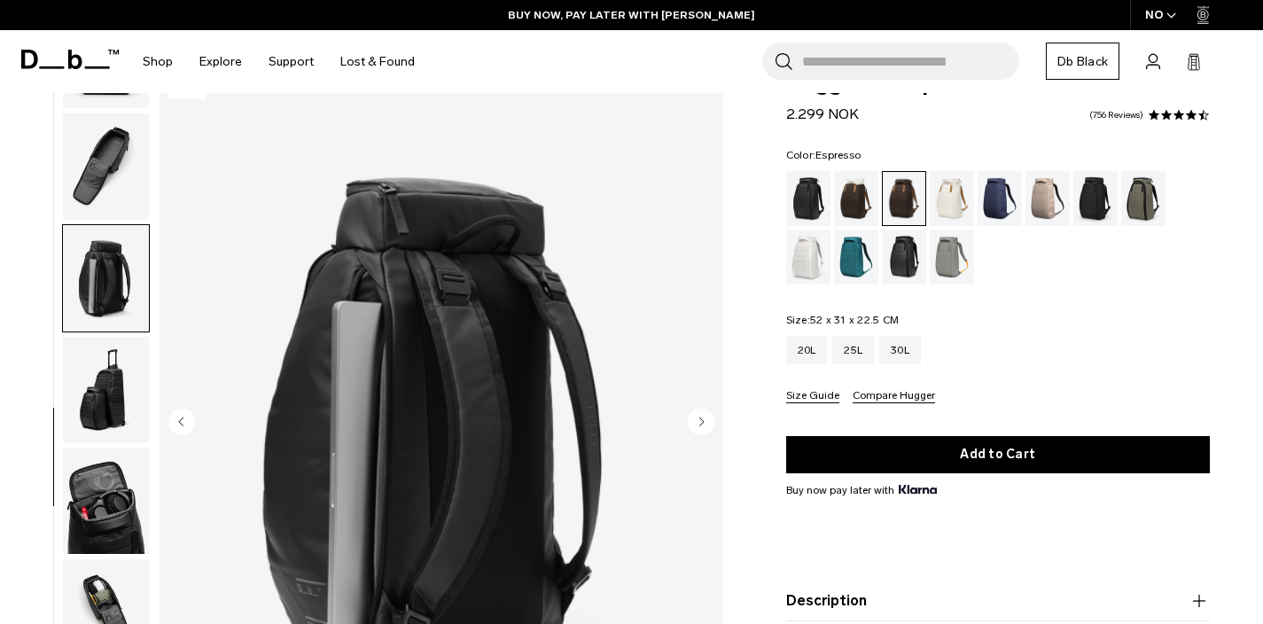
scroll to position [408, 0]
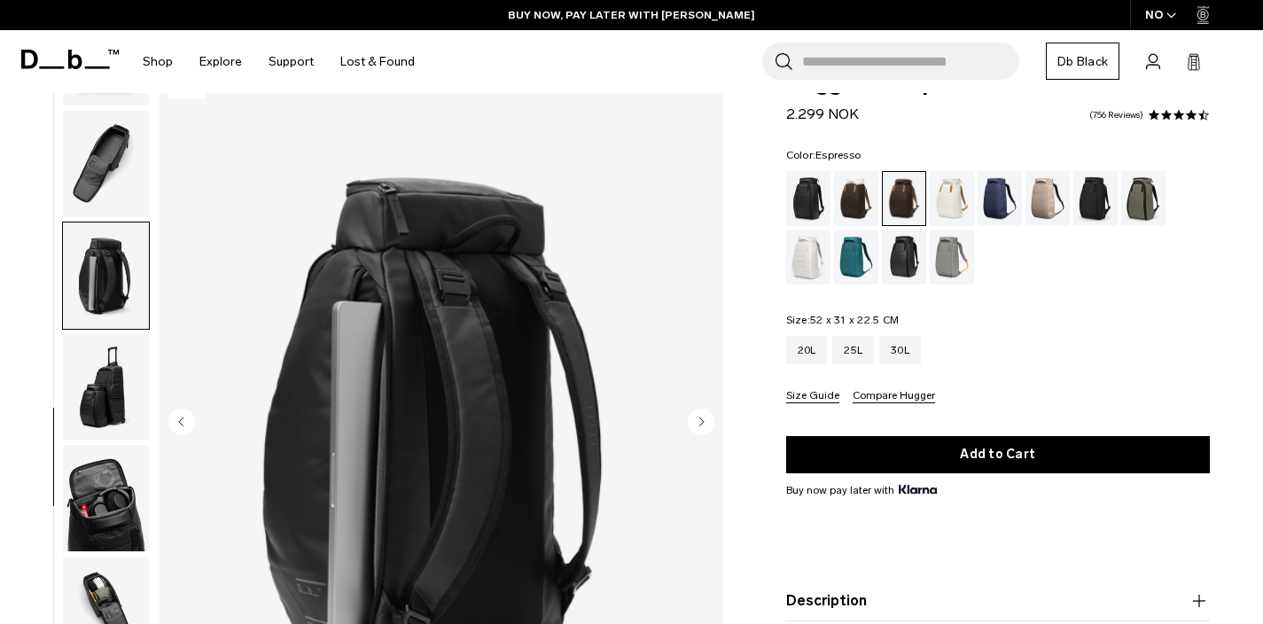
click at [113, 376] on img "button" at bounding box center [106, 387] width 86 height 106
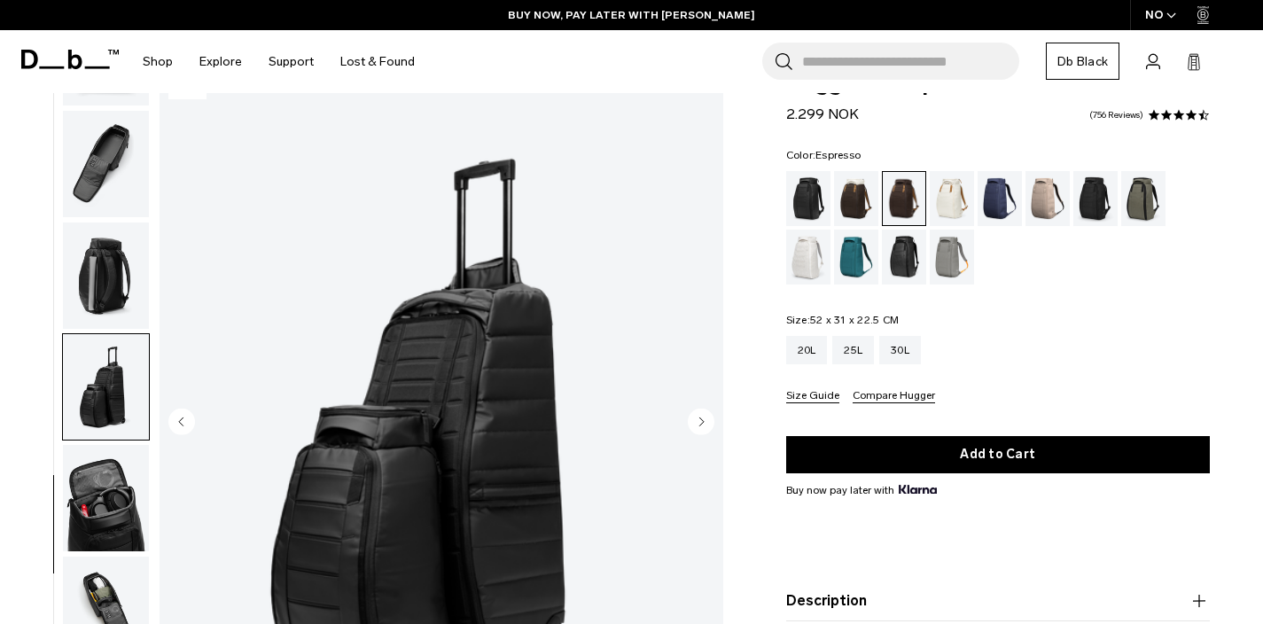
click at [104, 504] on img "button" at bounding box center [106, 498] width 86 height 106
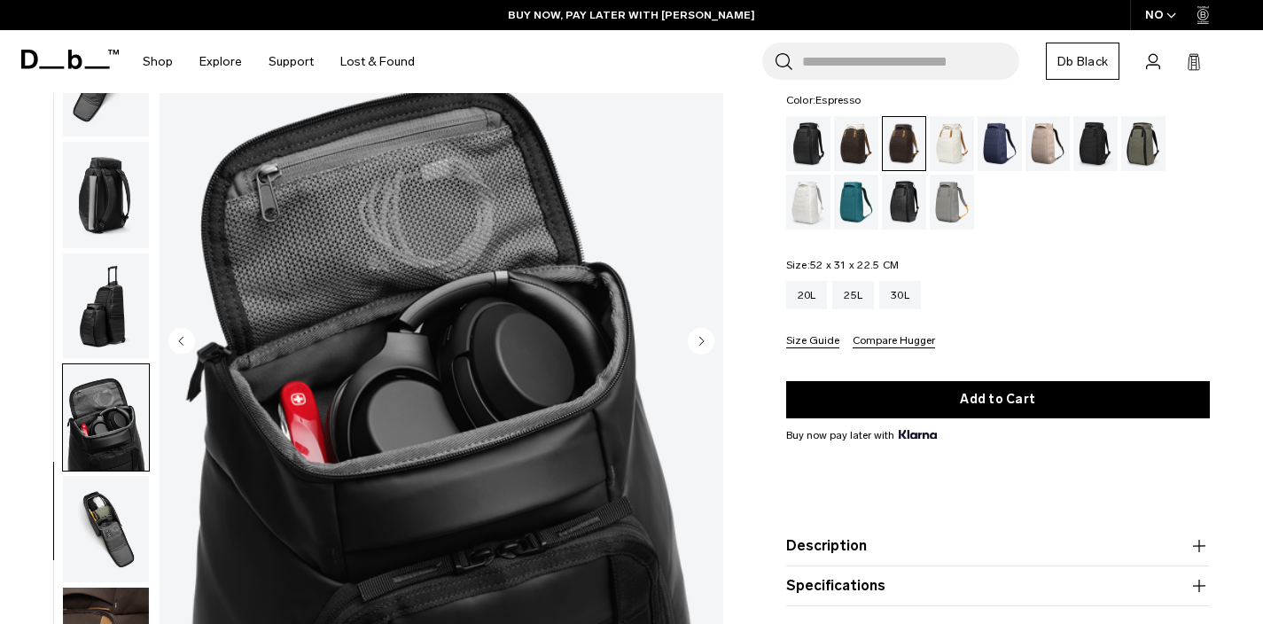
scroll to position [194, 0]
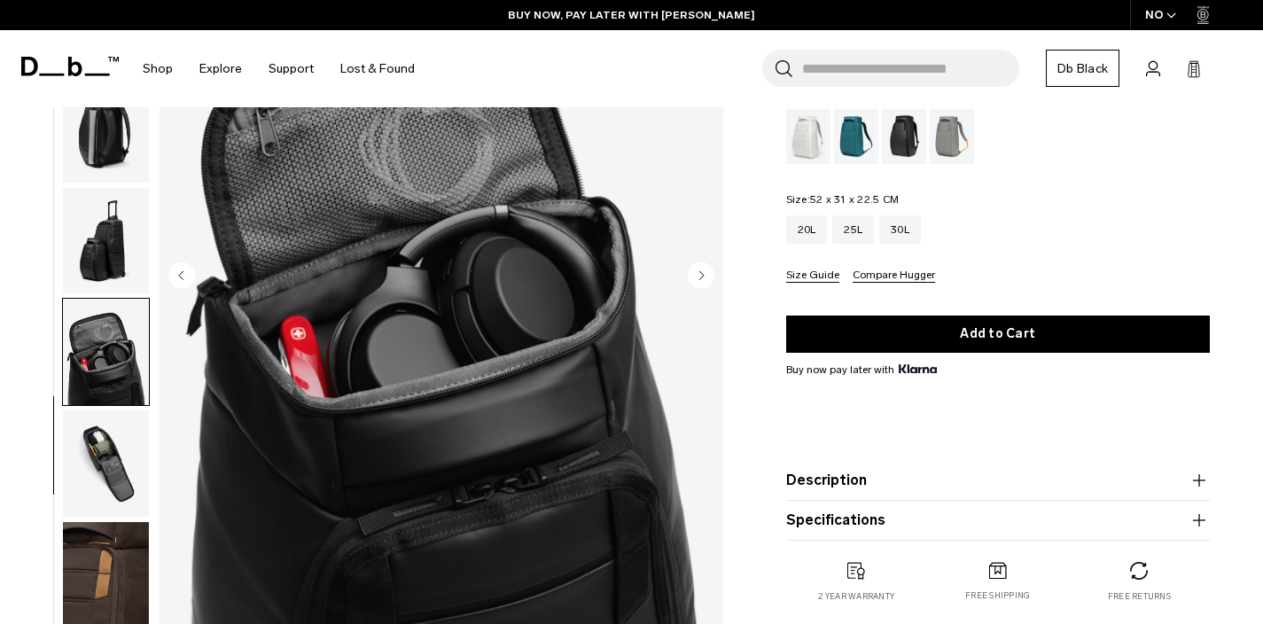
click at [121, 442] on img "button" at bounding box center [106, 463] width 86 height 106
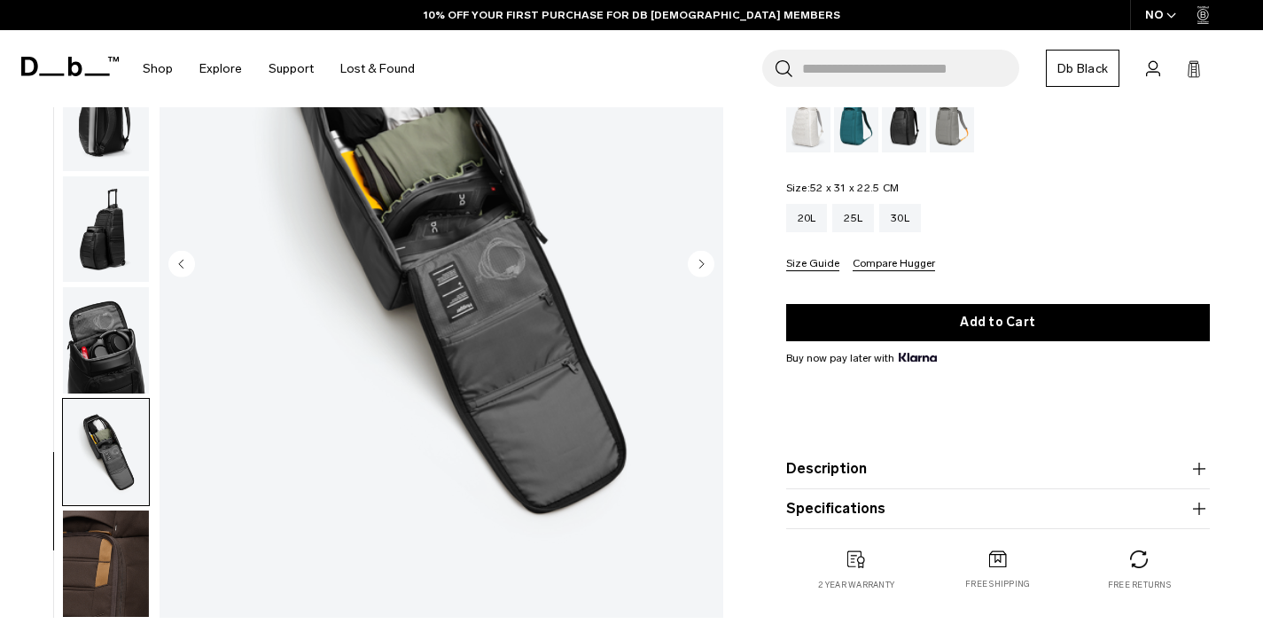
scroll to position [222, 0]
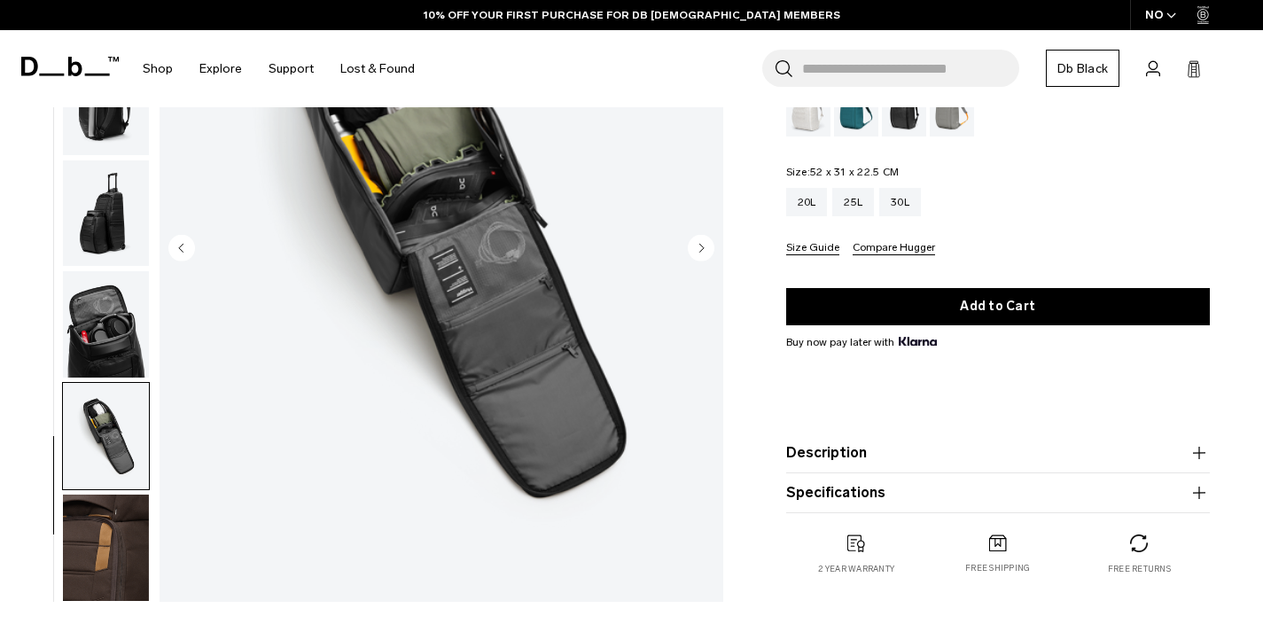
click at [112, 533] on img "button" at bounding box center [106, 548] width 86 height 106
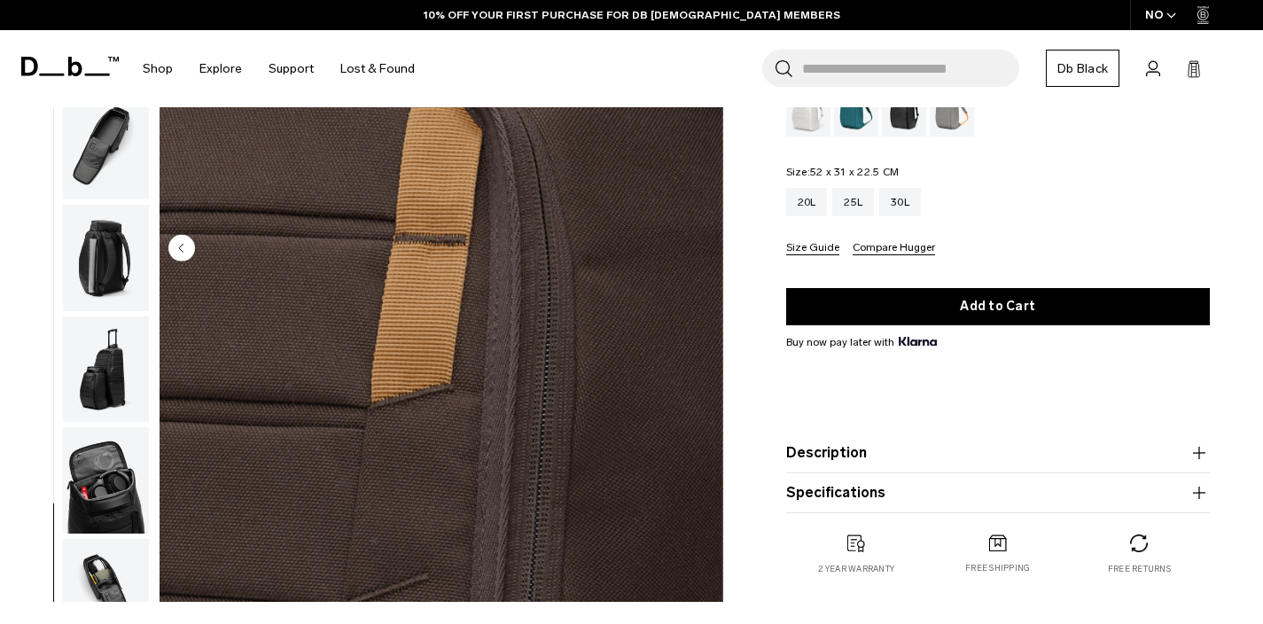
scroll to position [0, 0]
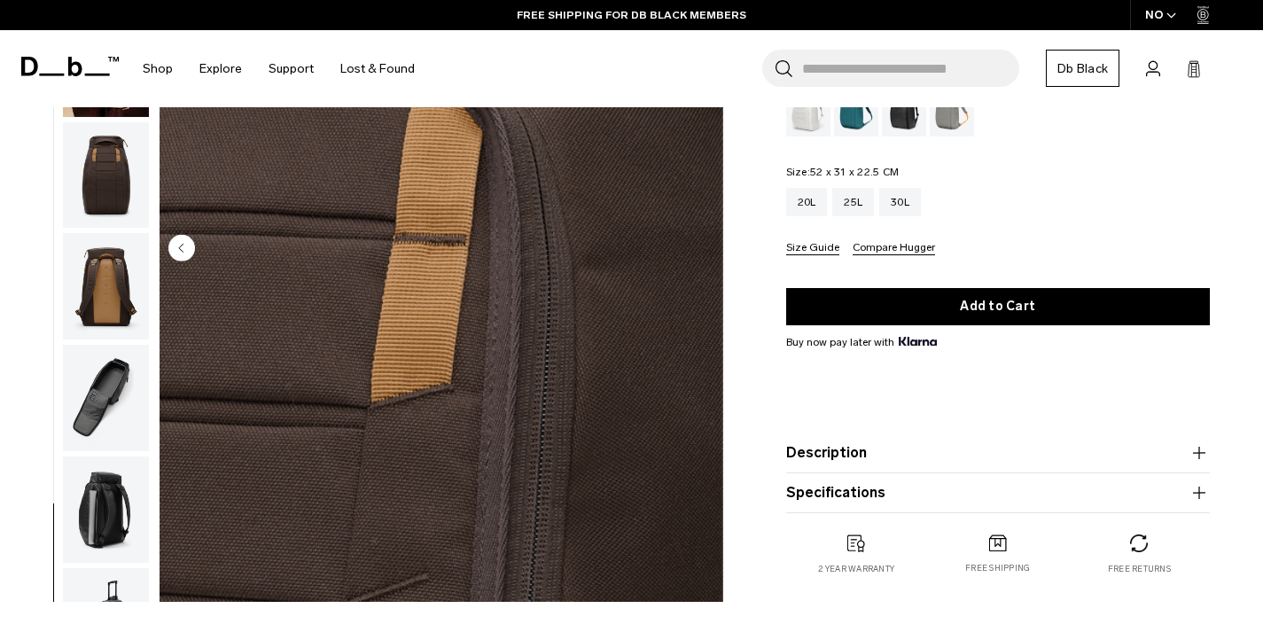
click at [129, 161] on img "button" at bounding box center [106, 175] width 86 height 106
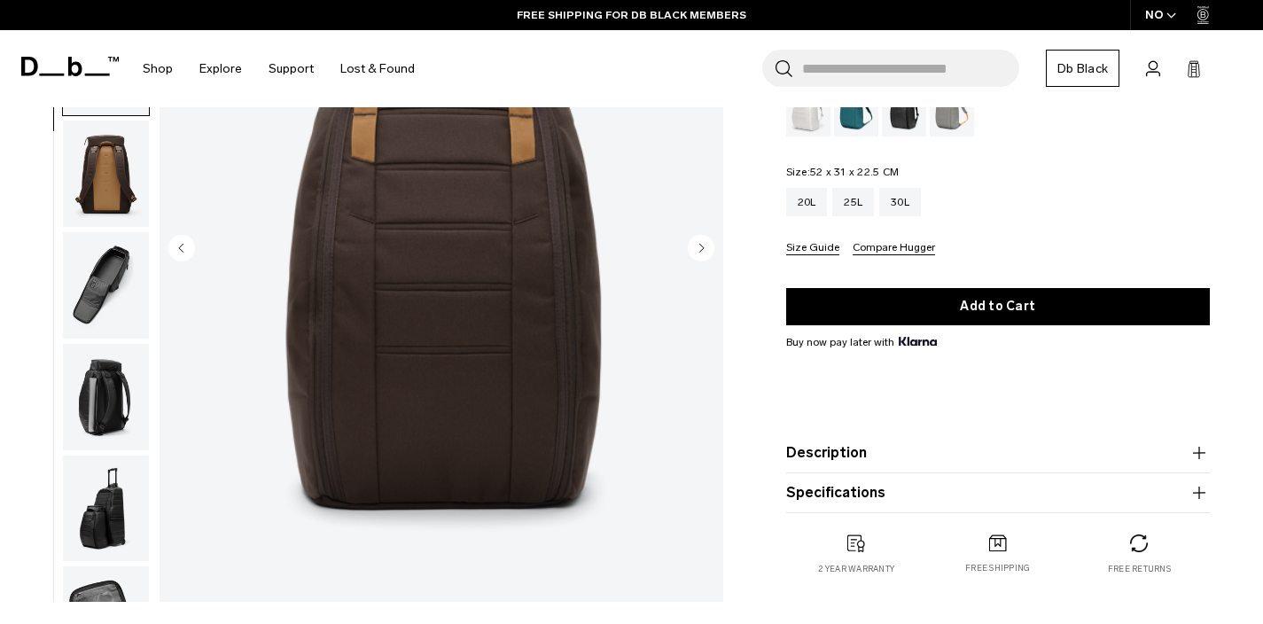
scroll to position [156, 0]
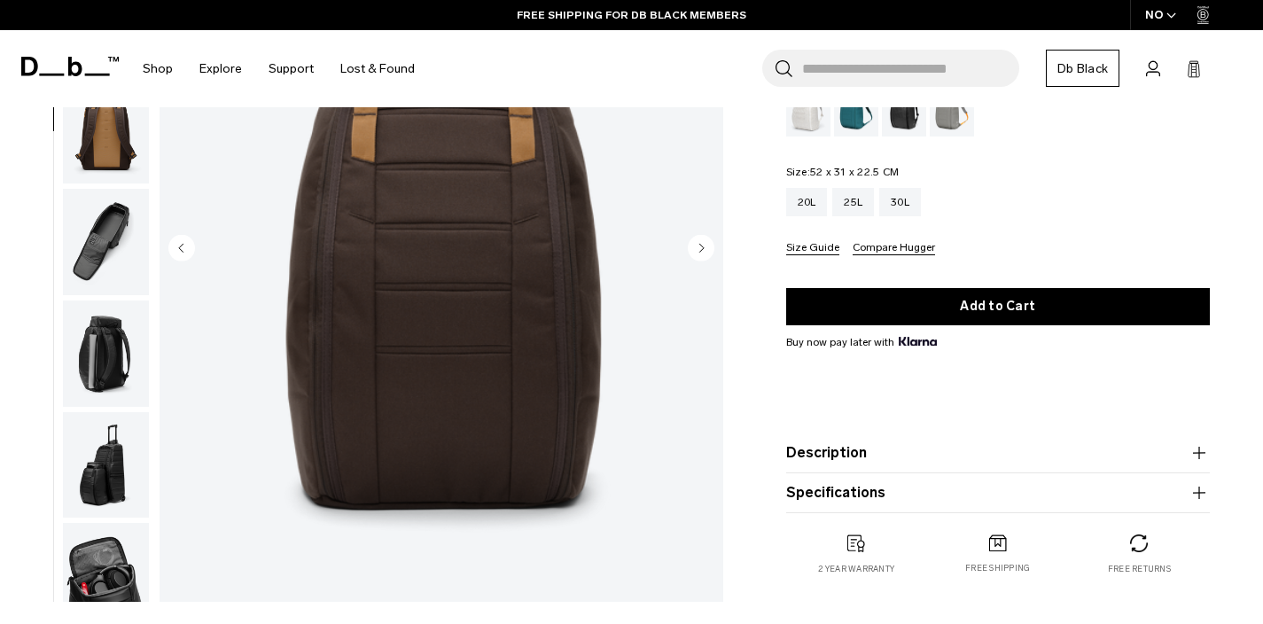
click at [109, 335] on img "button" at bounding box center [106, 354] width 86 height 106
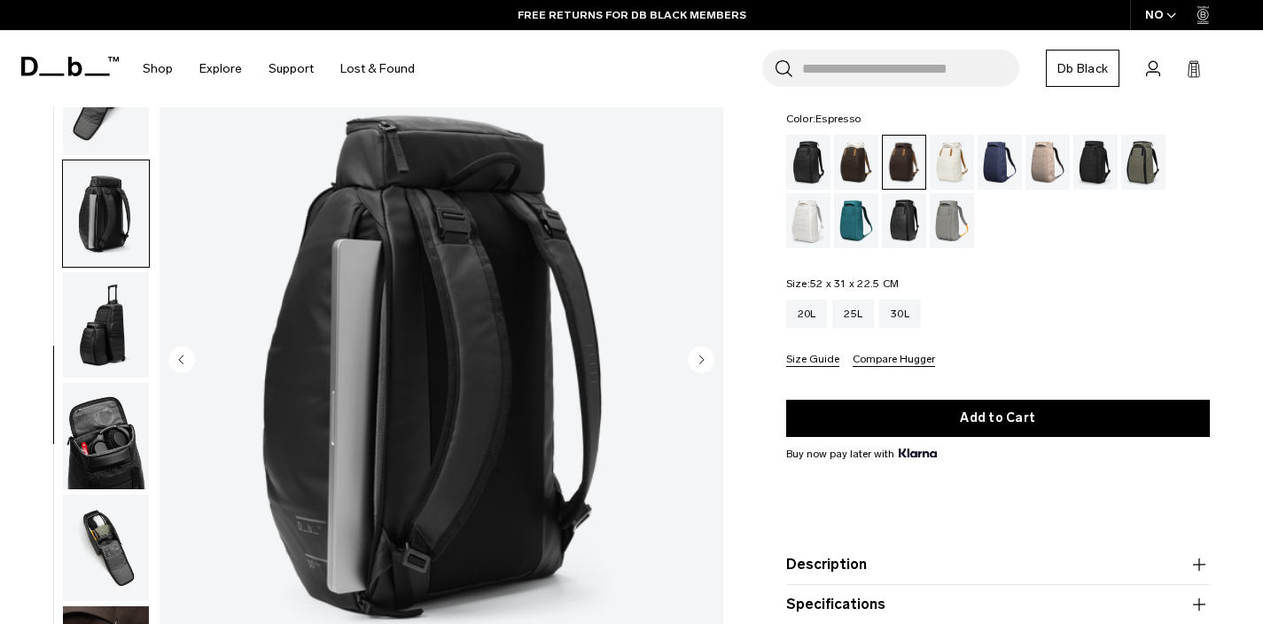
scroll to position [0, 0]
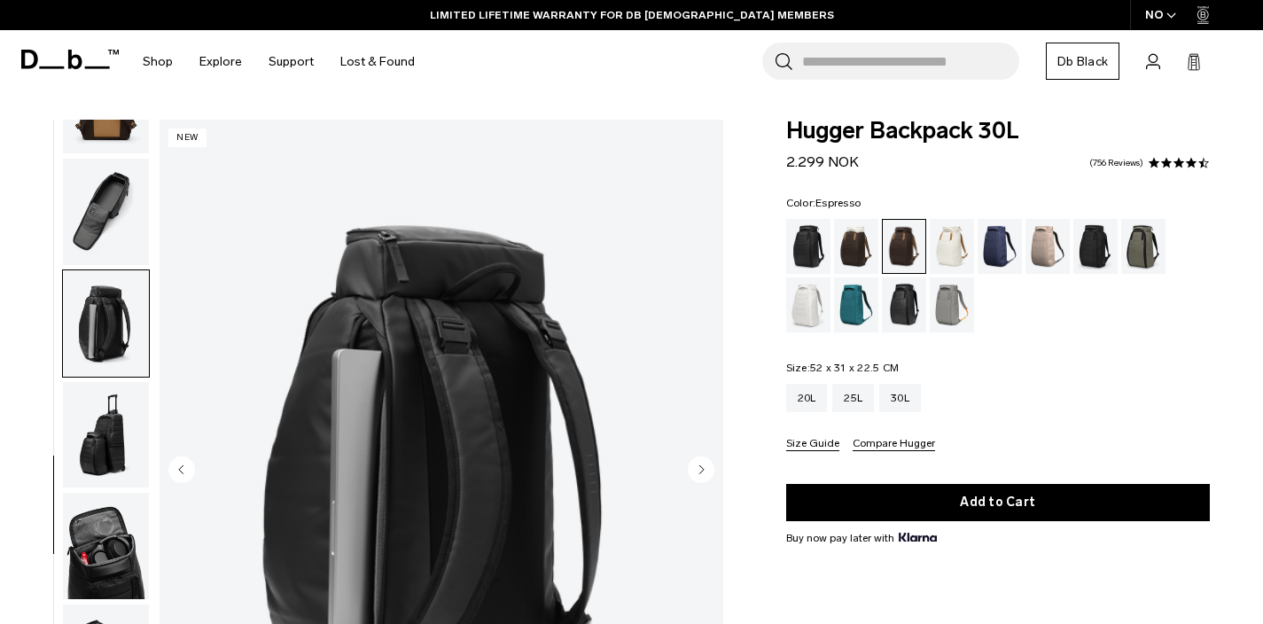
click at [101, 526] on img "button" at bounding box center [106, 546] width 86 height 106
